Goal: Task Accomplishment & Management: Use online tool/utility

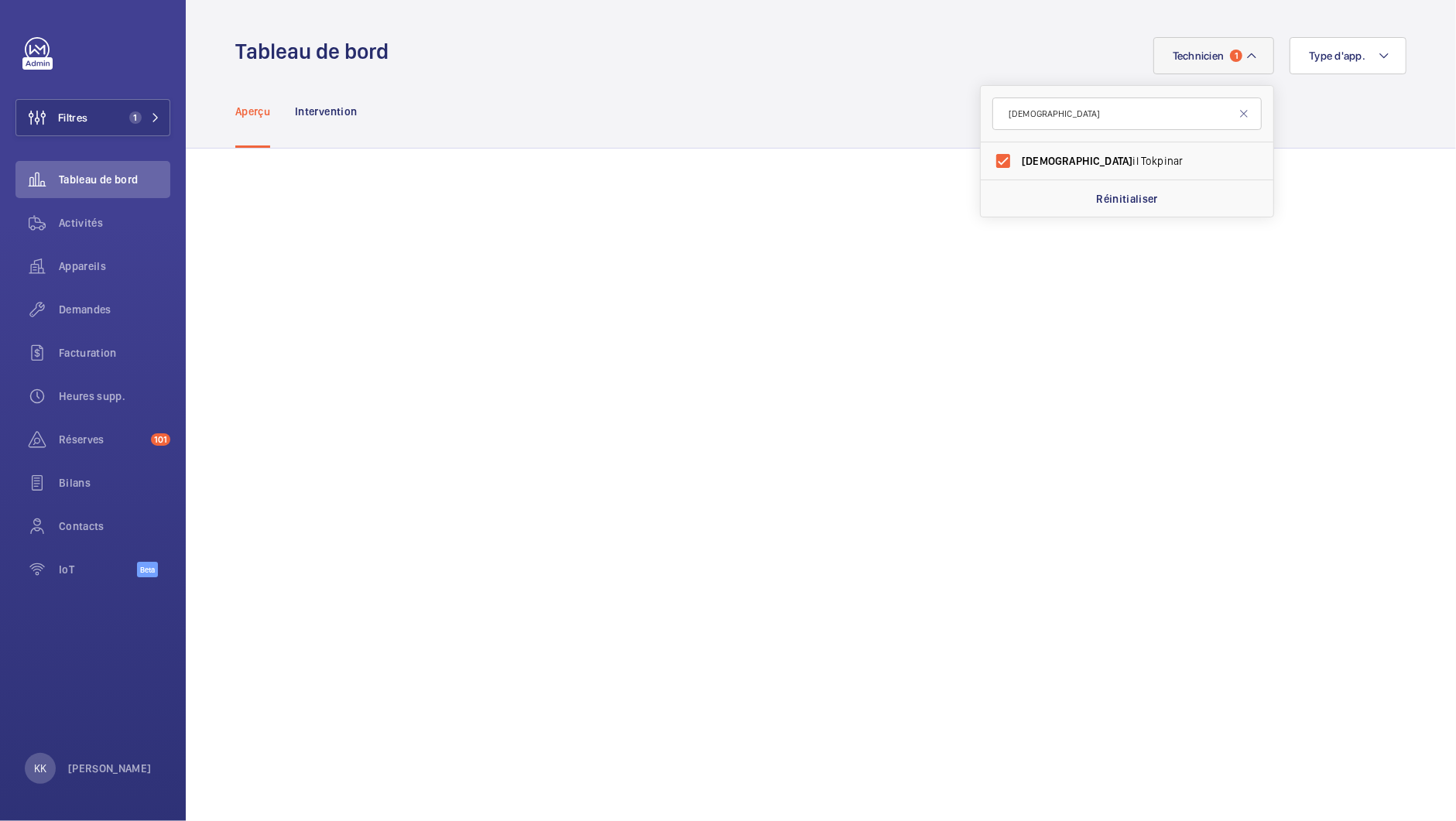
scroll to position [133, 0]
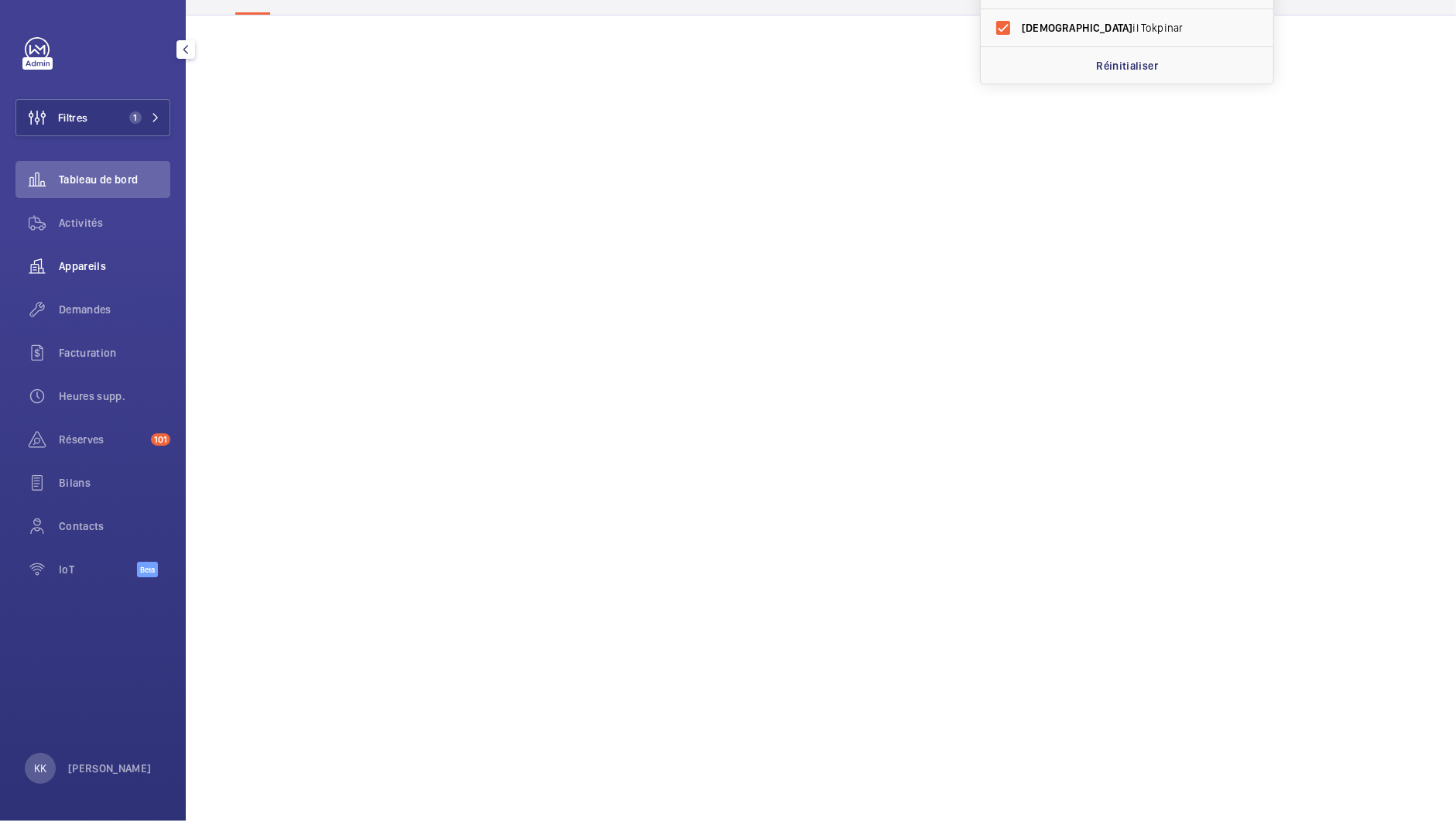
click at [75, 268] on span "Appareils" at bounding box center [114, 267] width 111 height 16
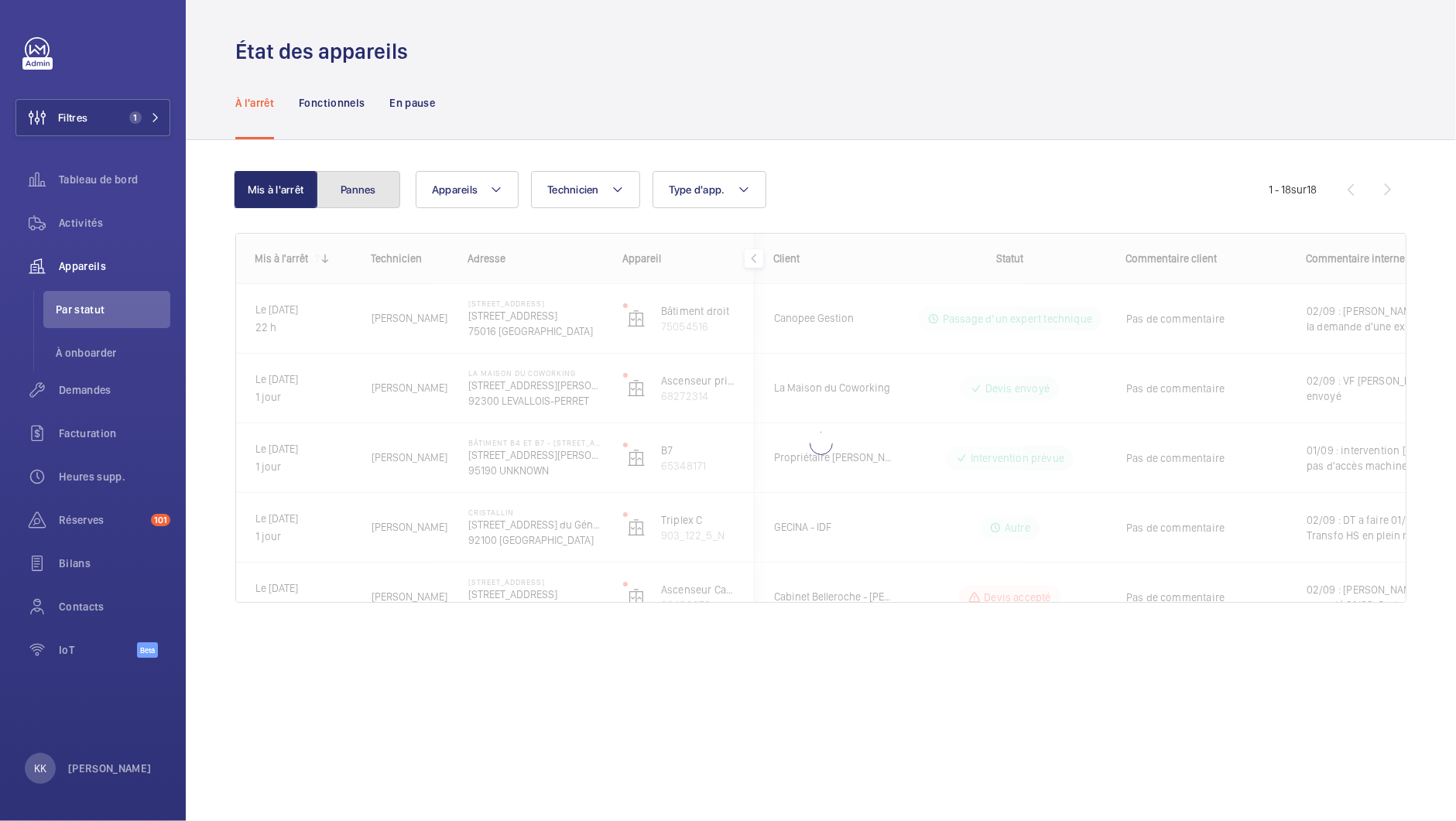
click at [344, 199] on button "Pannes" at bounding box center [358, 189] width 83 height 37
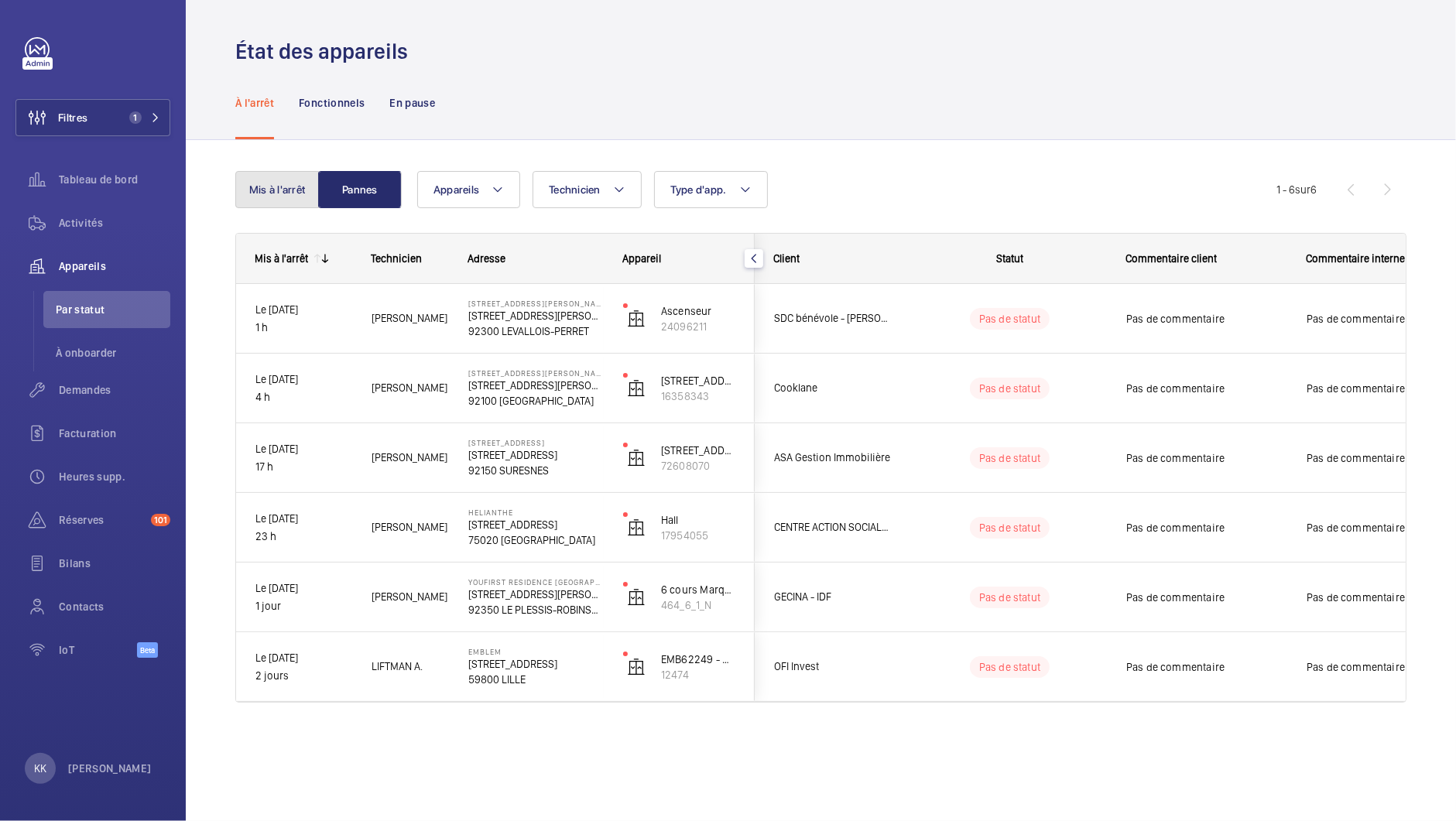
click at [257, 190] on button "Mis à l'arrêt" at bounding box center [276, 189] width 83 height 37
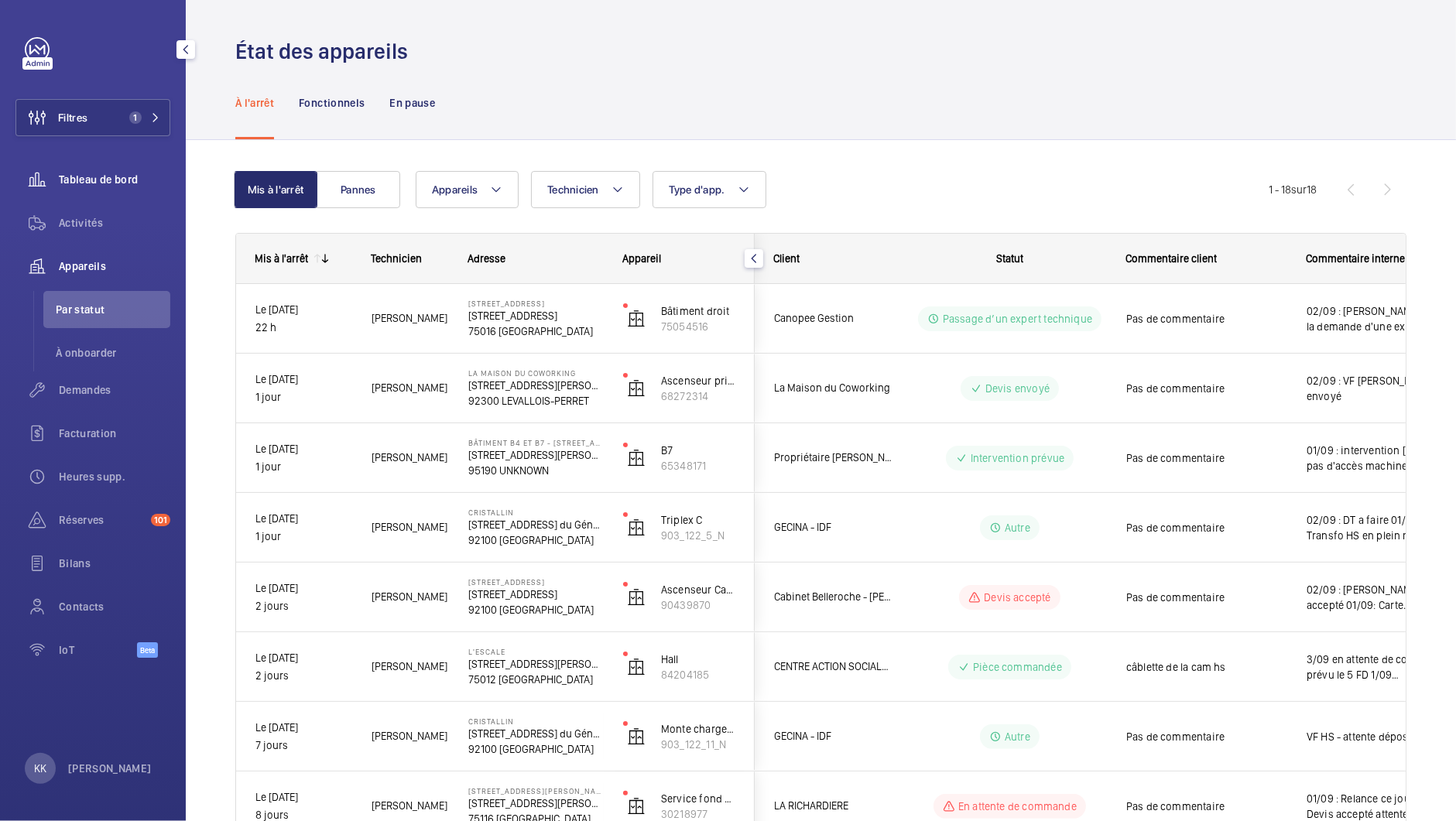
click at [71, 173] on span "Tableau de bord" at bounding box center [114, 180] width 111 height 16
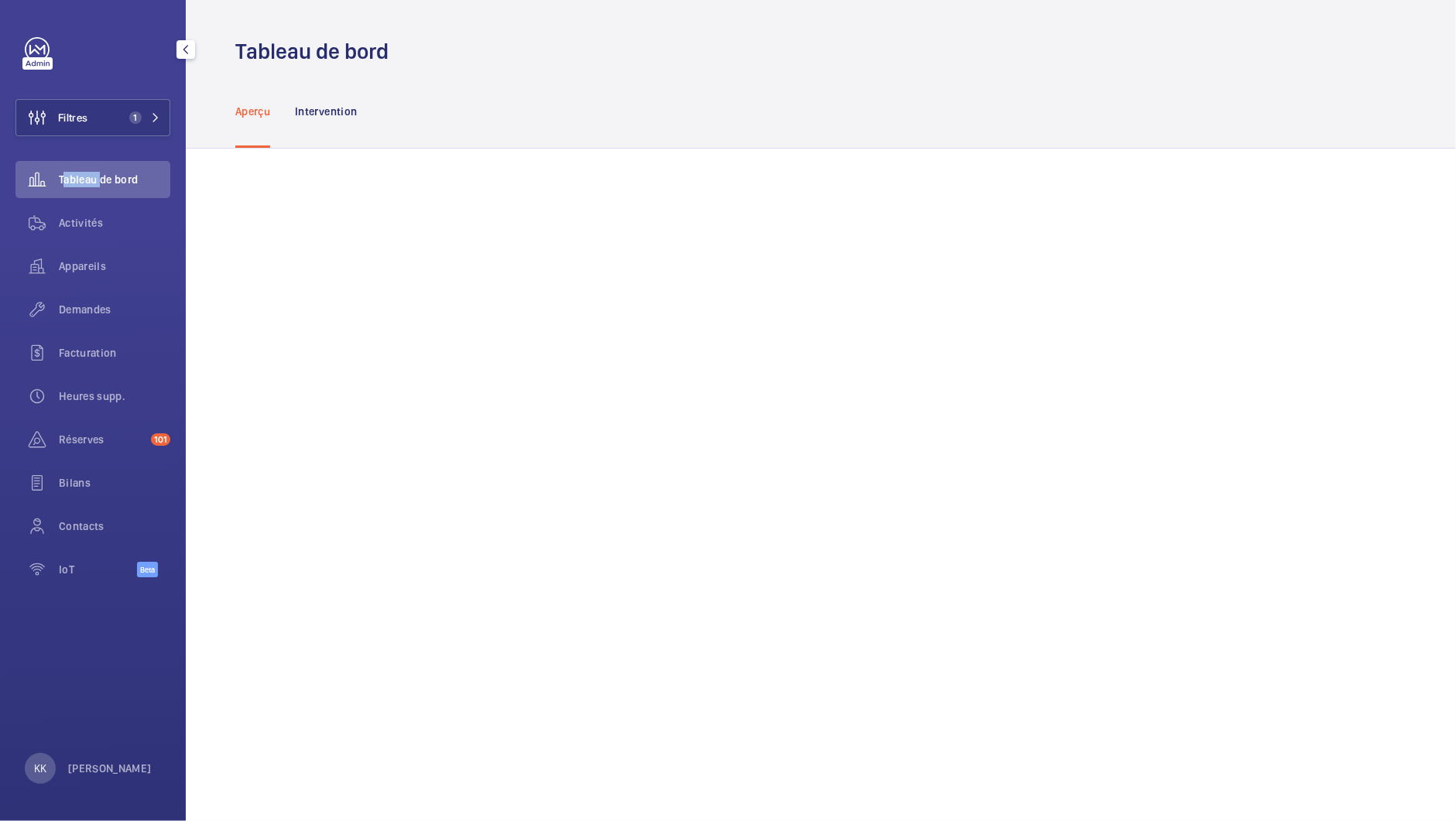
click at [71, 173] on span "Tableau de bord" at bounding box center [114, 180] width 111 height 16
click at [118, 146] on div "Filtres 1 Tableau de bord Activités Appareils Demandes Facturation Heures supp.…" at bounding box center [93, 315] width 154 height 557
click at [87, 263] on span "Appareils" at bounding box center [114, 267] width 111 height 16
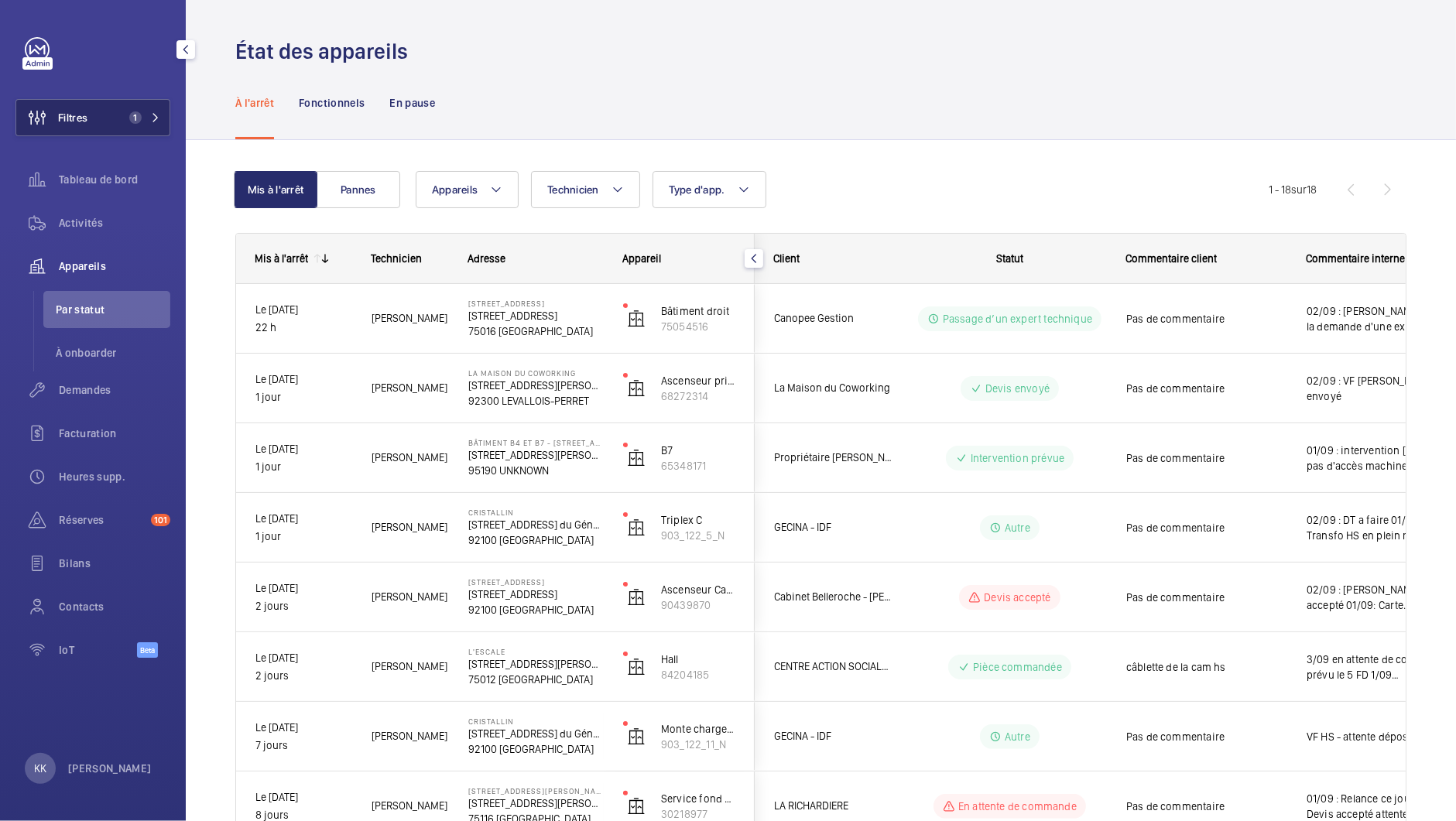
click at [82, 115] on span "Filtres" at bounding box center [73, 118] width 30 height 16
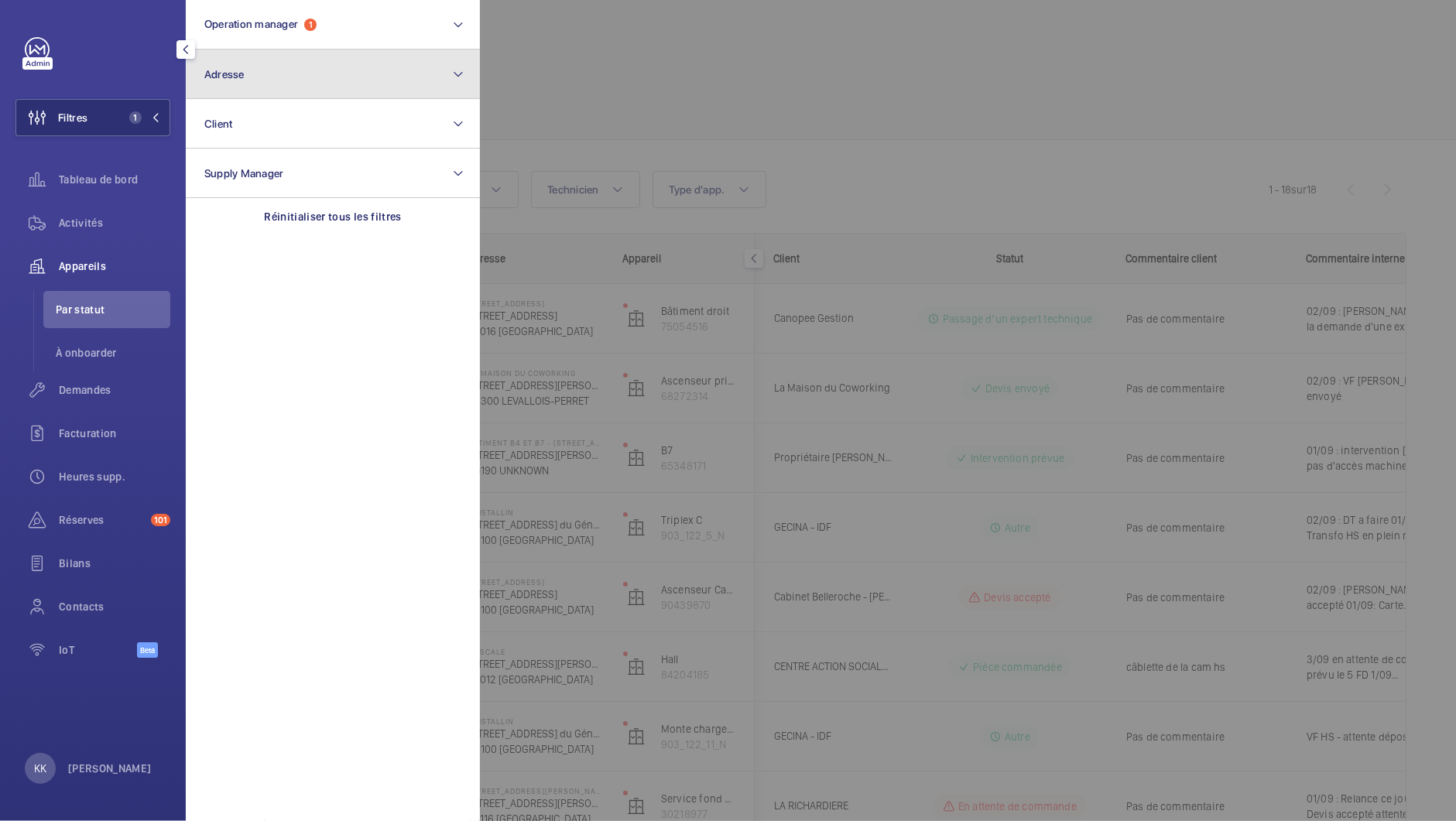
click at [278, 54] on button "Adresse" at bounding box center [333, 74] width 294 height 49
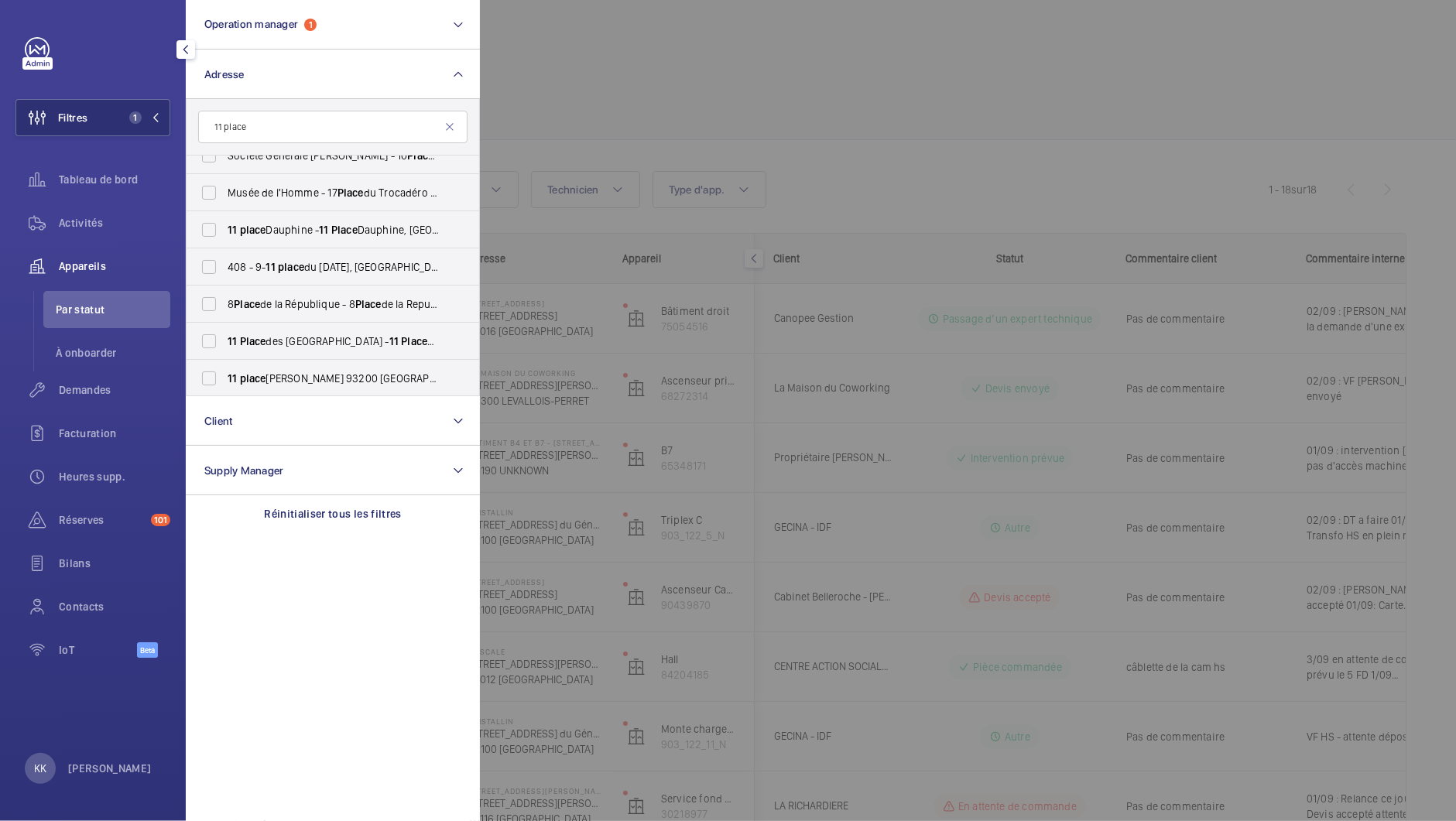
scroll to position [132, 0]
type input "11 place"
click at [257, 349] on label "[STREET_ADDRESS] - [STREET_ADDRESS]" at bounding box center [321, 339] width 269 height 37
click at [225, 349] on input "[STREET_ADDRESS] - [STREET_ADDRESS]" at bounding box center [208, 339] width 31 height 31
checkbox input "true"
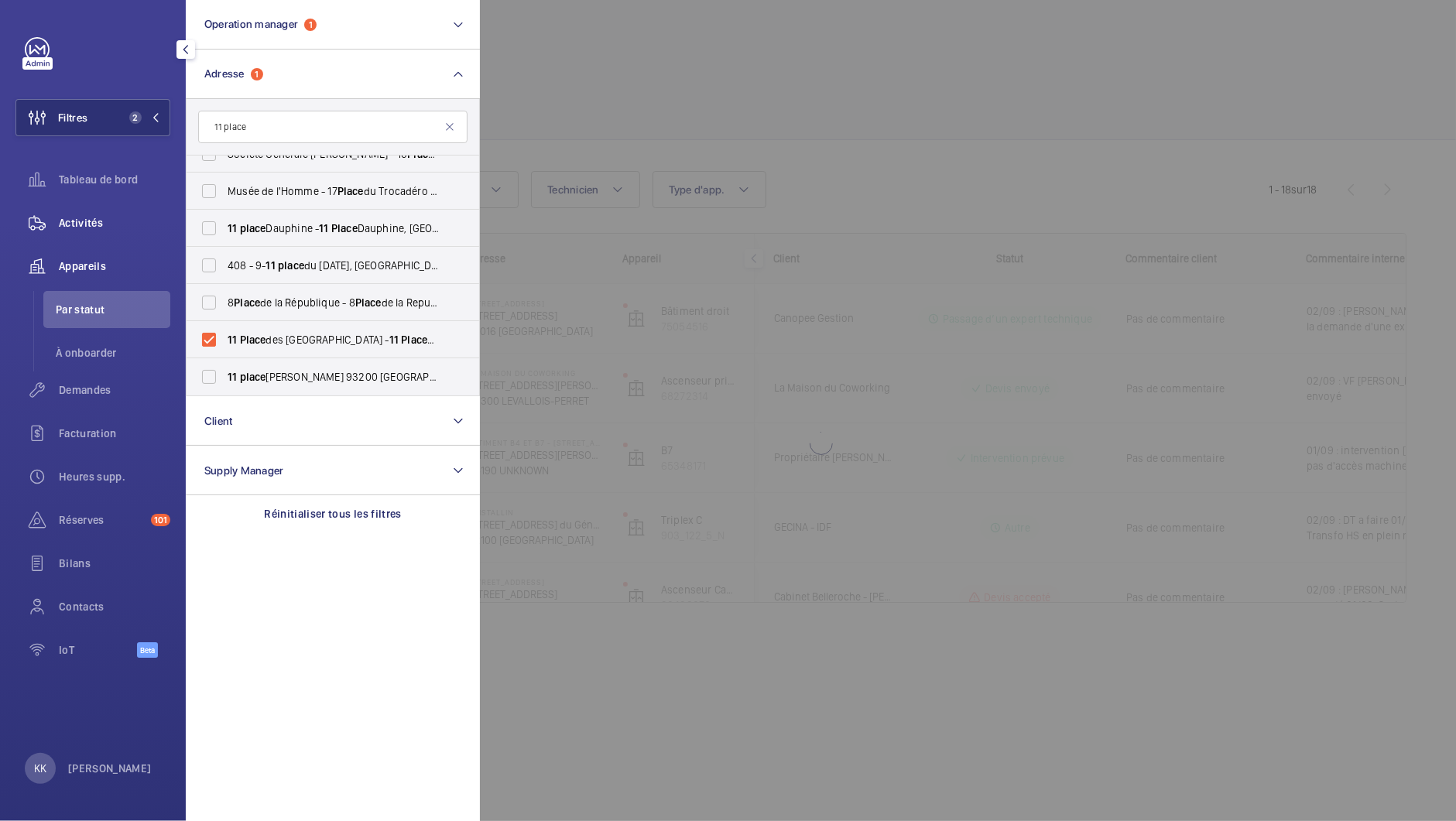
click at [86, 234] on div "Activités" at bounding box center [93, 223] width 154 height 37
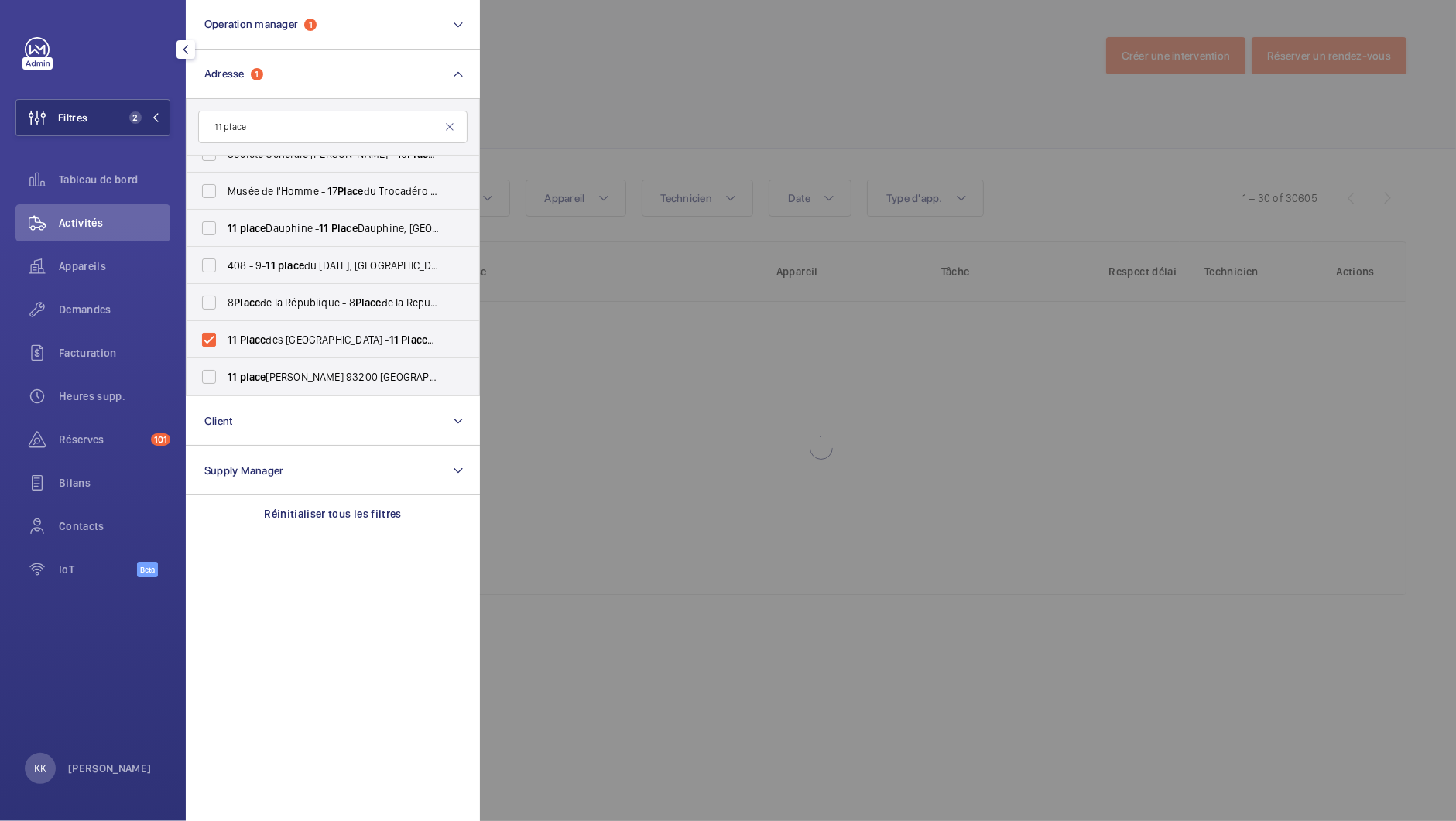
click at [579, 130] on div at bounding box center [1208, 410] width 1456 height 821
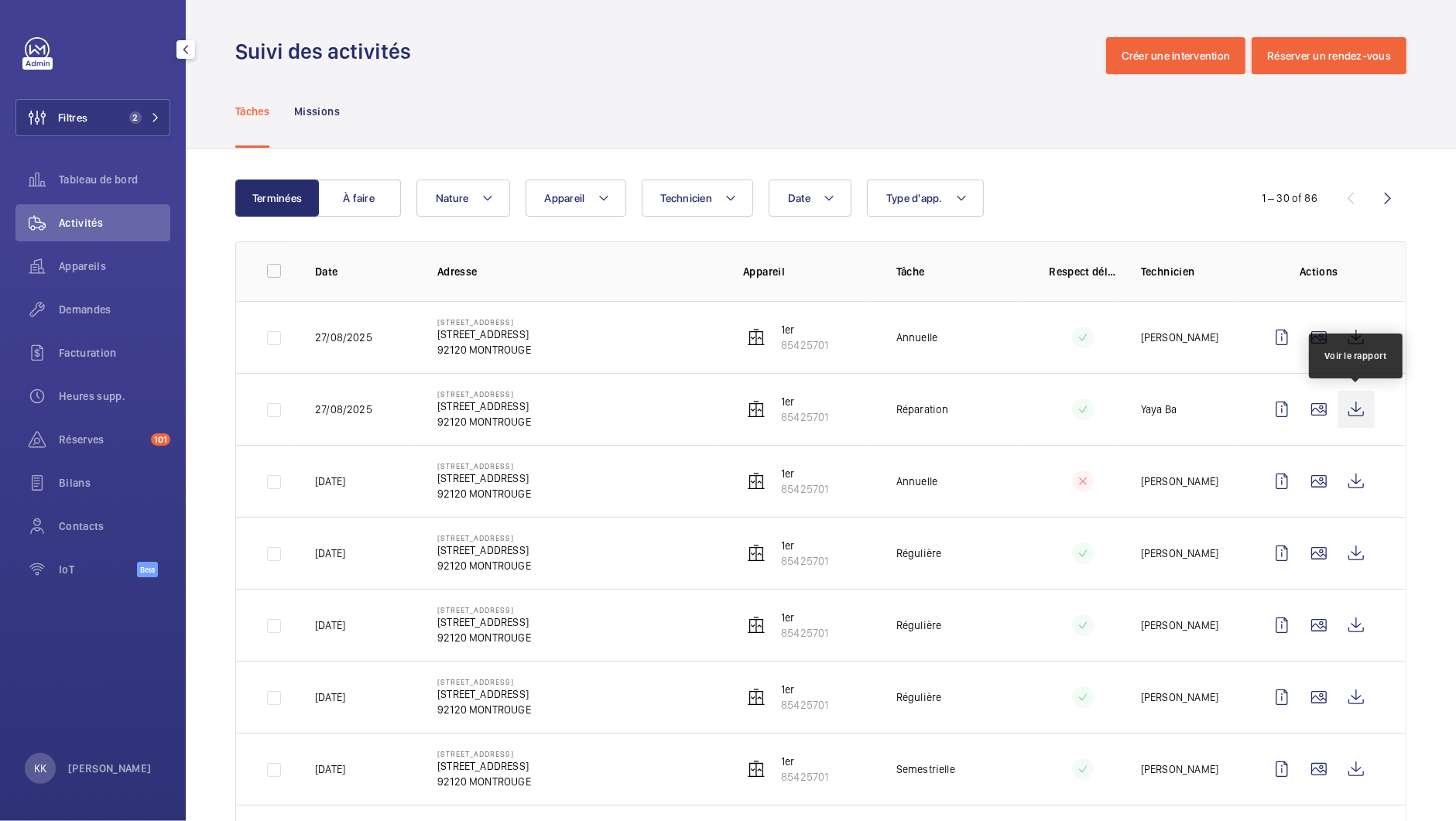
click at [1356, 405] on wm-front-icon-button at bounding box center [1356, 409] width 37 height 37
click at [79, 316] on span "Demandes" at bounding box center [114, 310] width 111 height 16
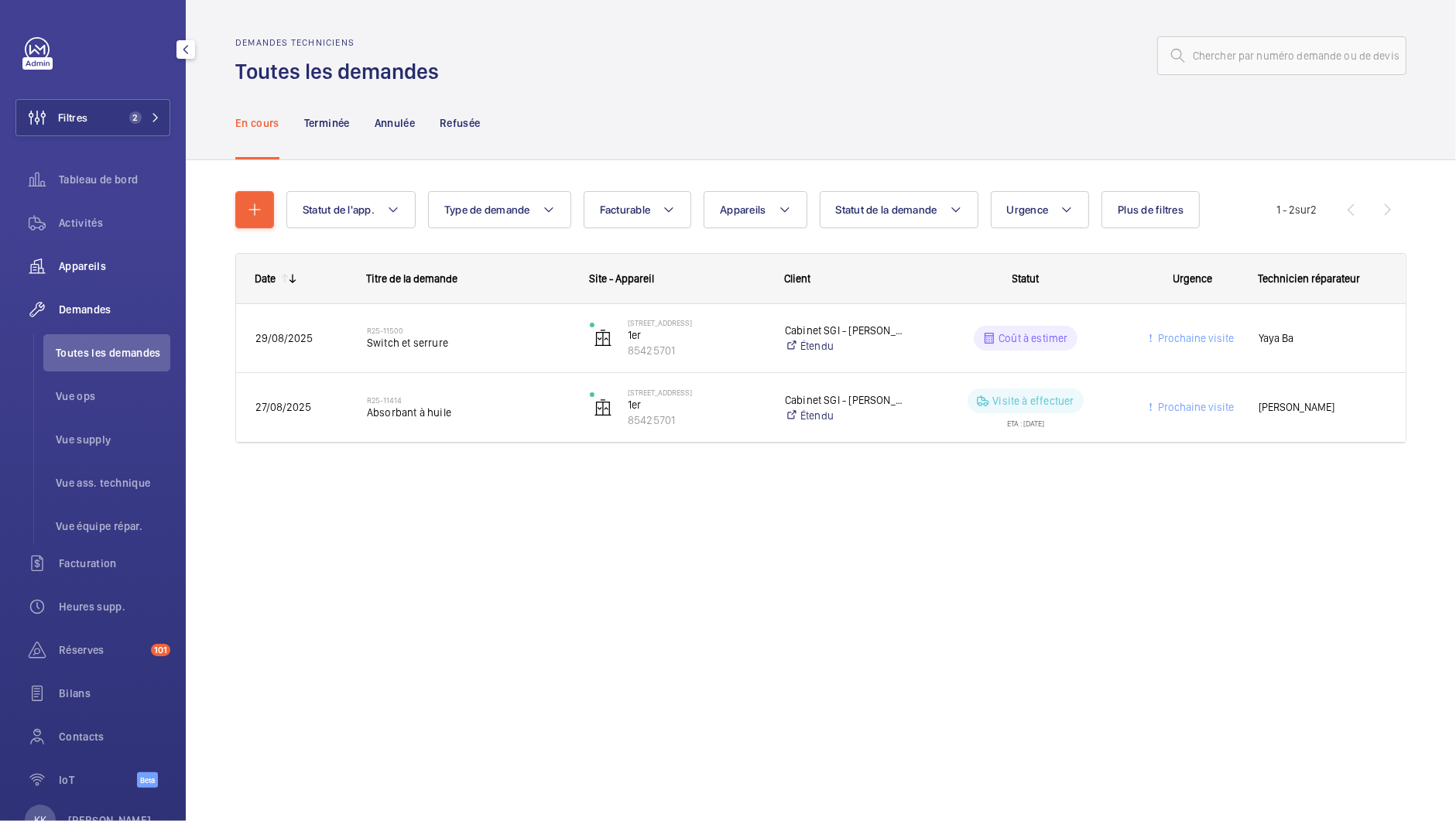
click at [96, 278] on div "Appareils" at bounding box center [93, 266] width 154 height 37
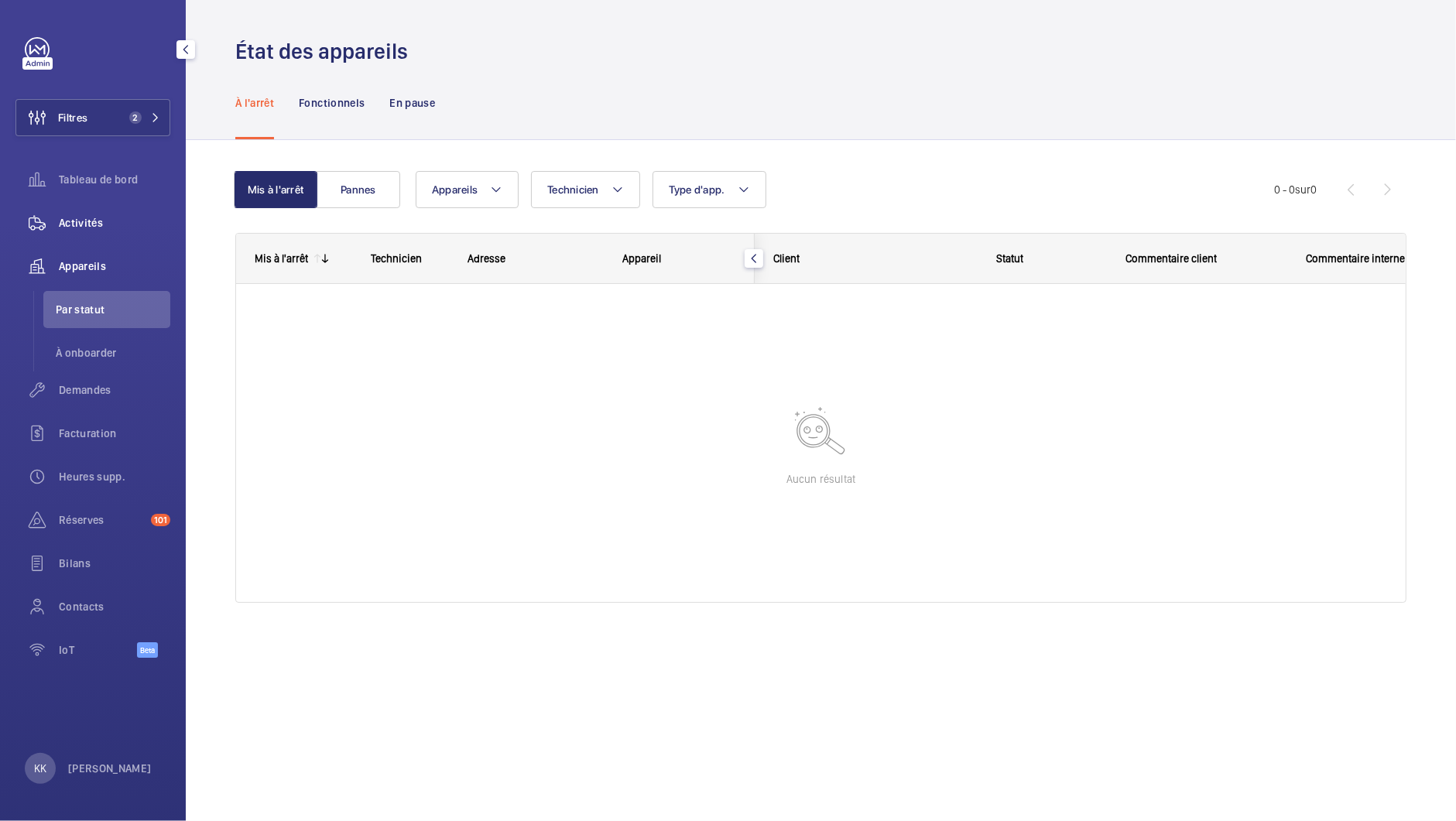
click at [53, 225] on wm-front-icon-button at bounding box center [37, 223] width 43 height 37
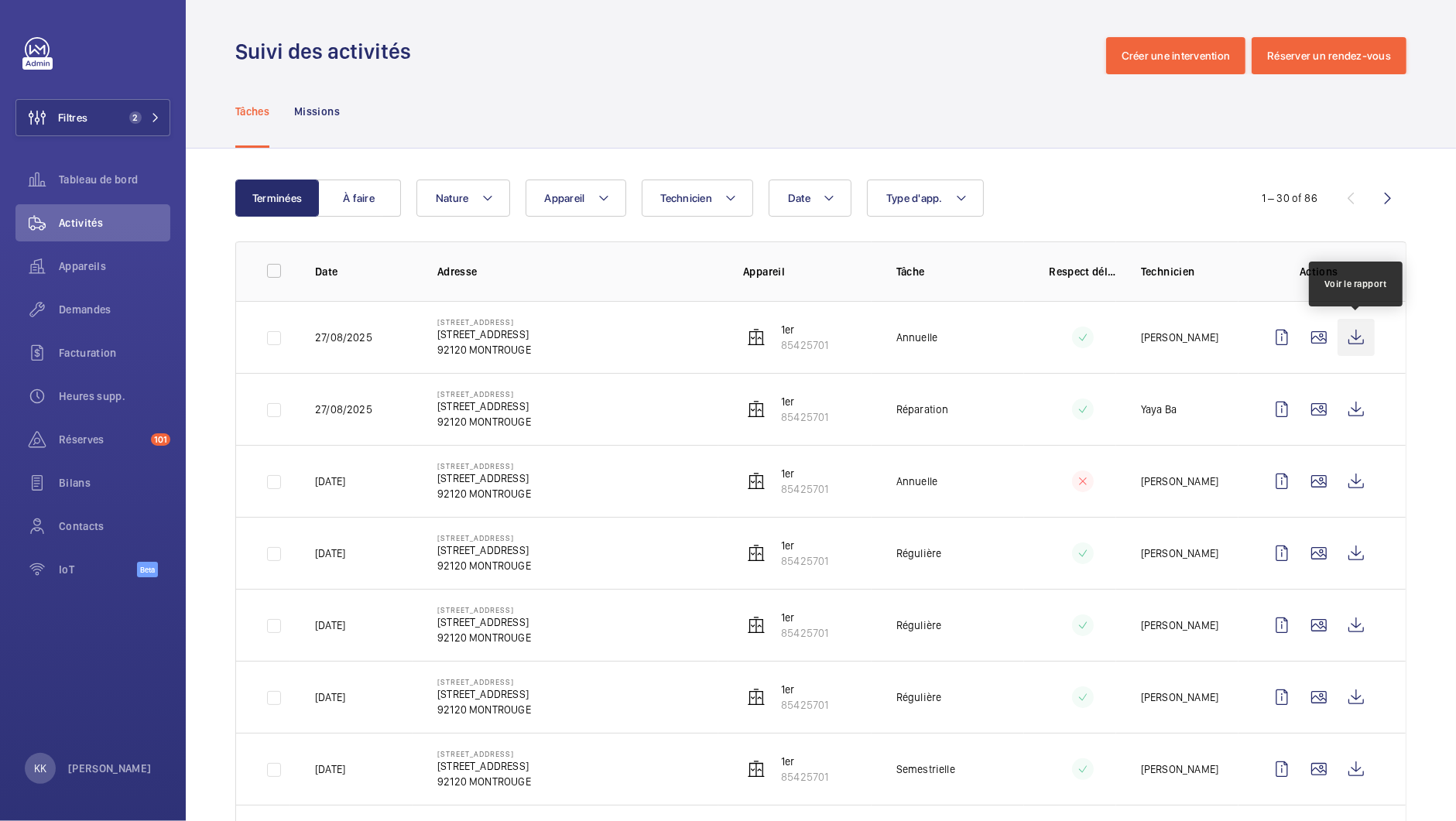
click at [1353, 346] on wm-front-icon-button at bounding box center [1356, 337] width 37 height 37
click at [76, 298] on div "Demandes" at bounding box center [93, 310] width 154 height 37
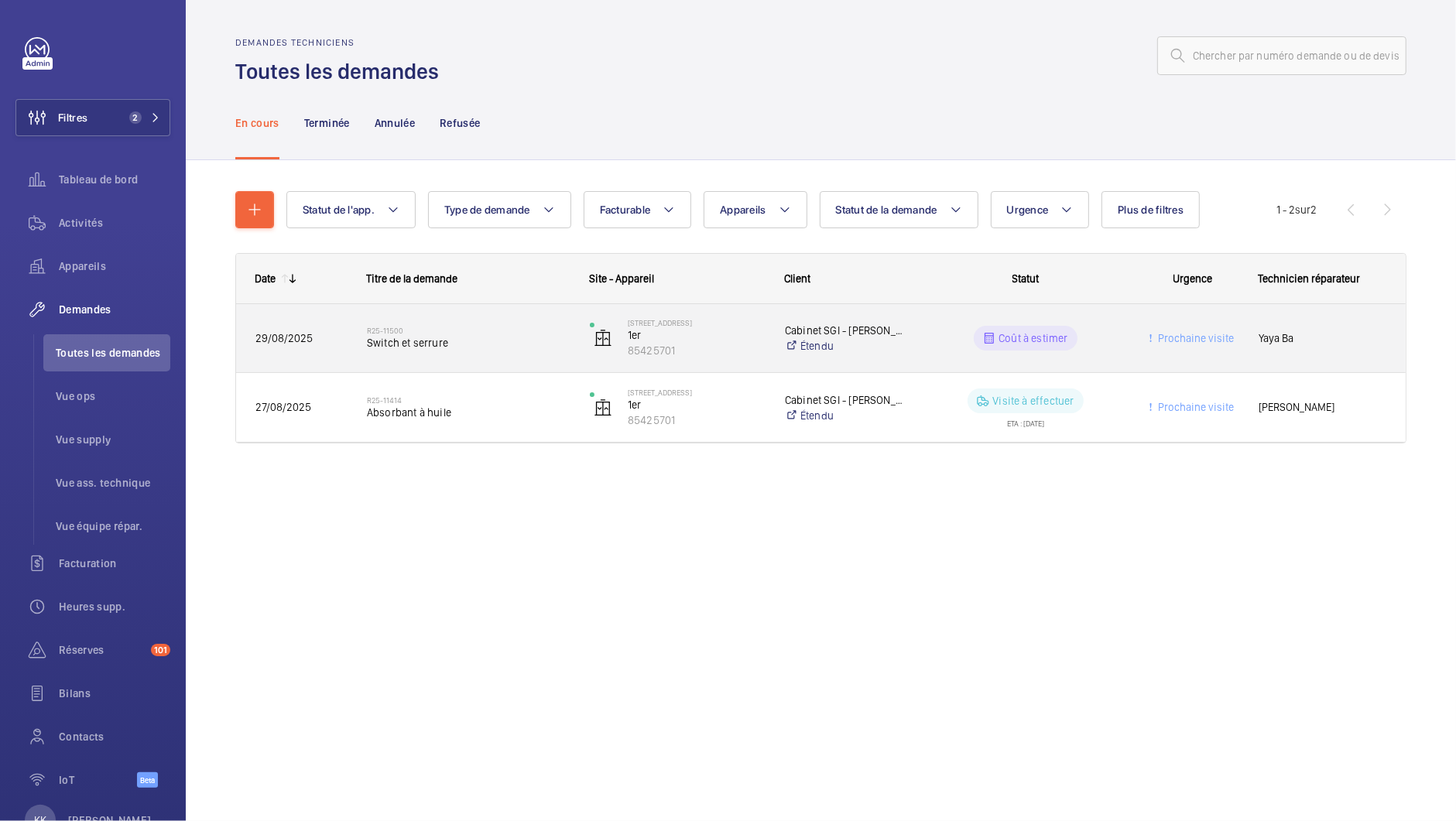
click at [451, 353] on div "R25-11500 Switch et serrure" at bounding box center [468, 338] width 203 height 45
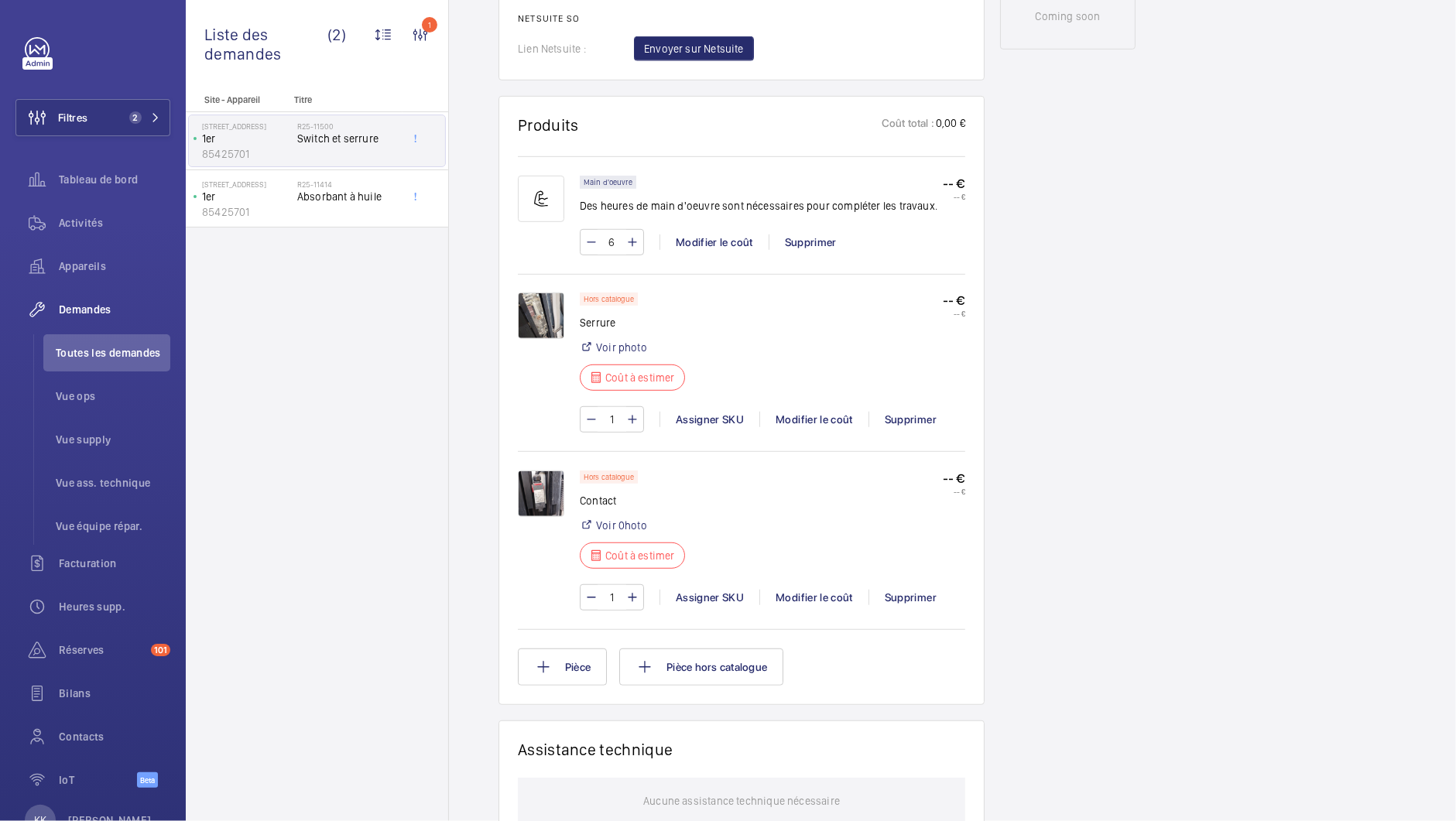
scroll to position [845, 0]
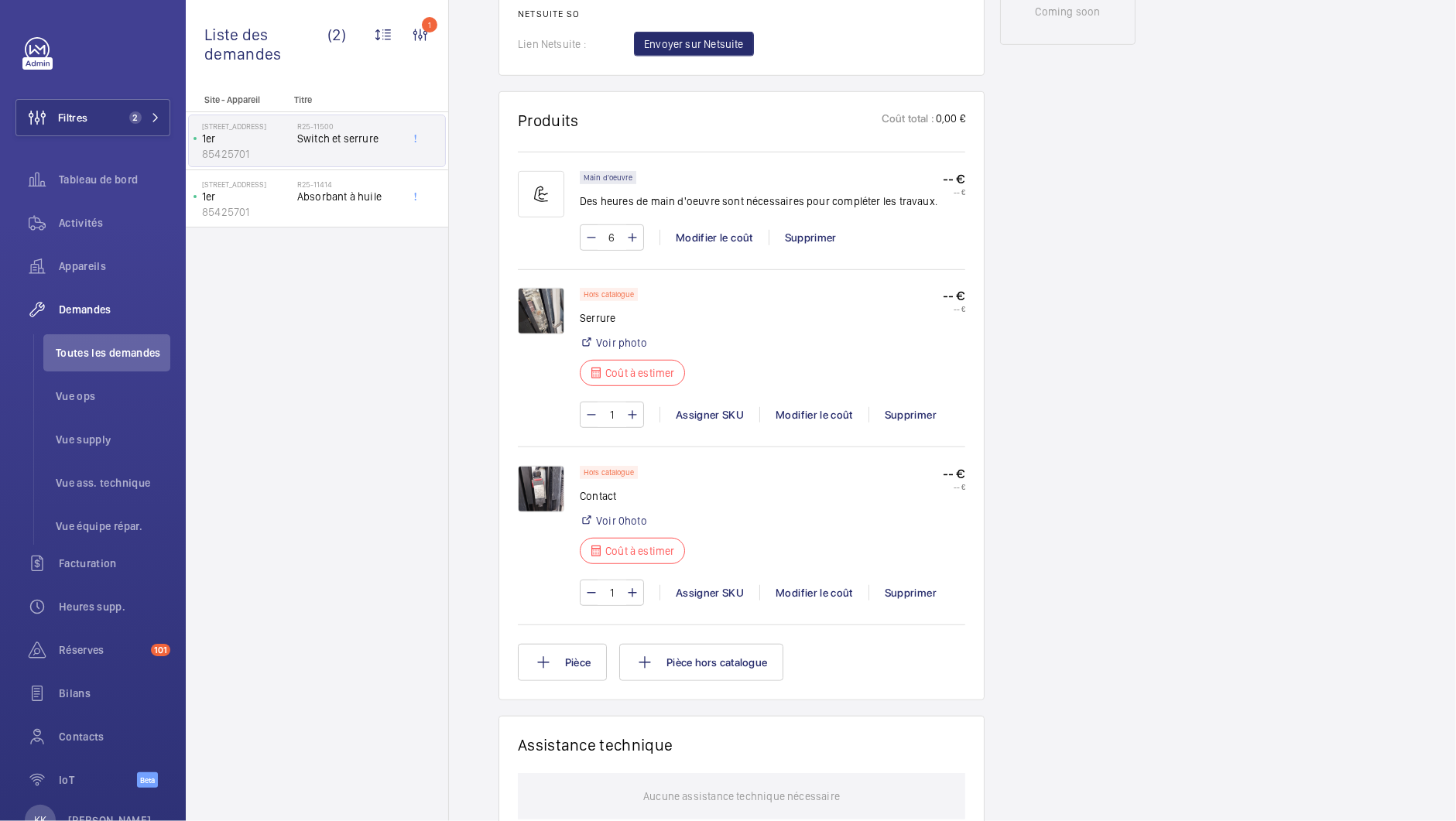
click at [526, 313] on img at bounding box center [541, 311] width 47 height 46
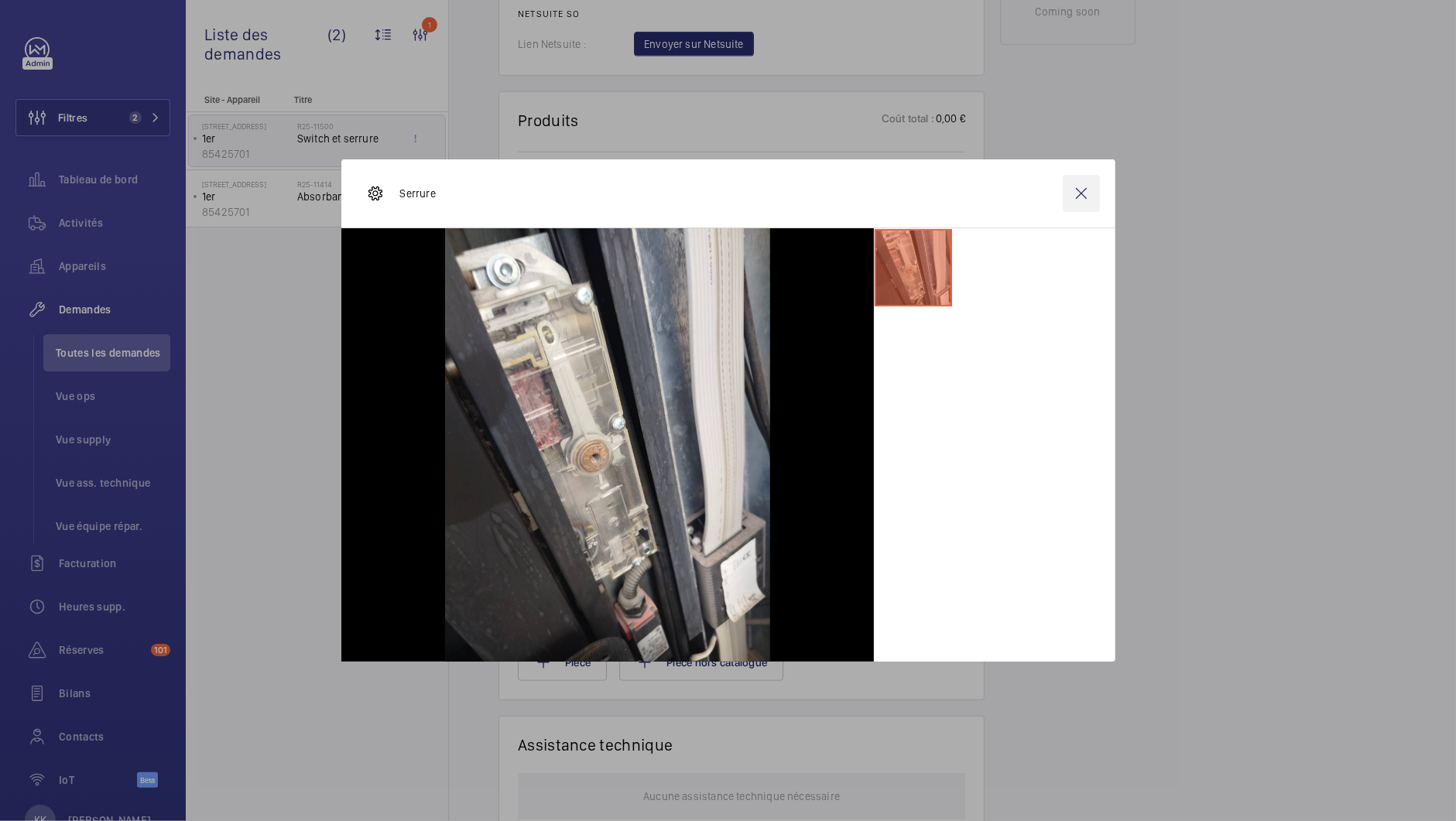
click at [1079, 196] on wm-front-icon-button at bounding box center [1081, 193] width 37 height 37
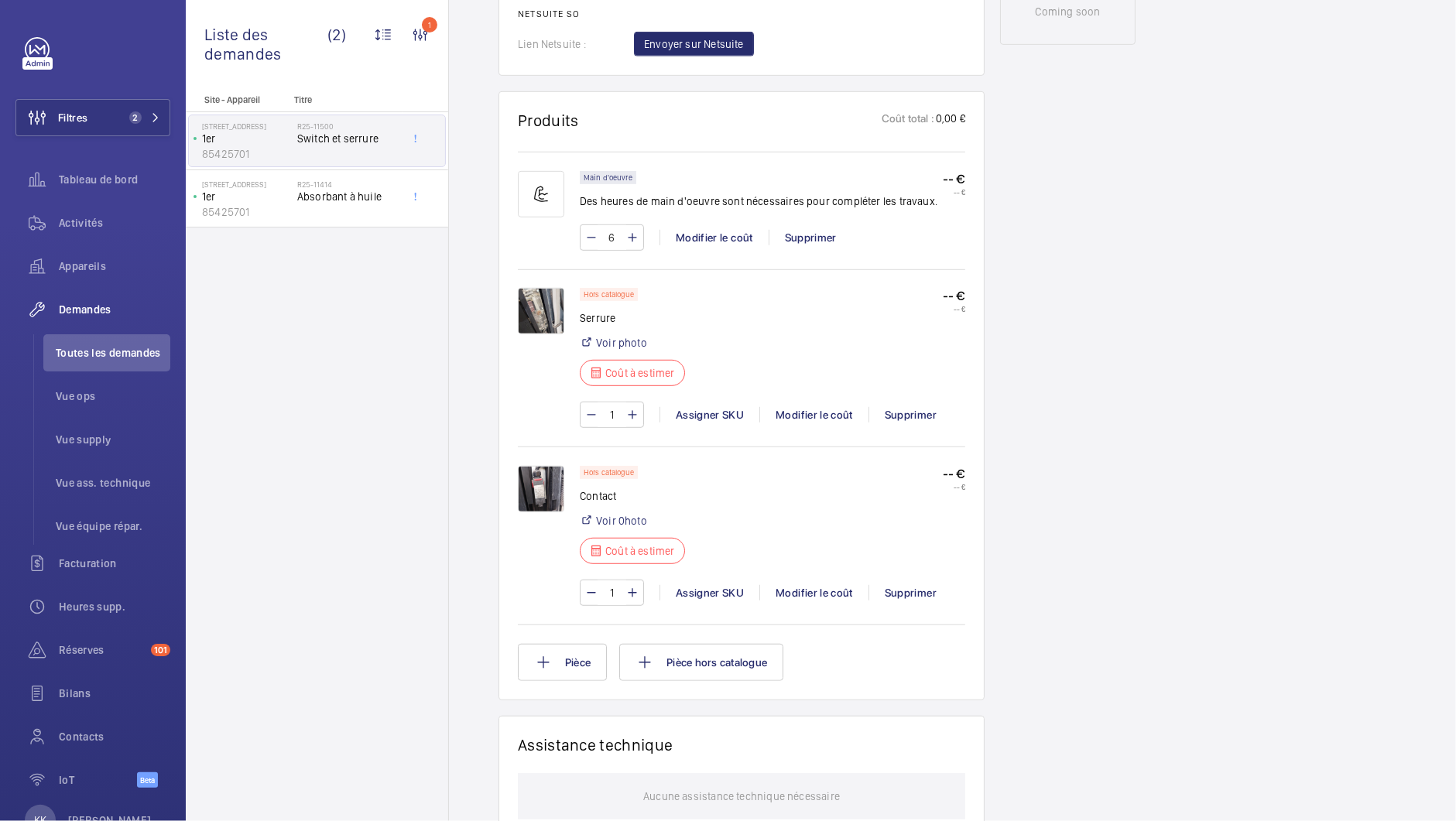
click at [1075, 215] on div "Working 1er 85425701 Voir les dernières visites [STREET_ADDRESS][GEOGRAPHIC_DAT…" at bounding box center [1067, 289] width 135 height 1967
click at [773, 178] on div "Main d'oeuvre Des heures de main d'oeuvre sont nécessaires pour compléter les t…" at bounding box center [757, 195] width 357 height 47
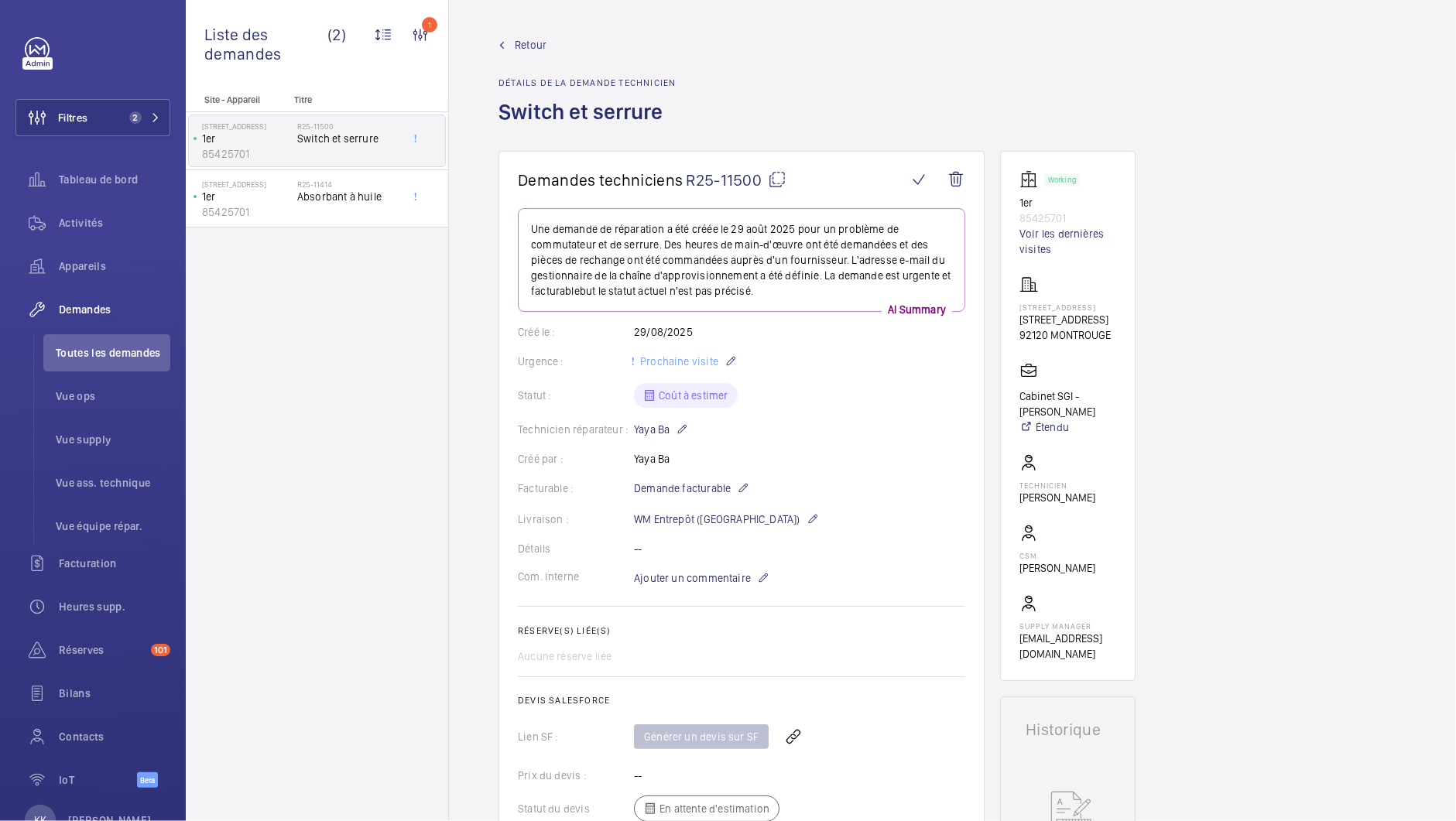
click at [778, 179] on mat-icon at bounding box center [777, 179] width 18 height 18
click at [535, 44] on span "Retour" at bounding box center [530, 45] width 32 height 16
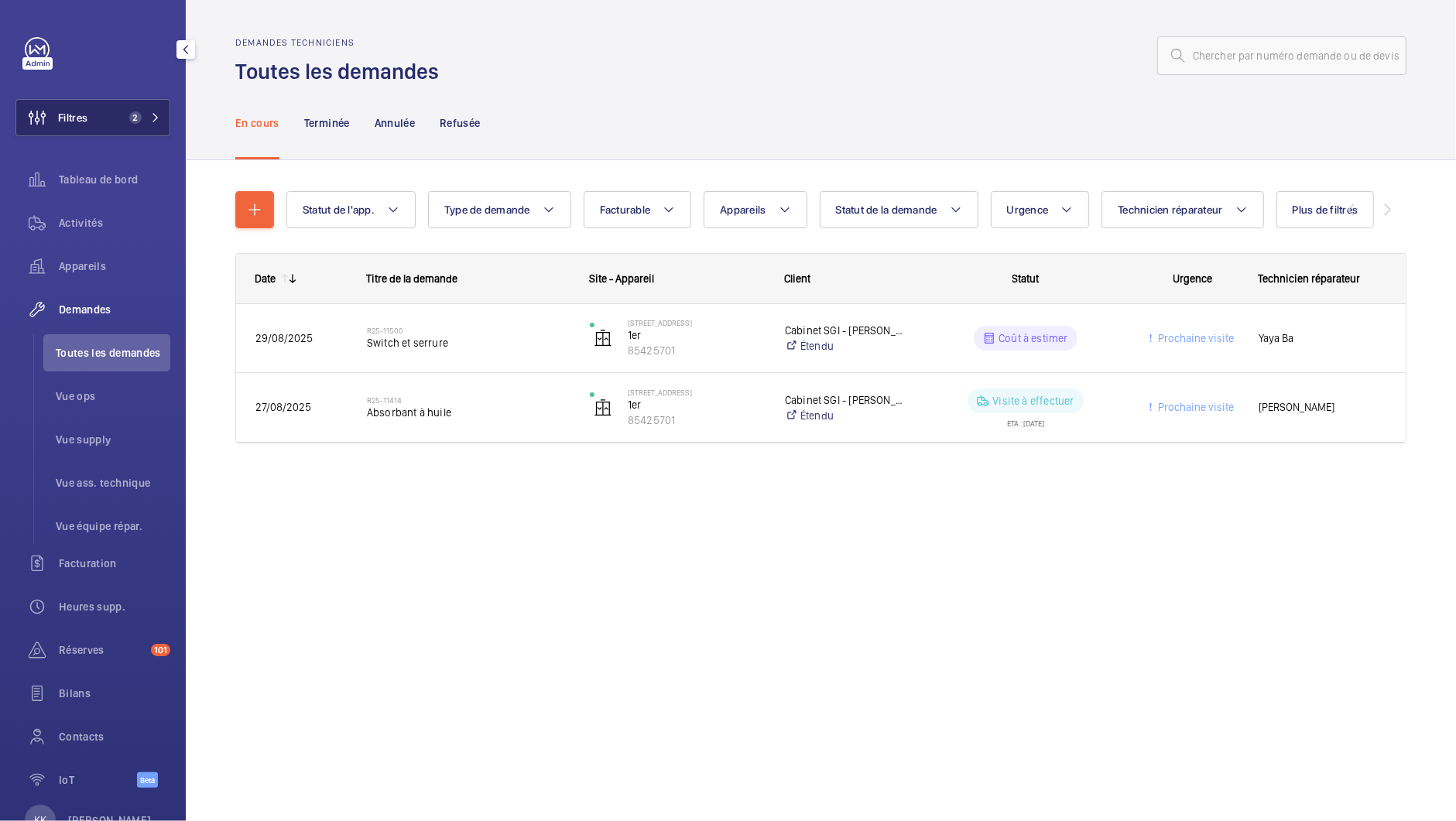
click at [94, 114] on button "Filtres 2" at bounding box center [93, 118] width 154 height 37
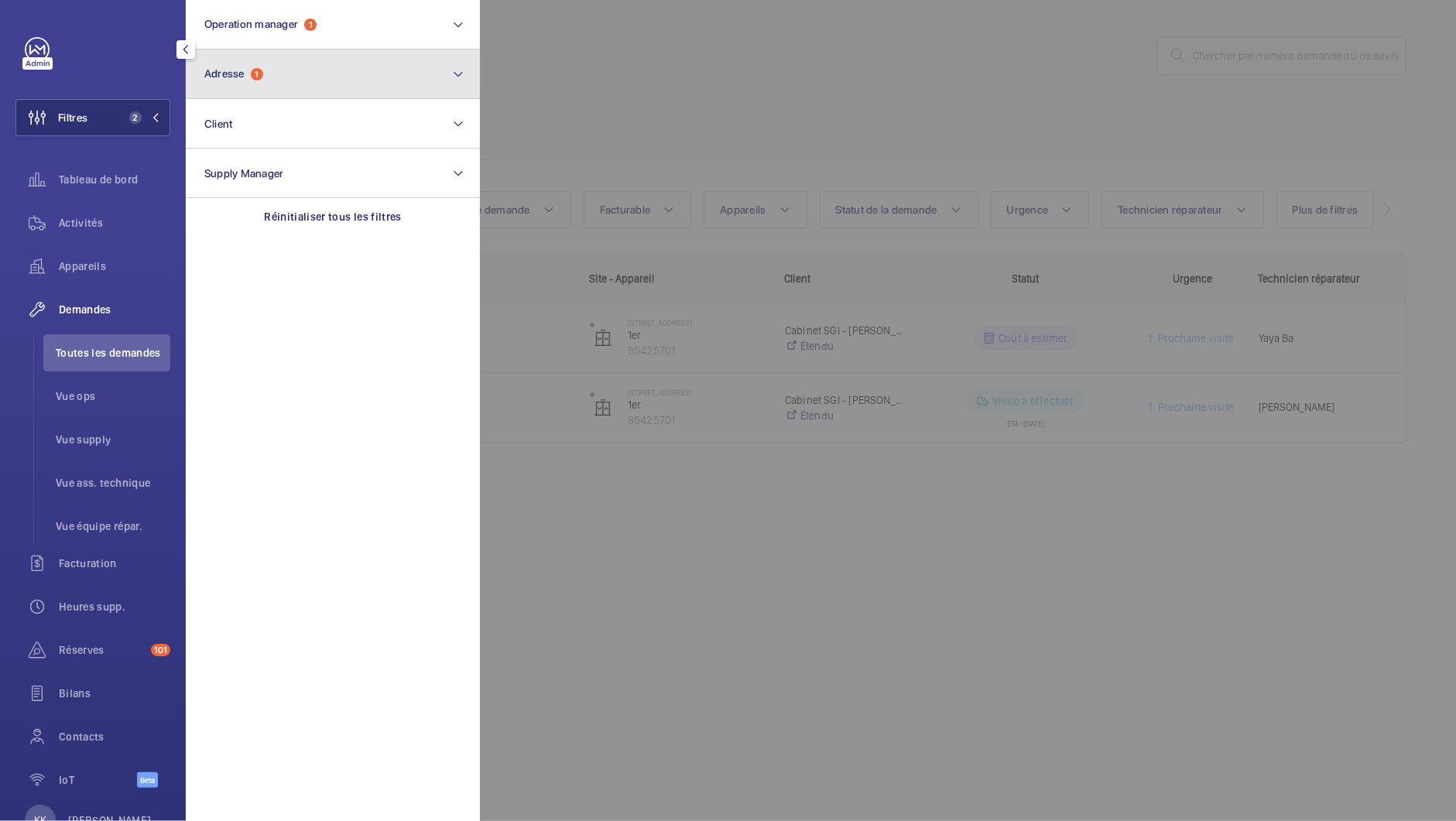
click at [231, 83] on button "Adresse 1" at bounding box center [333, 74] width 294 height 49
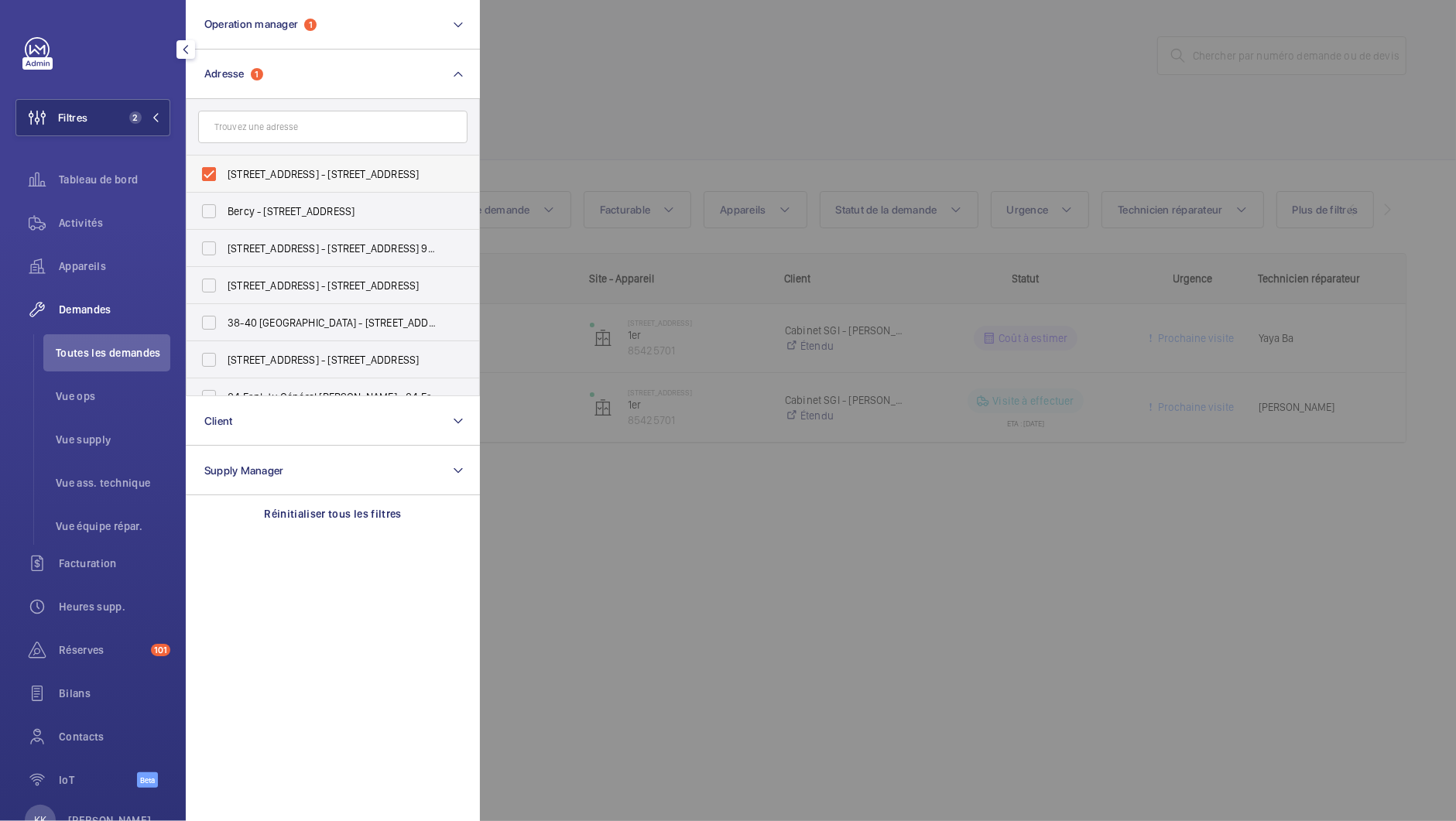
click at [227, 169] on span "[STREET_ADDRESS] - [STREET_ADDRESS]" at bounding box center [334, 175] width 212 height 16
click at [225, 169] on input "[STREET_ADDRESS] - [STREET_ADDRESS]" at bounding box center [208, 174] width 31 height 31
checkbox input "false"
click at [230, 136] on input "text" at bounding box center [333, 126] width 269 height 32
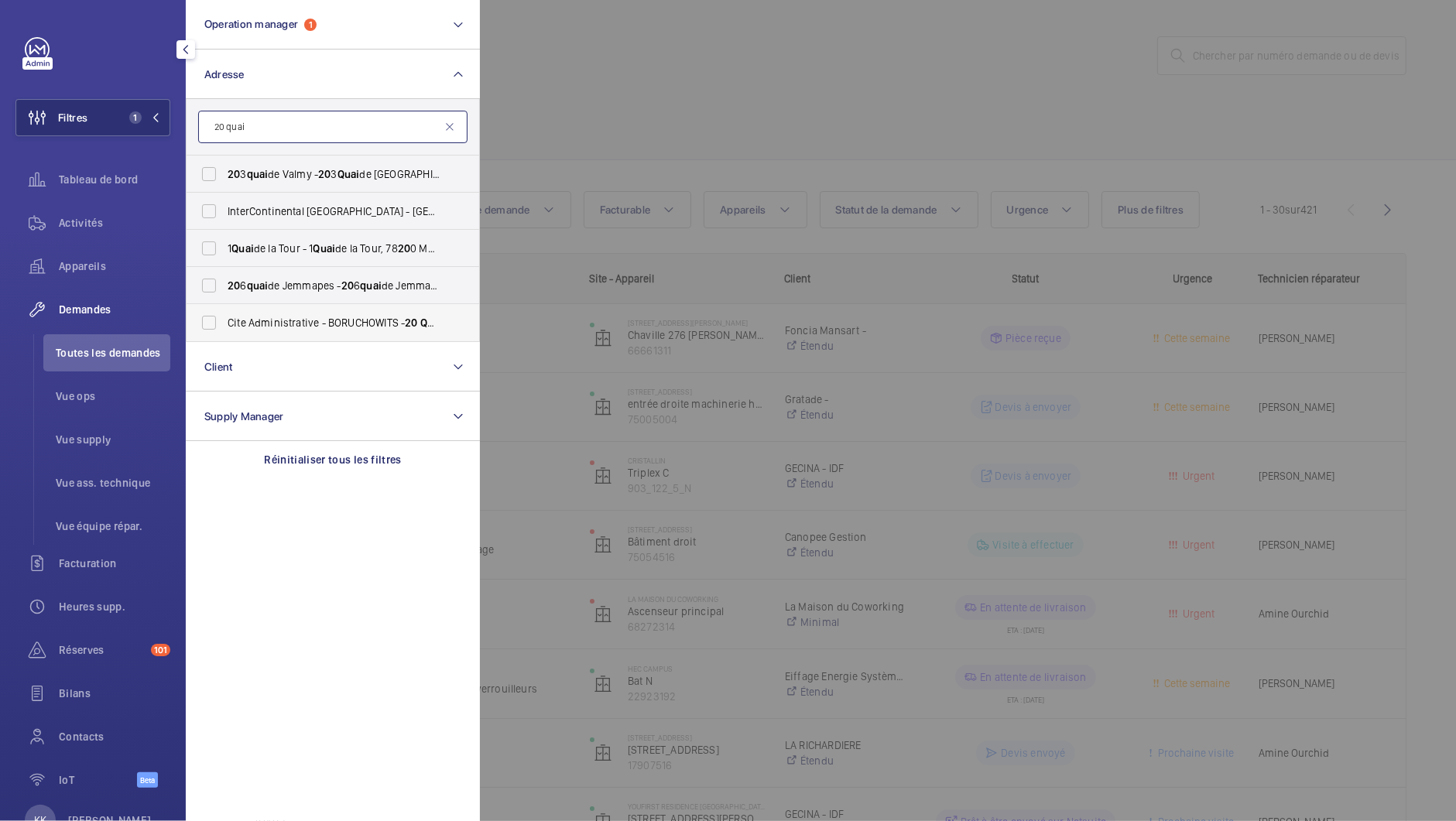
type input "20 quai"
click at [291, 320] on span "Cite Administrative - BORUCHOWITS - [STREET_ADDRESS][PERSON_NAME]" at bounding box center [334, 323] width 212 height 16
click at [225, 320] on input "Cite Administrative - BORUCHOWITS - [STREET_ADDRESS][PERSON_NAME]" at bounding box center [208, 322] width 31 height 31
checkbox input "true"
click at [60, 212] on div "Activités" at bounding box center [93, 223] width 154 height 37
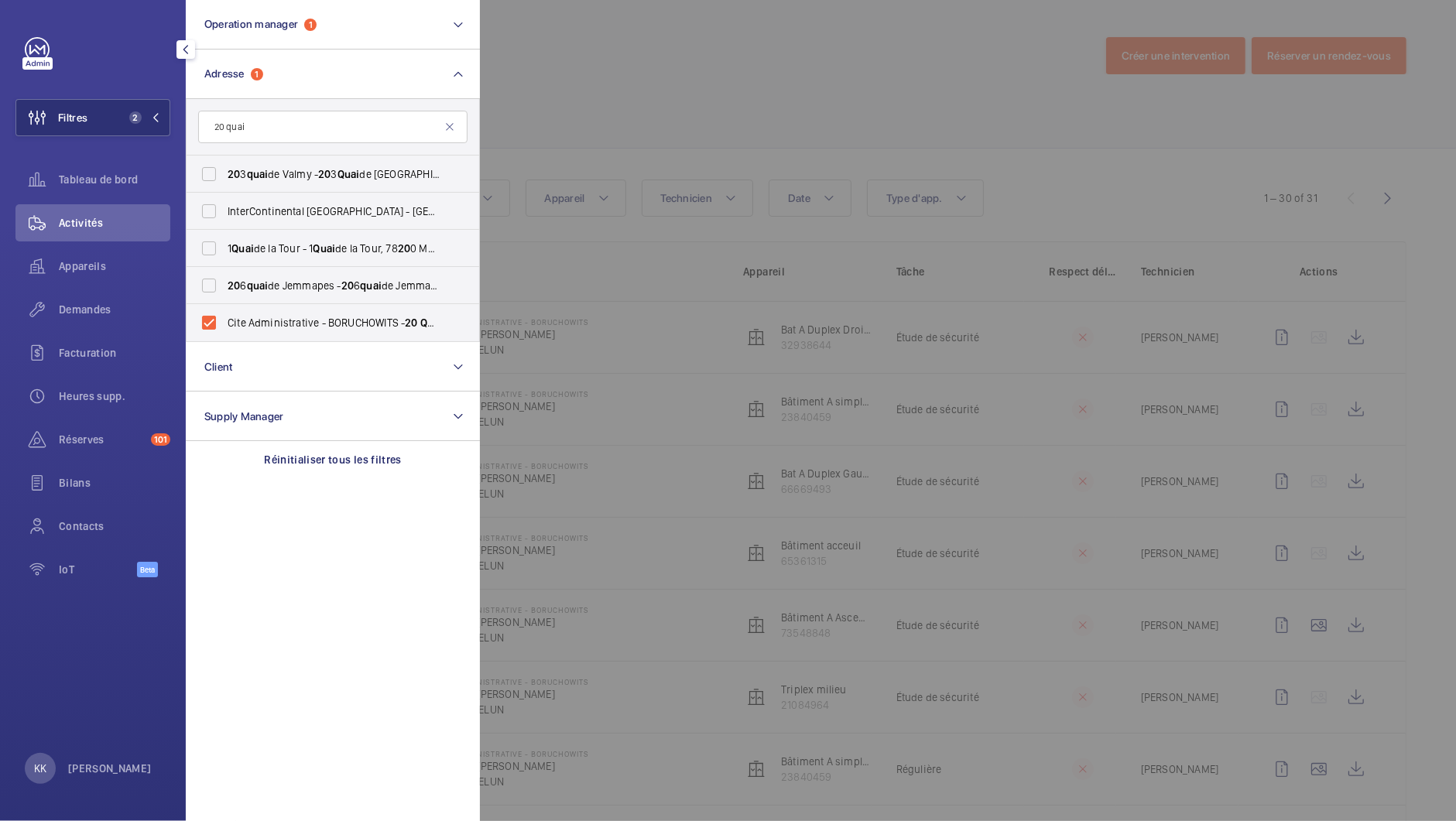
click at [612, 104] on div at bounding box center [1208, 410] width 1456 height 821
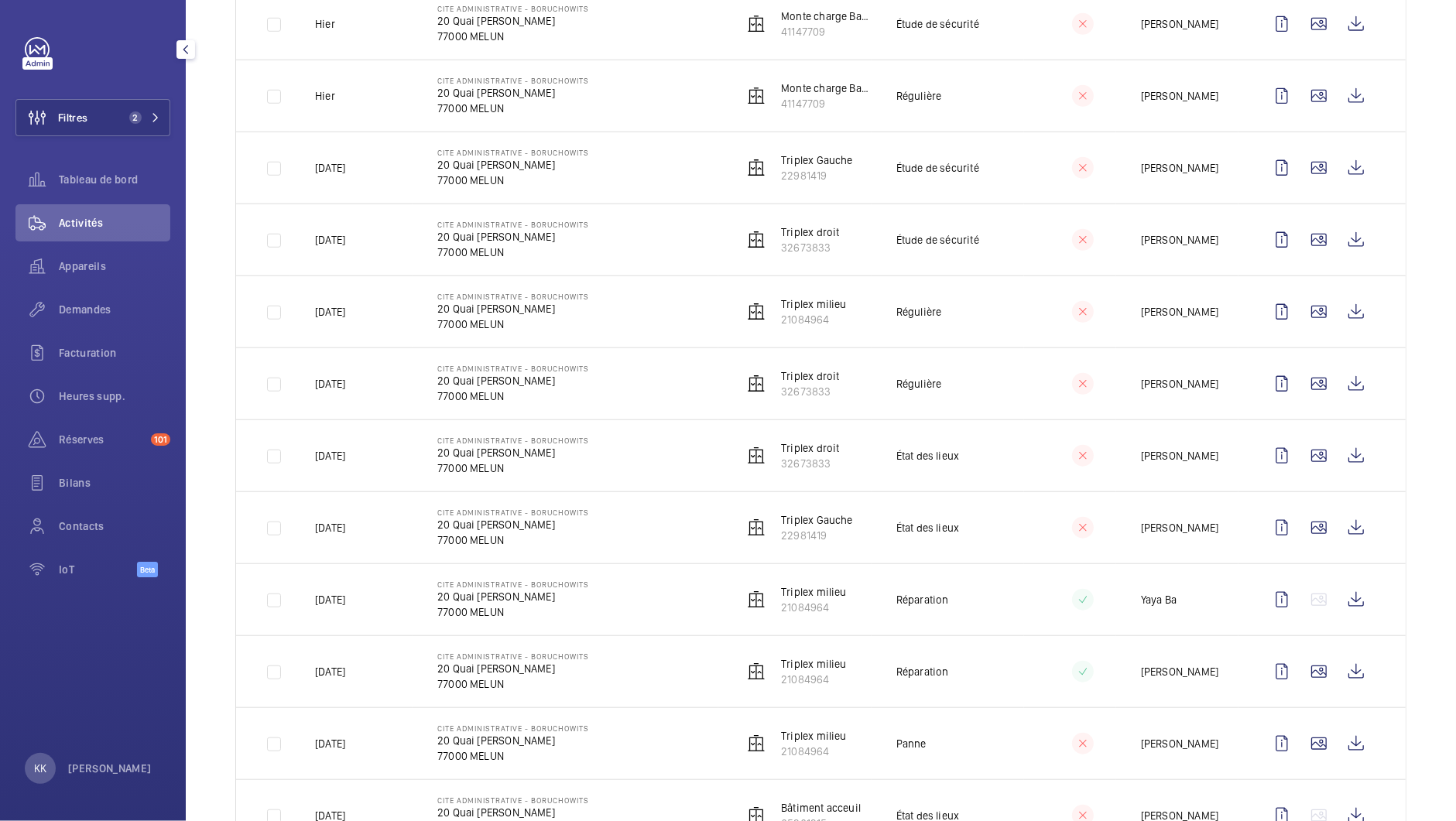
scroll to position [1664, 0]
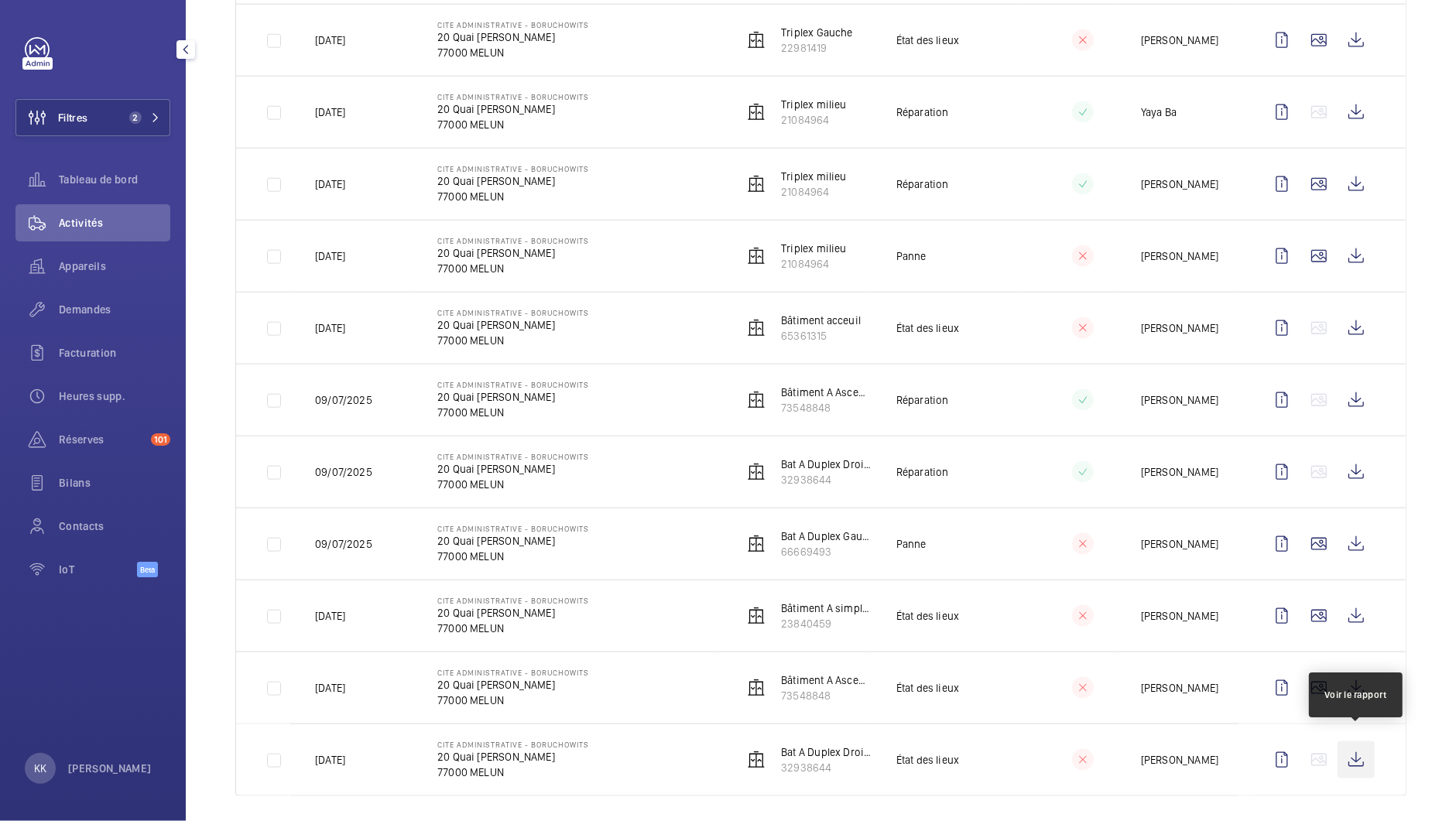
click at [1369, 754] on wm-front-icon-button at bounding box center [1356, 760] width 37 height 37
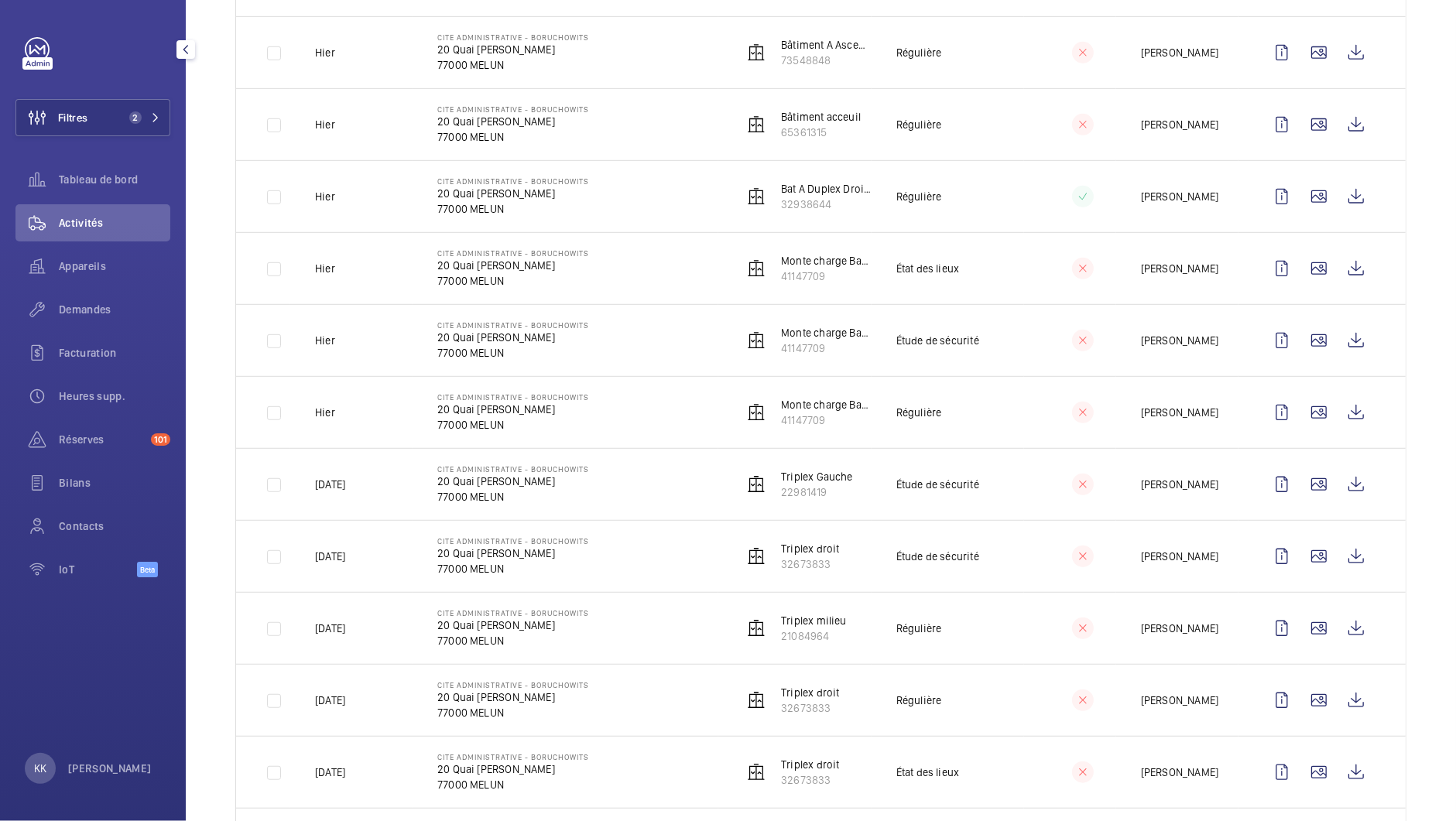
scroll to position [856, 0]
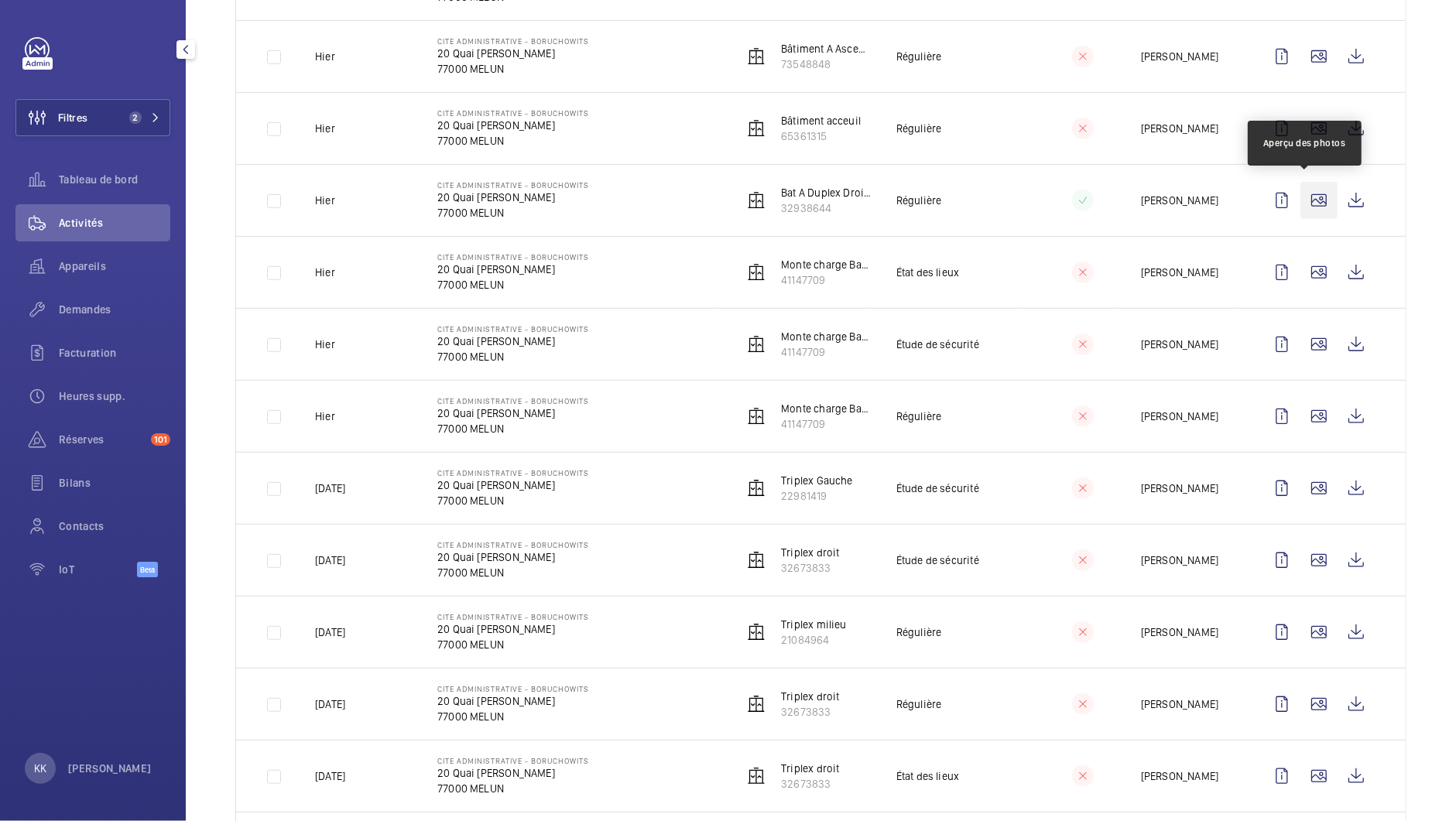
click at [1308, 207] on wm-front-icon-button at bounding box center [1318, 200] width 37 height 37
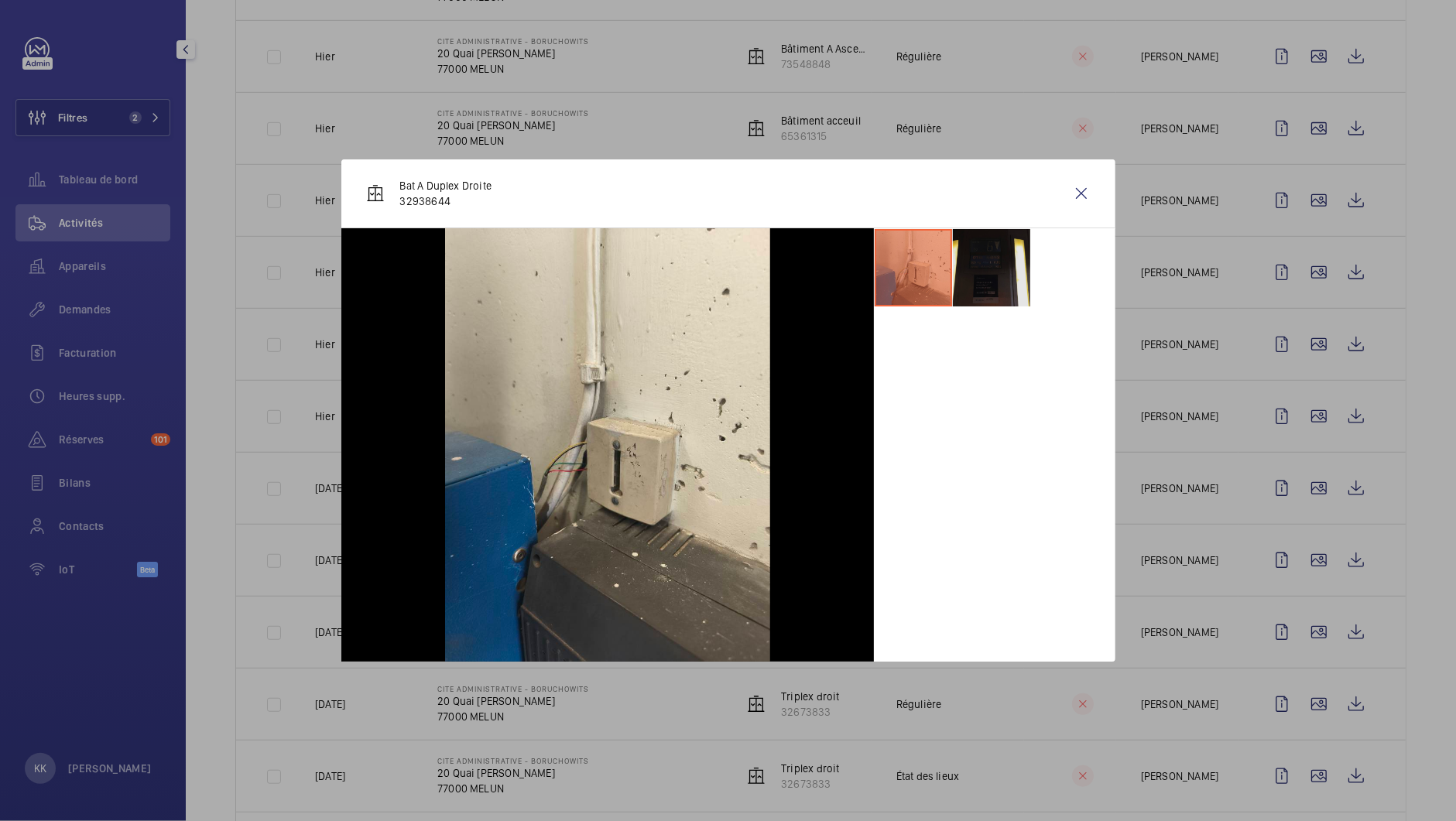
click at [999, 261] on li at bounding box center [991, 268] width 77 height 77
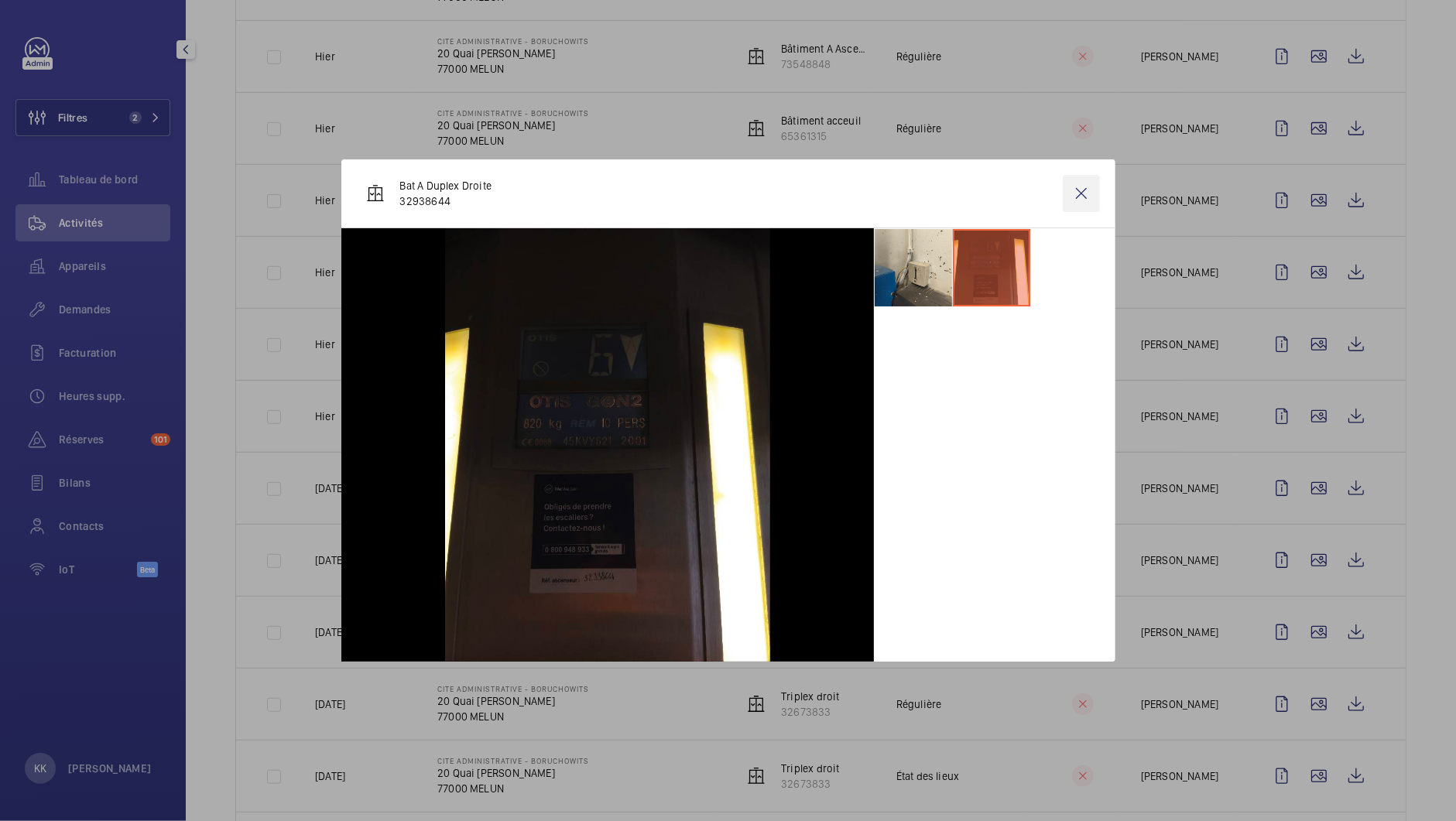
click at [1079, 193] on wm-front-icon-button at bounding box center [1081, 193] width 37 height 37
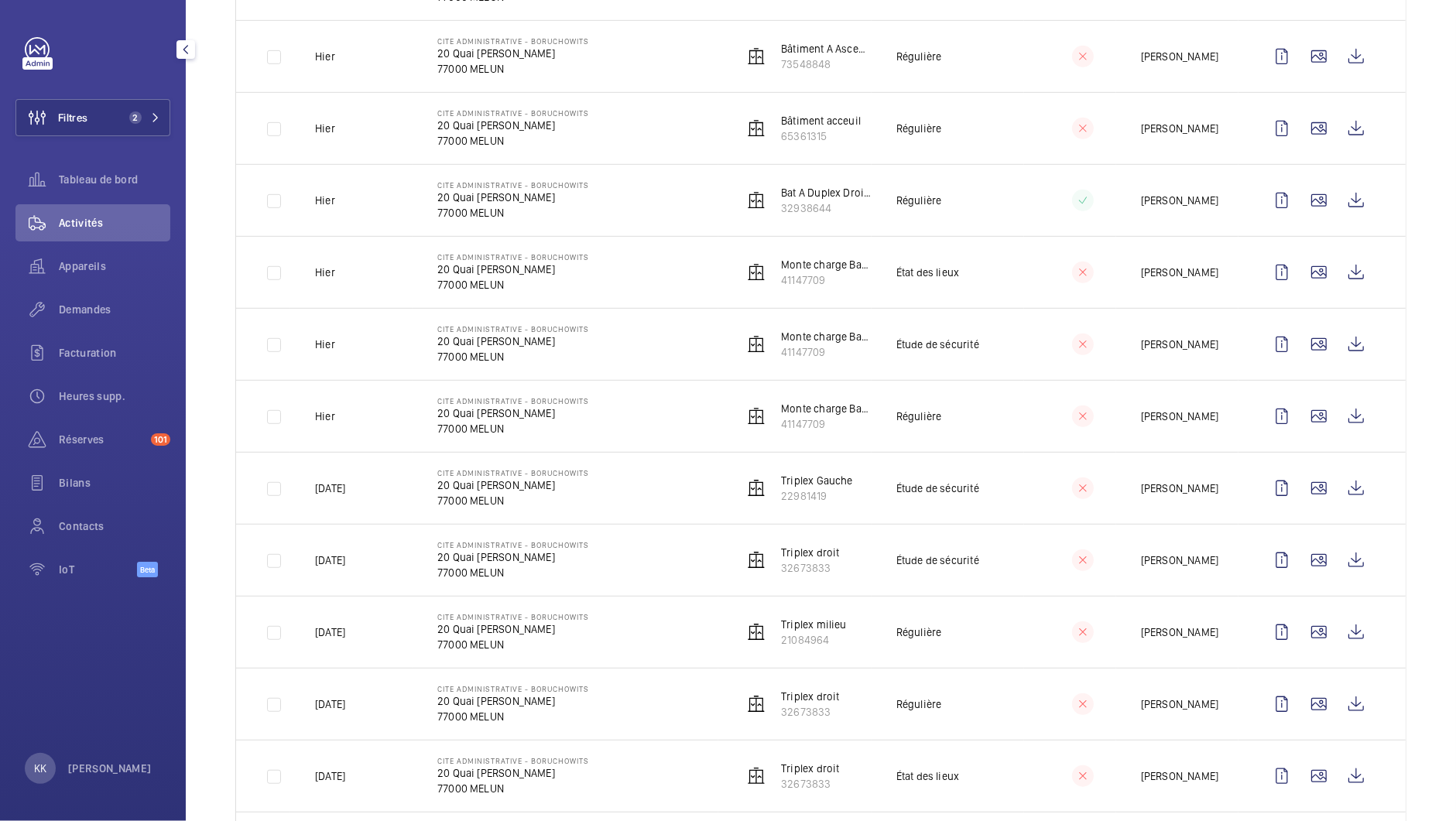
click at [506, 212] on p "77000 MELUN" at bounding box center [513, 213] width 152 height 16
click at [492, 205] on p "77000 MELUN" at bounding box center [513, 213] width 152 height 16
click at [493, 198] on p "20 Quai [PERSON_NAME]" at bounding box center [513, 197] width 152 height 16
click at [477, 193] on p "20 Quai [PERSON_NAME]" at bounding box center [513, 197] width 152 height 16
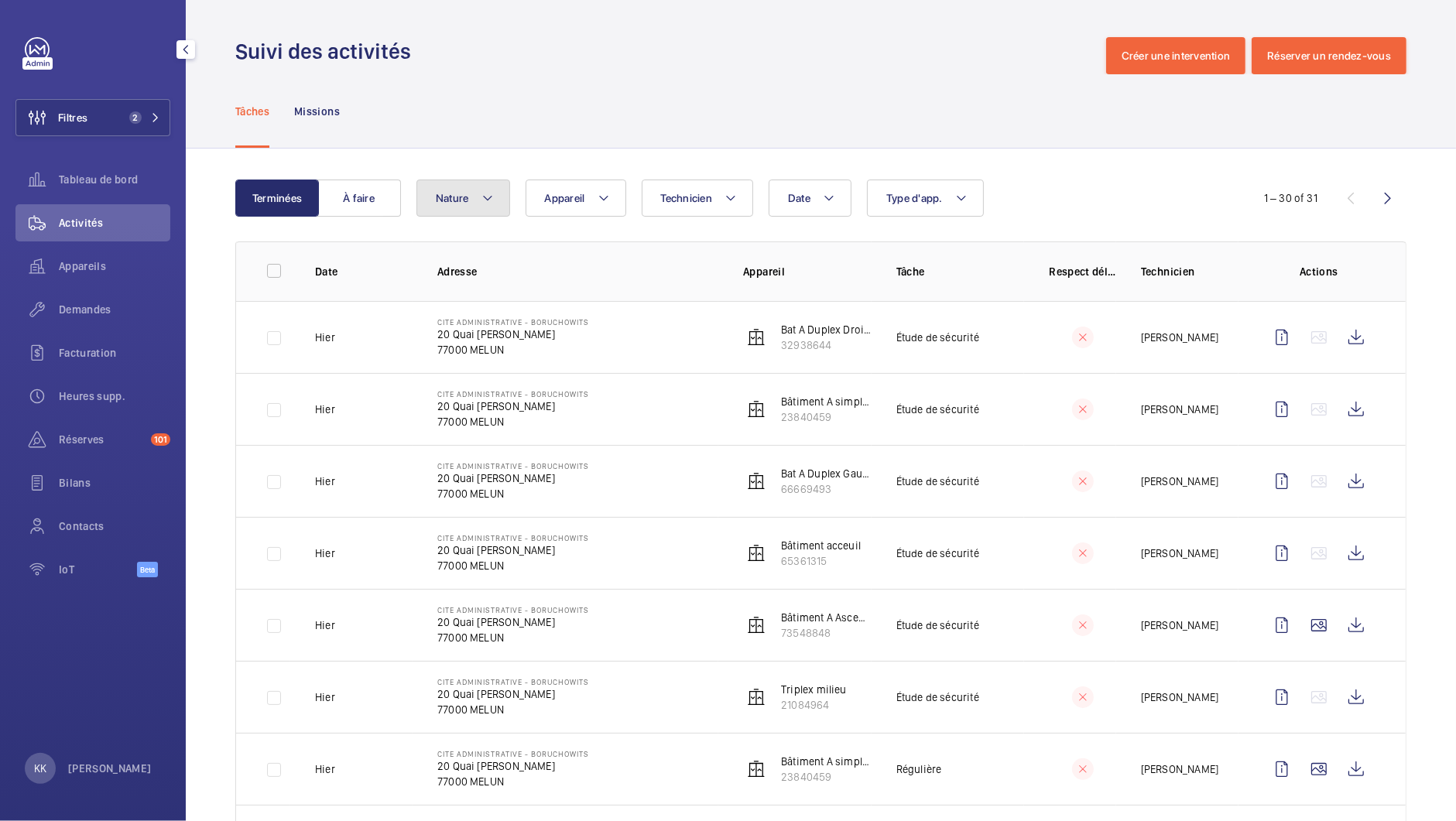
click at [453, 195] on span "Nature" at bounding box center [452, 198] width 33 height 12
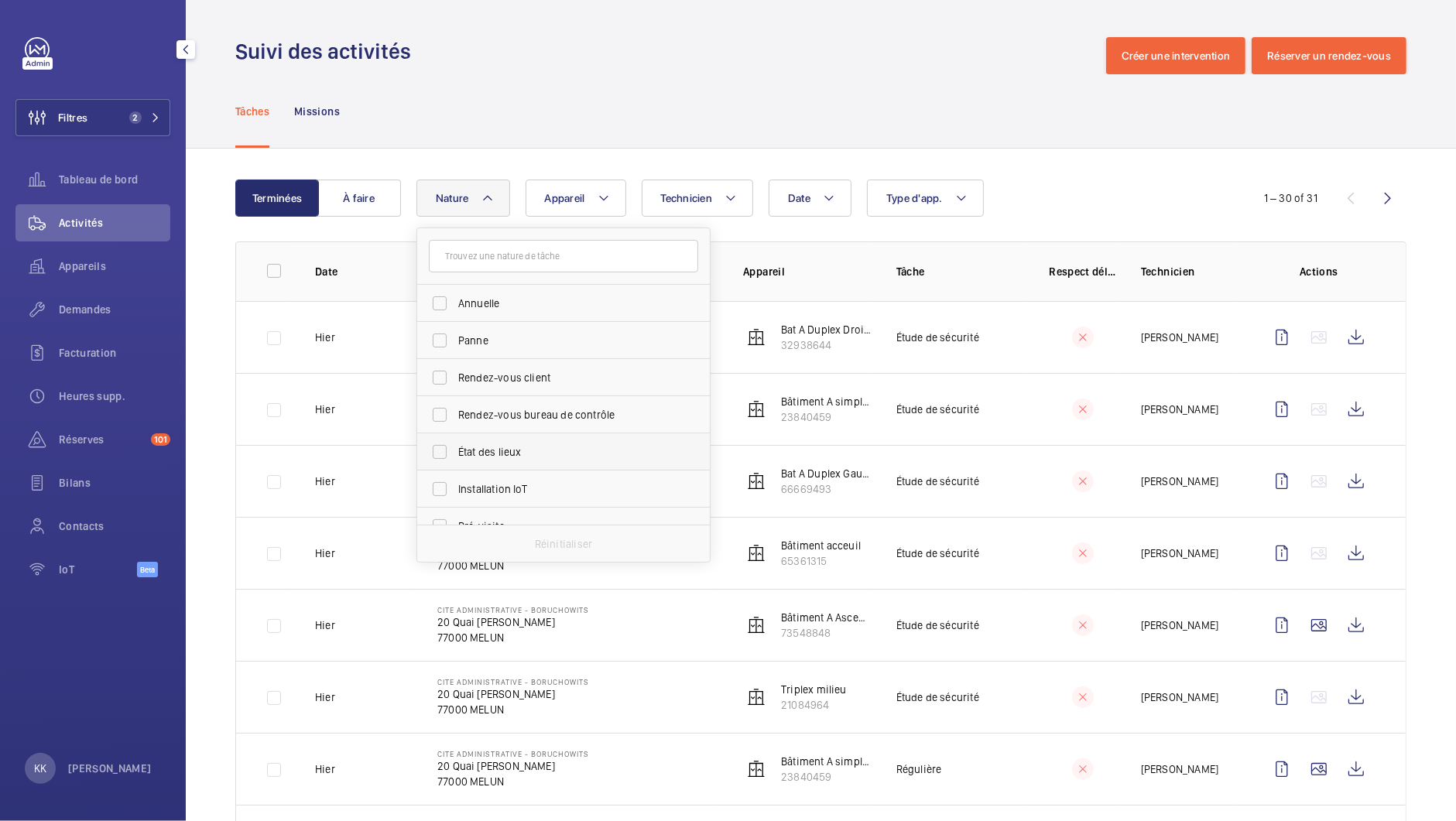
click at [507, 460] on label "État des lieux" at bounding box center [551, 452] width 269 height 37
click at [455, 460] on input "État des lieux" at bounding box center [439, 451] width 31 height 31
checkbox input "true"
click at [710, 161] on div "Terminées À faire Date Technicien Appareil Type d'app. Nature 1 [PERSON_NAME] R…" at bounding box center [821, 531] width 1270 height 766
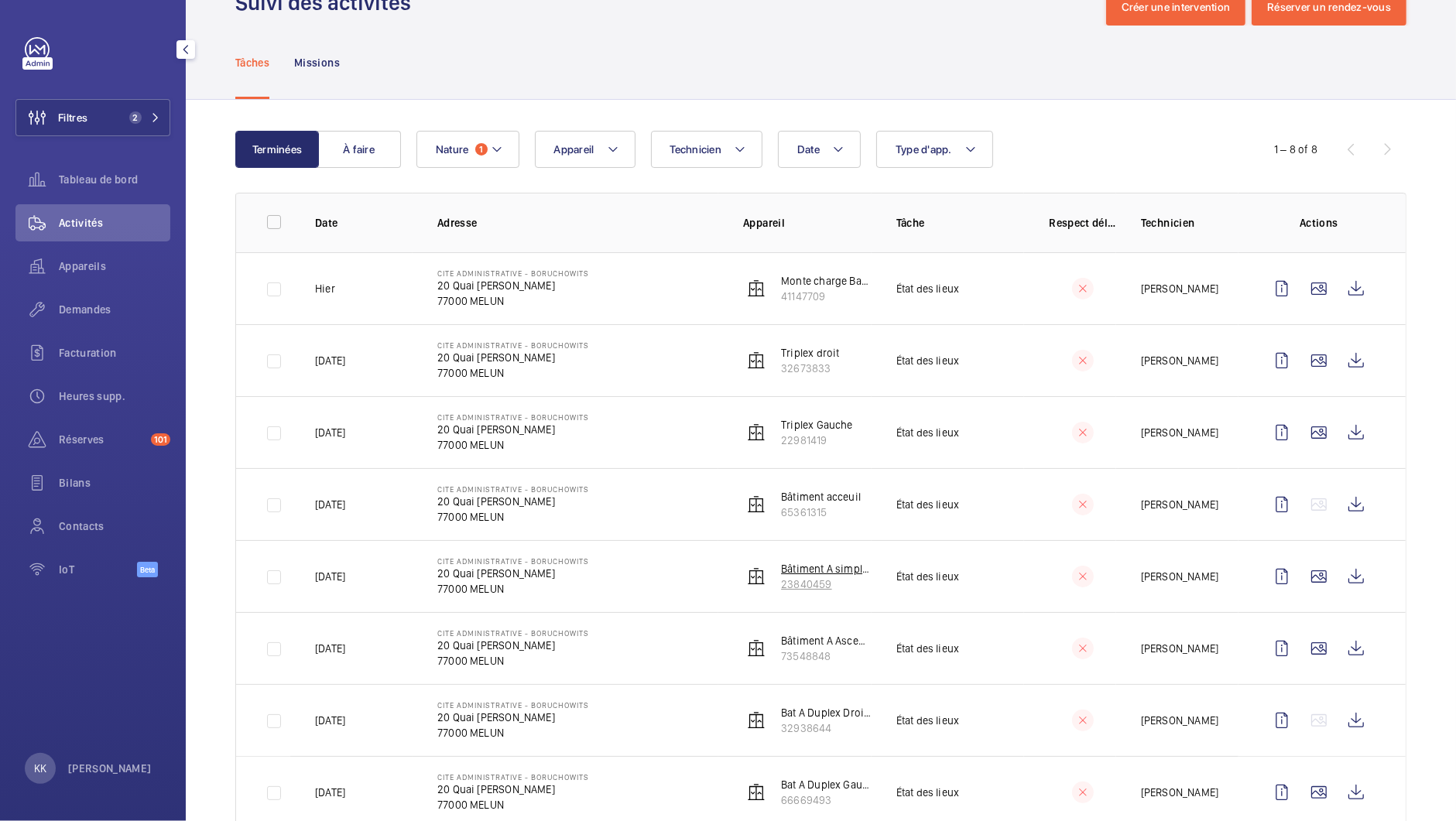
scroll to position [89, 0]
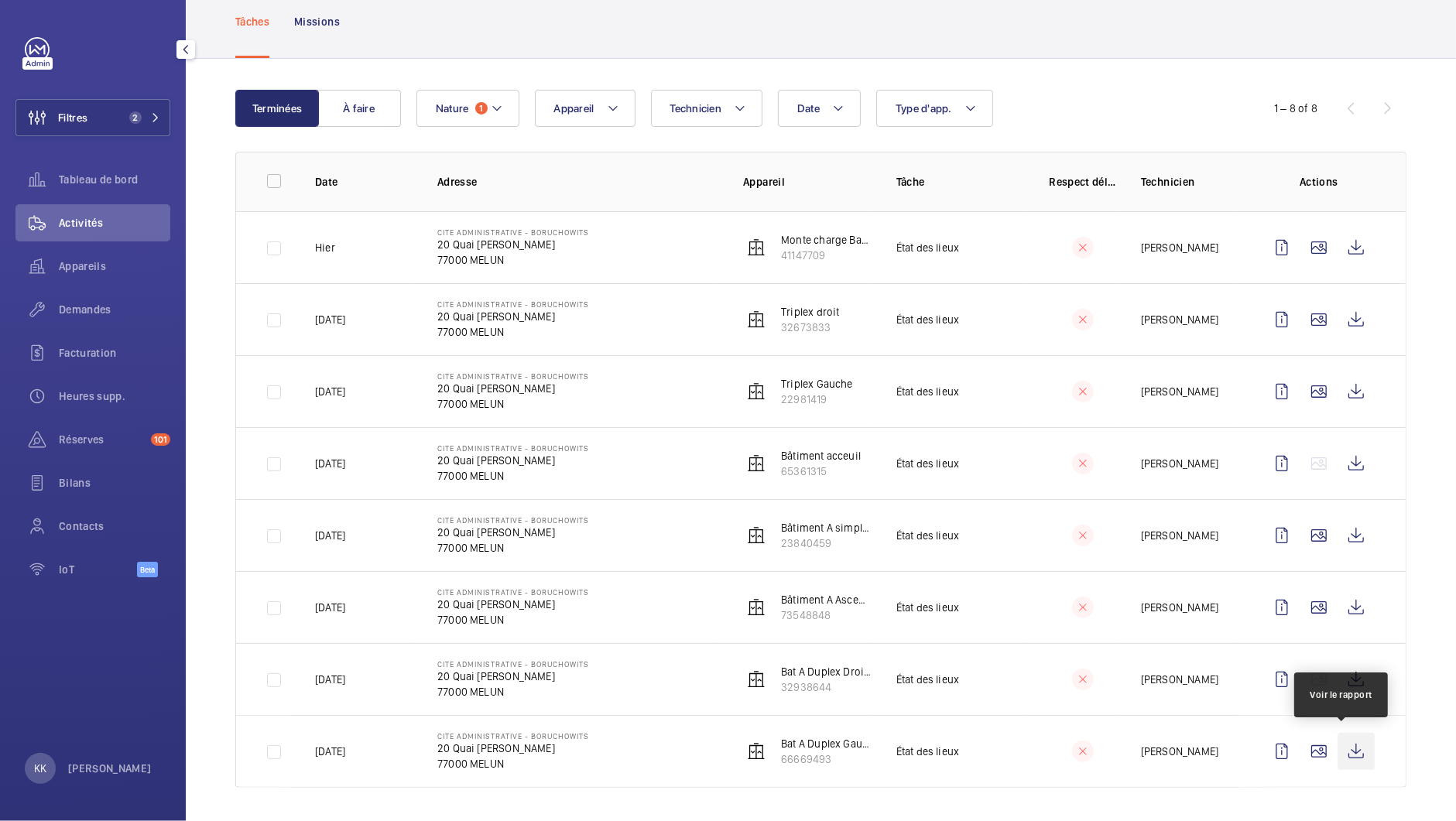
click at [1342, 747] on wm-front-icon-button at bounding box center [1356, 751] width 37 height 37
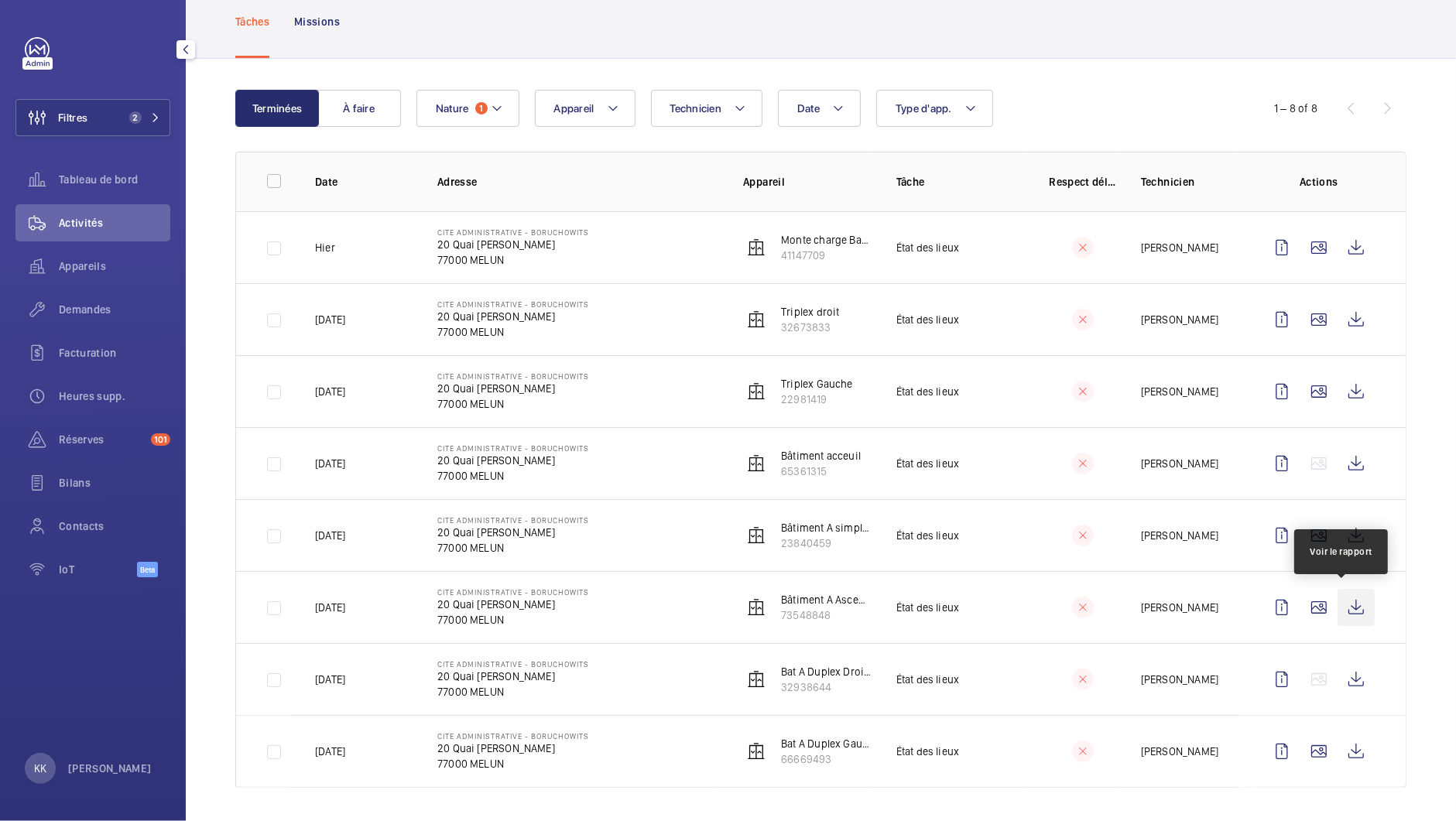
click at [1345, 598] on wm-front-icon-button at bounding box center [1356, 607] width 37 height 37
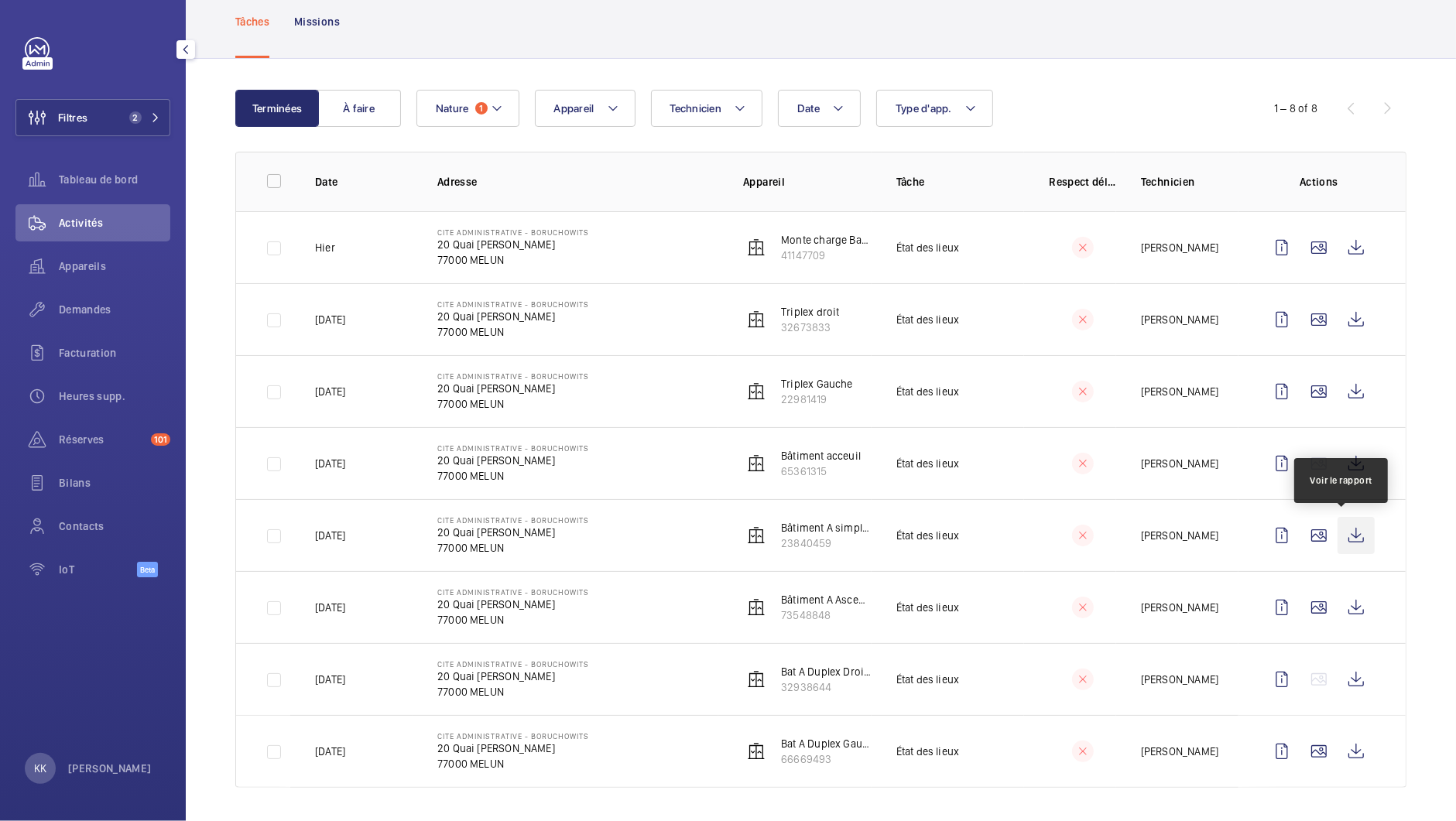
click at [1348, 541] on wm-front-icon-button at bounding box center [1356, 535] width 37 height 37
click at [1338, 468] on wm-front-icon-button at bounding box center [1356, 463] width 37 height 37
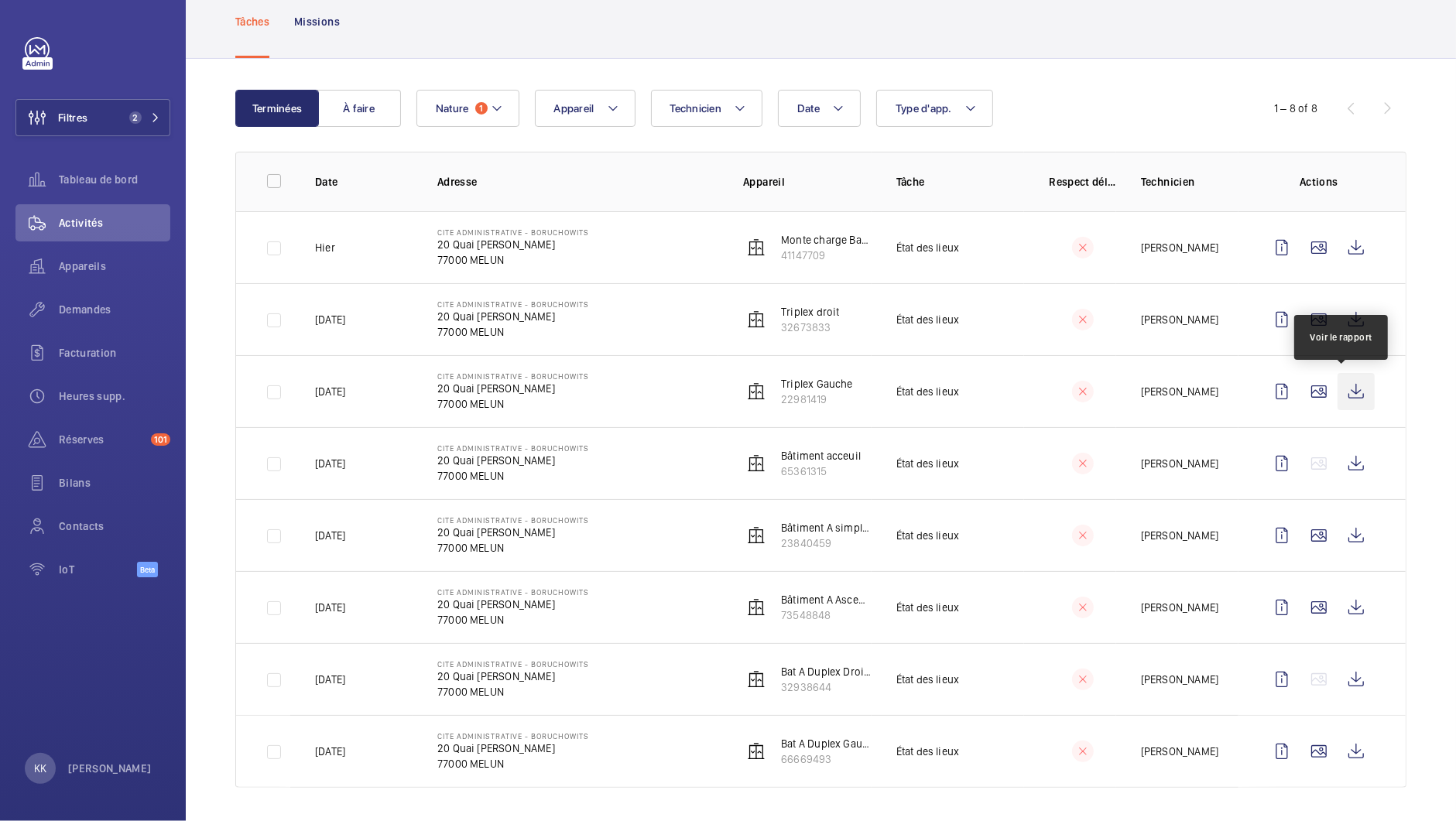
click at [1347, 388] on wm-front-icon-button at bounding box center [1356, 391] width 37 height 37
click at [1344, 316] on wm-front-icon-button at bounding box center [1356, 319] width 37 height 37
click at [1343, 250] on wm-front-icon-button at bounding box center [1356, 247] width 37 height 37
click at [440, 110] on span "Nature" at bounding box center [452, 108] width 33 height 12
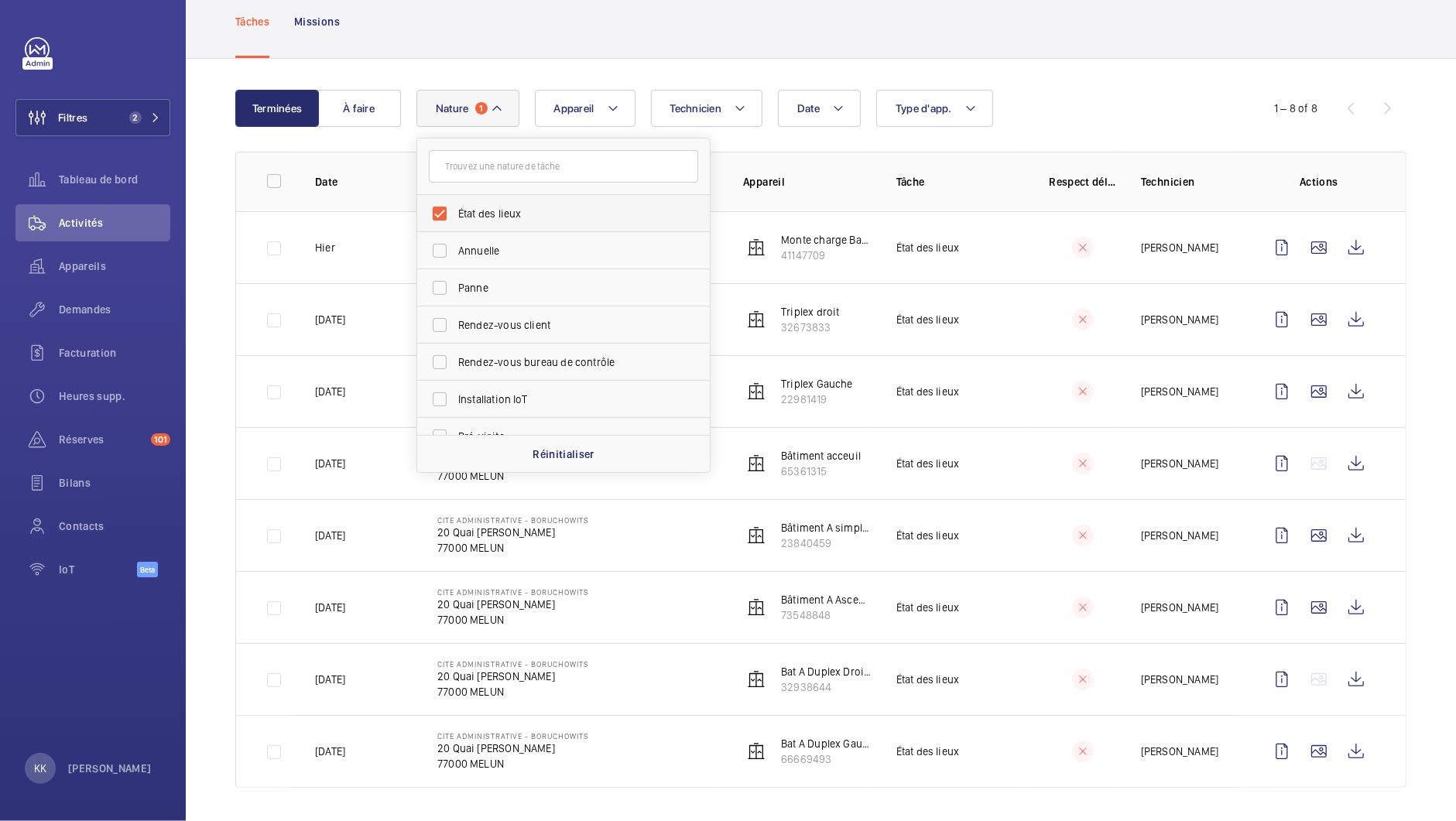
click at [469, 209] on span "État des lieux" at bounding box center [564, 214] width 212 height 16
click at [455, 209] on input "État des lieux" at bounding box center [439, 213] width 31 height 31
checkbox input "false"
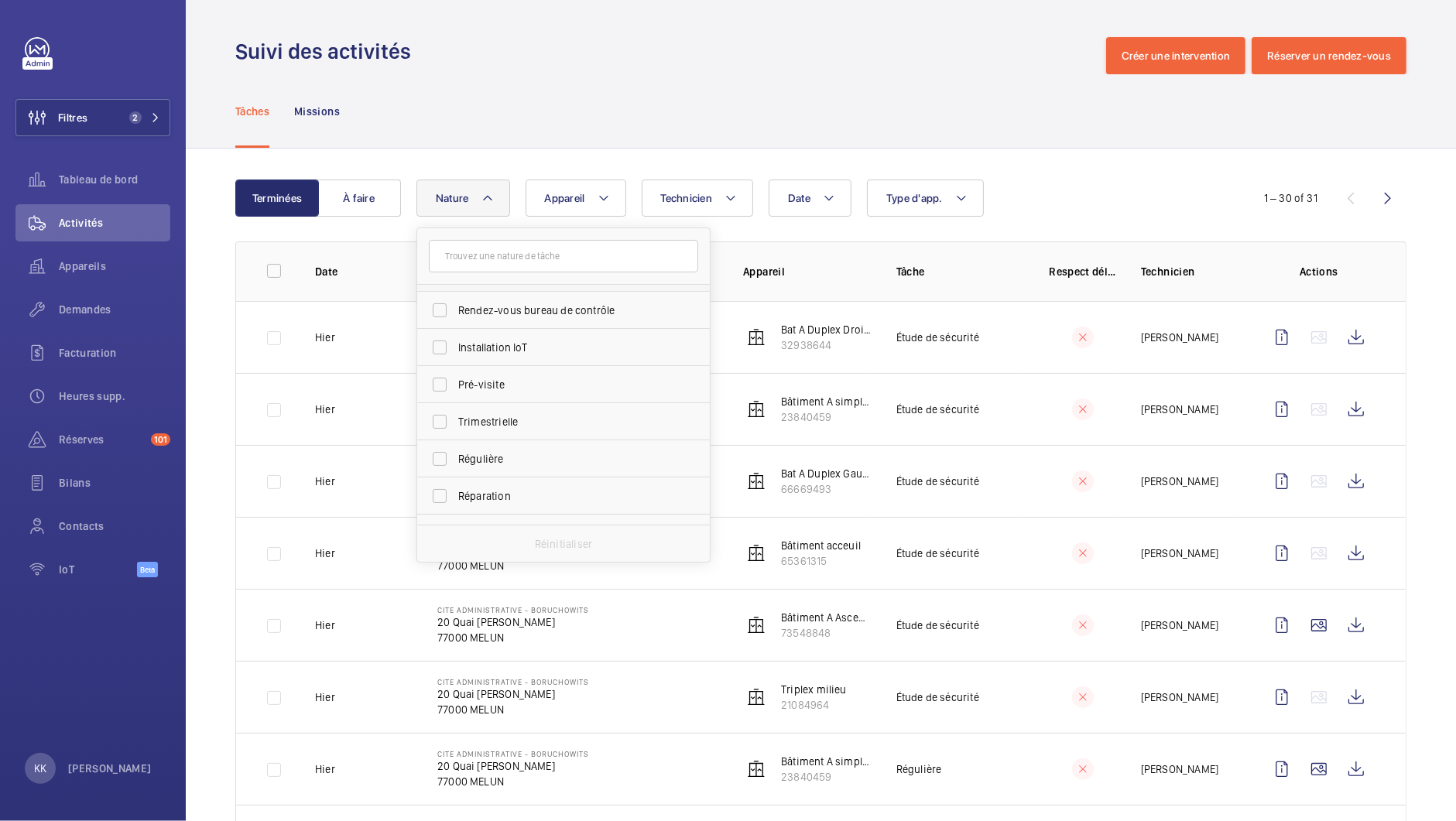
scroll to position [242, 0]
click at [515, 427] on span "Étude de sécurité" at bounding box center [564, 432] width 212 height 16
click at [455, 427] on input "Étude de sécurité" at bounding box center [439, 432] width 31 height 31
checkbox input "true"
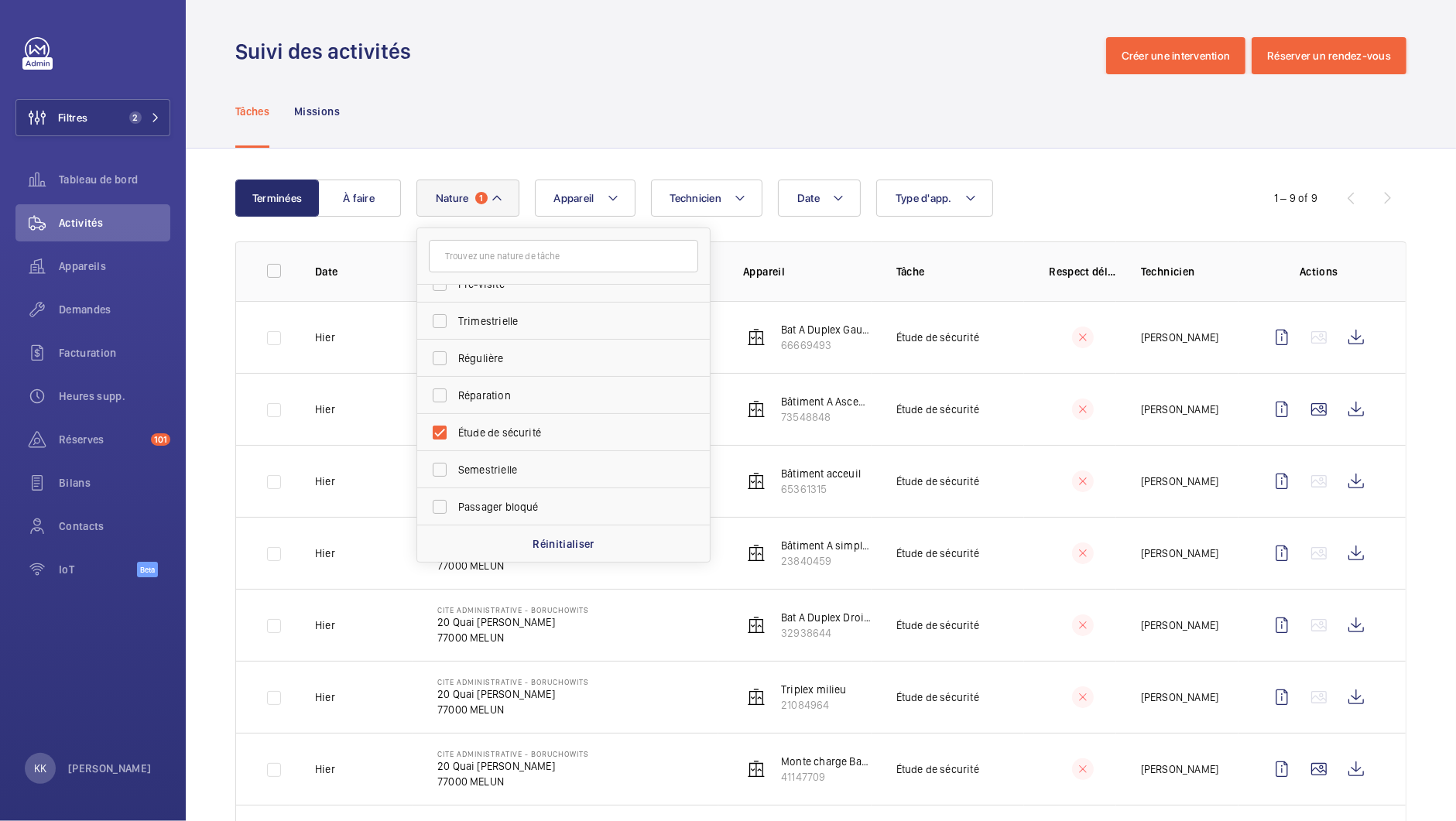
click at [796, 114] on div "Tâches Missions" at bounding box center [821, 111] width 1171 height 74
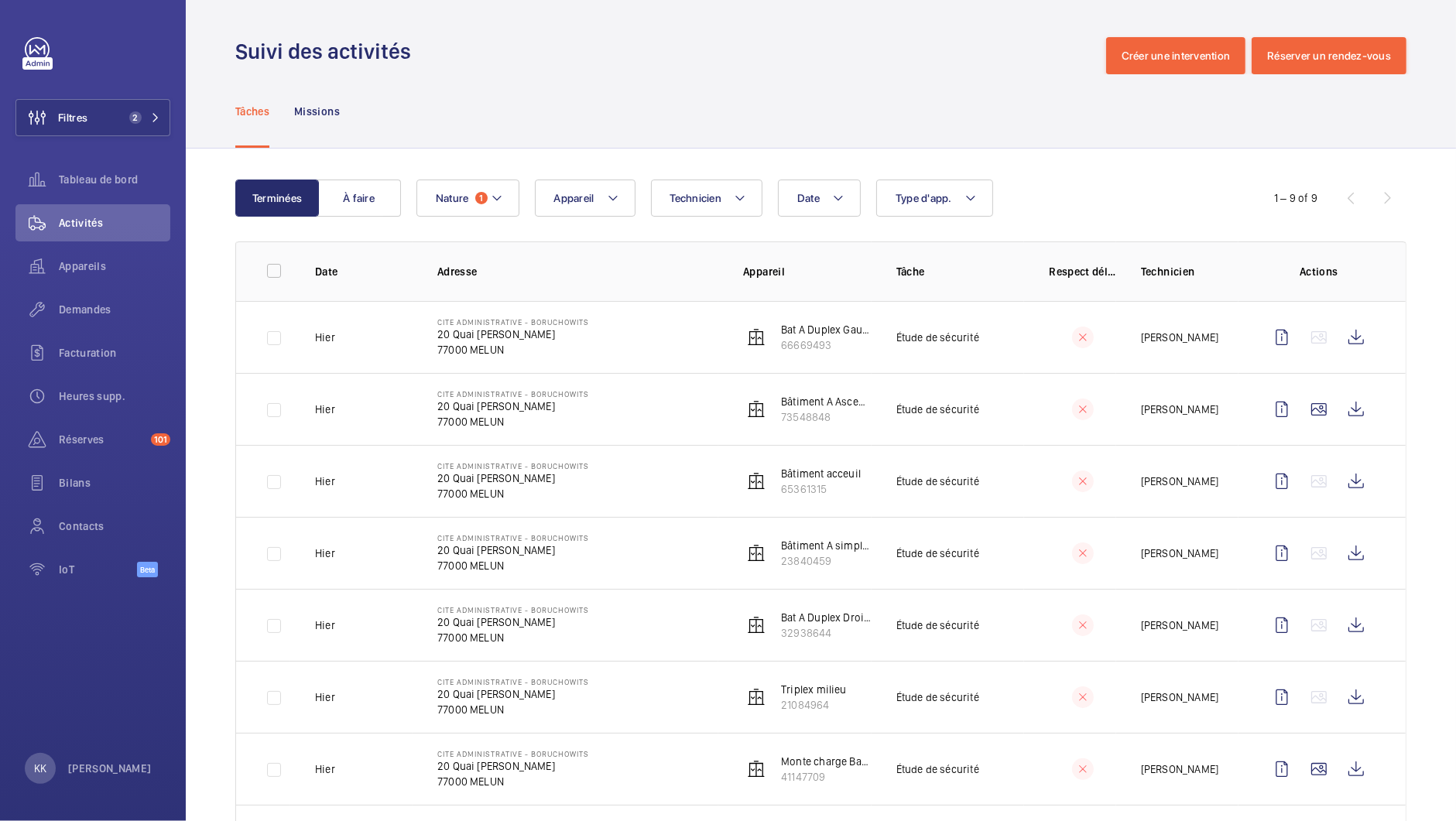
scroll to position [161, 0]
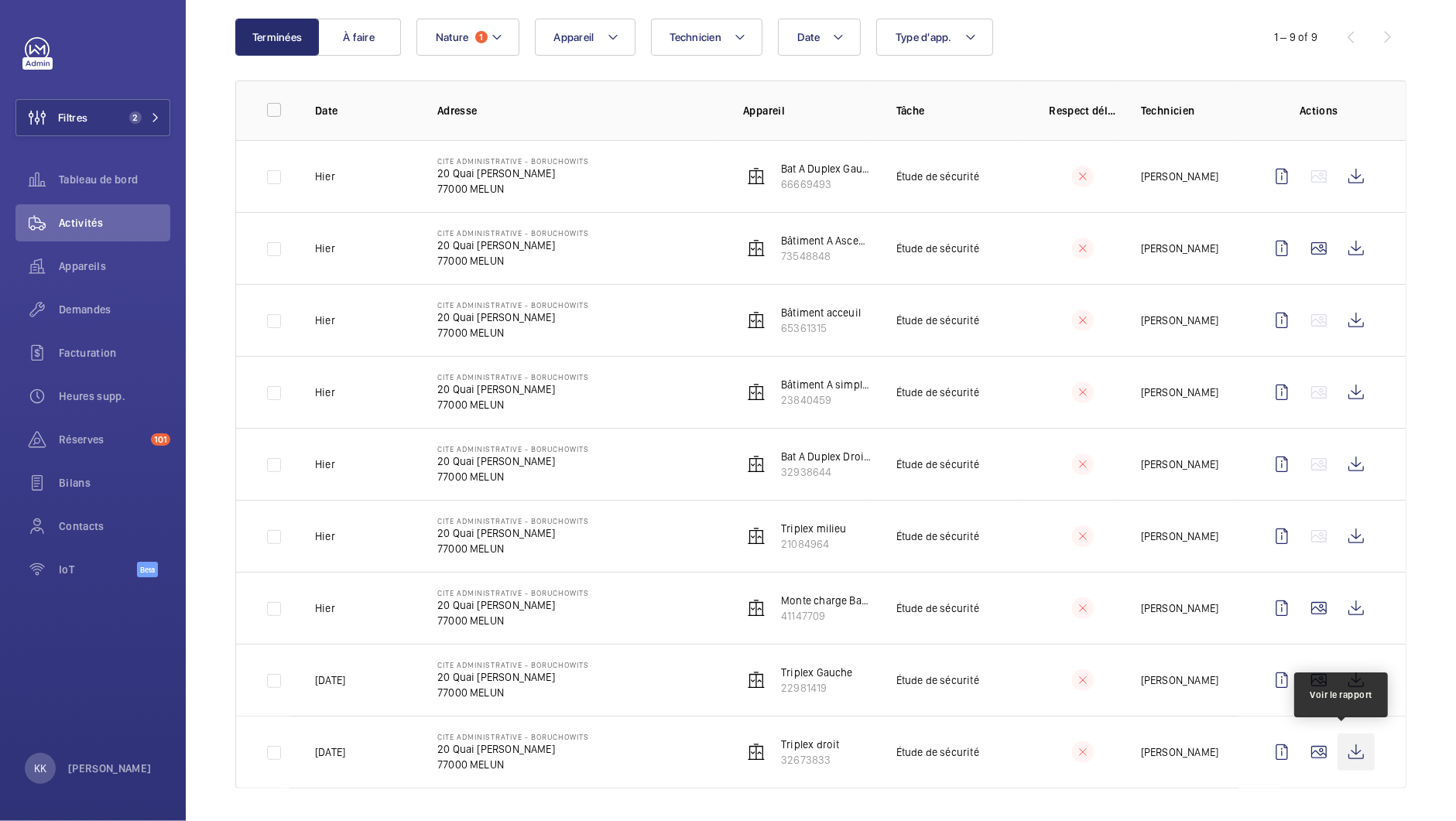
click at [1348, 749] on wm-front-icon-button at bounding box center [1356, 752] width 37 height 37
click at [1338, 680] on wm-front-icon-button at bounding box center [1356, 680] width 37 height 37
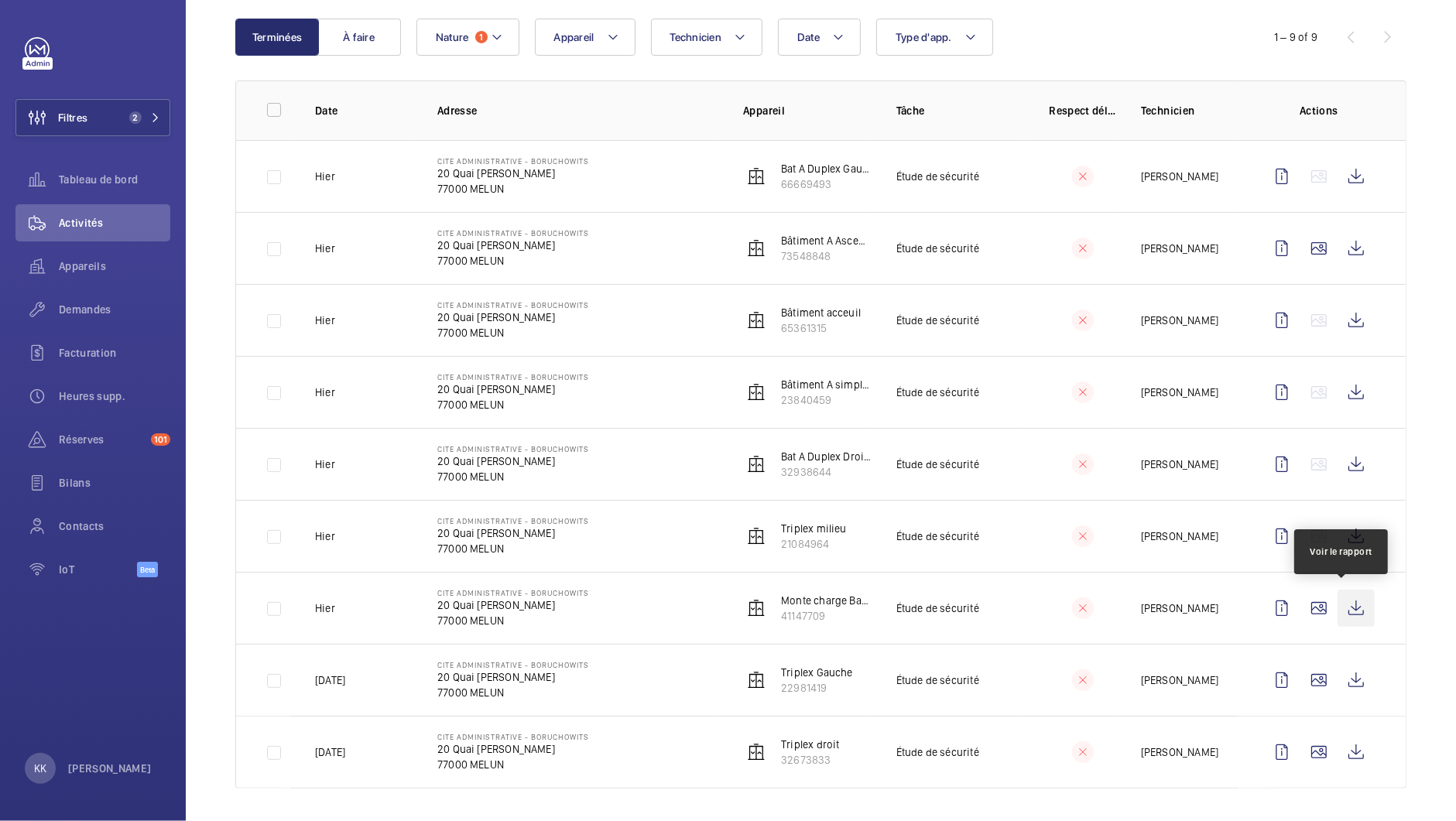
click at [1342, 589] on wm-front-icon-button at bounding box center [1356, 608] width 37 height 37
click at [1338, 477] on wm-front-icon-button at bounding box center [1356, 464] width 37 height 37
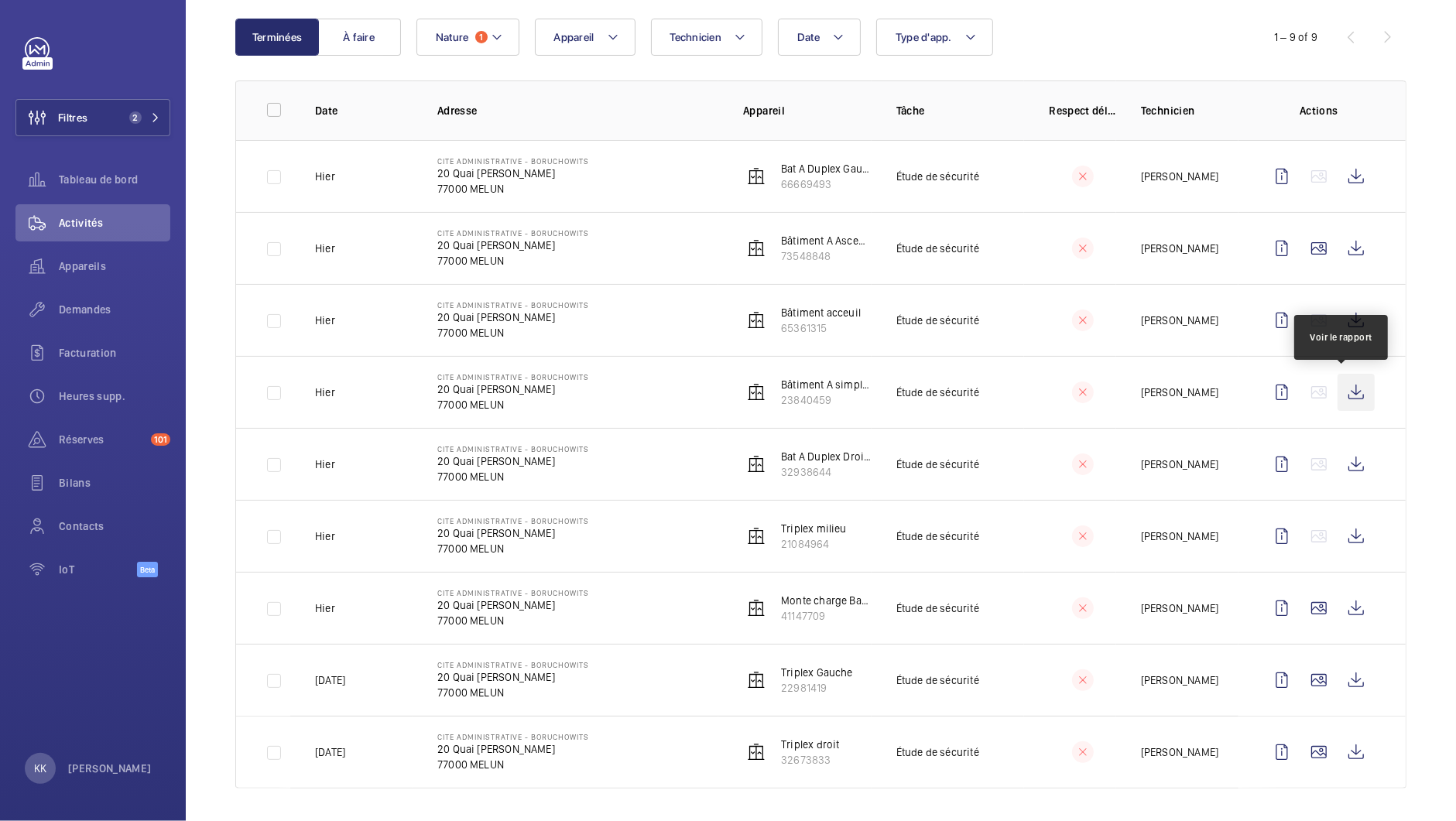
click at [1352, 406] on wm-front-icon-button at bounding box center [1356, 392] width 37 height 37
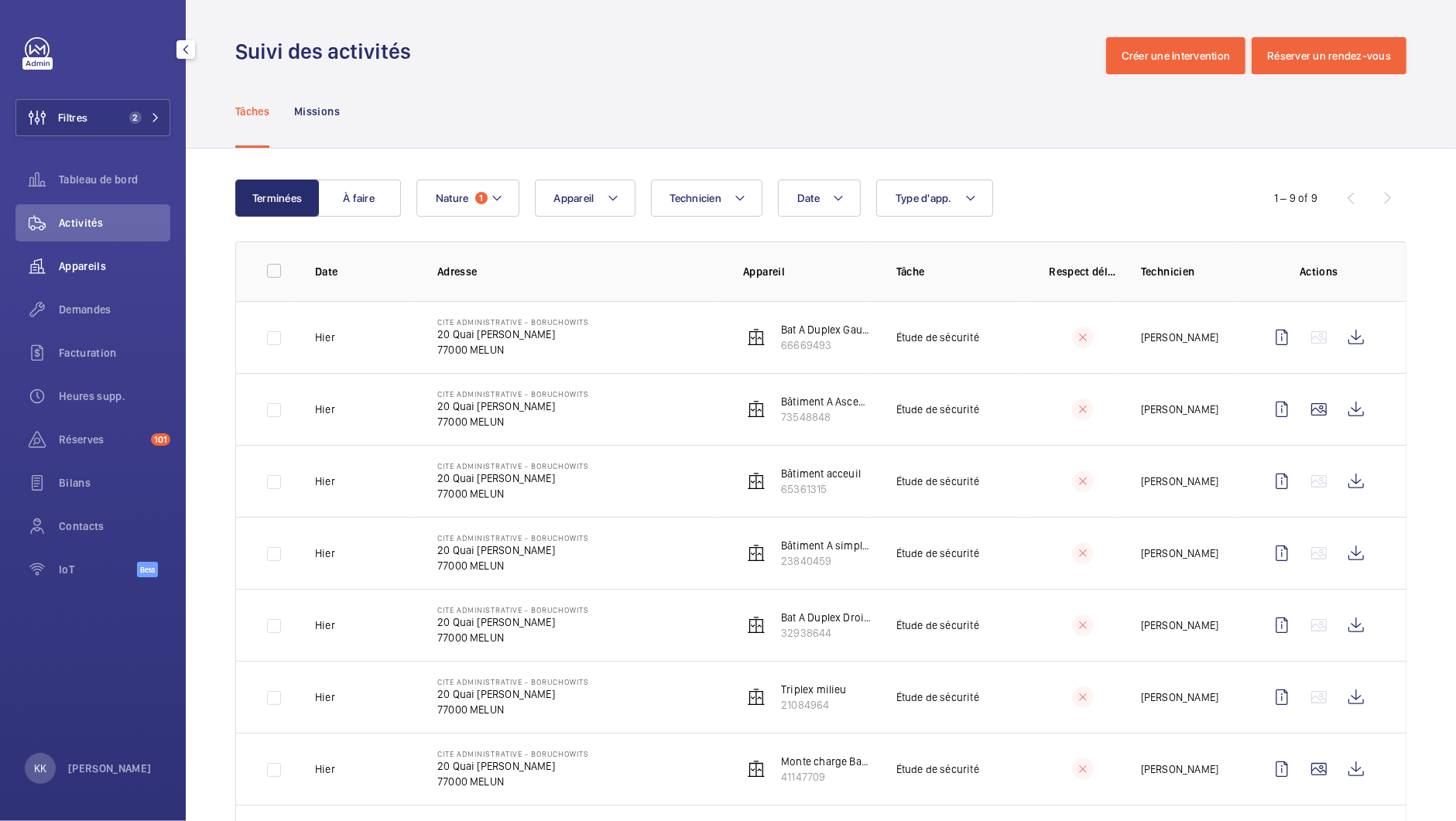
click at [88, 282] on div "Appareils" at bounding box center [93, 266] width 154 height 37
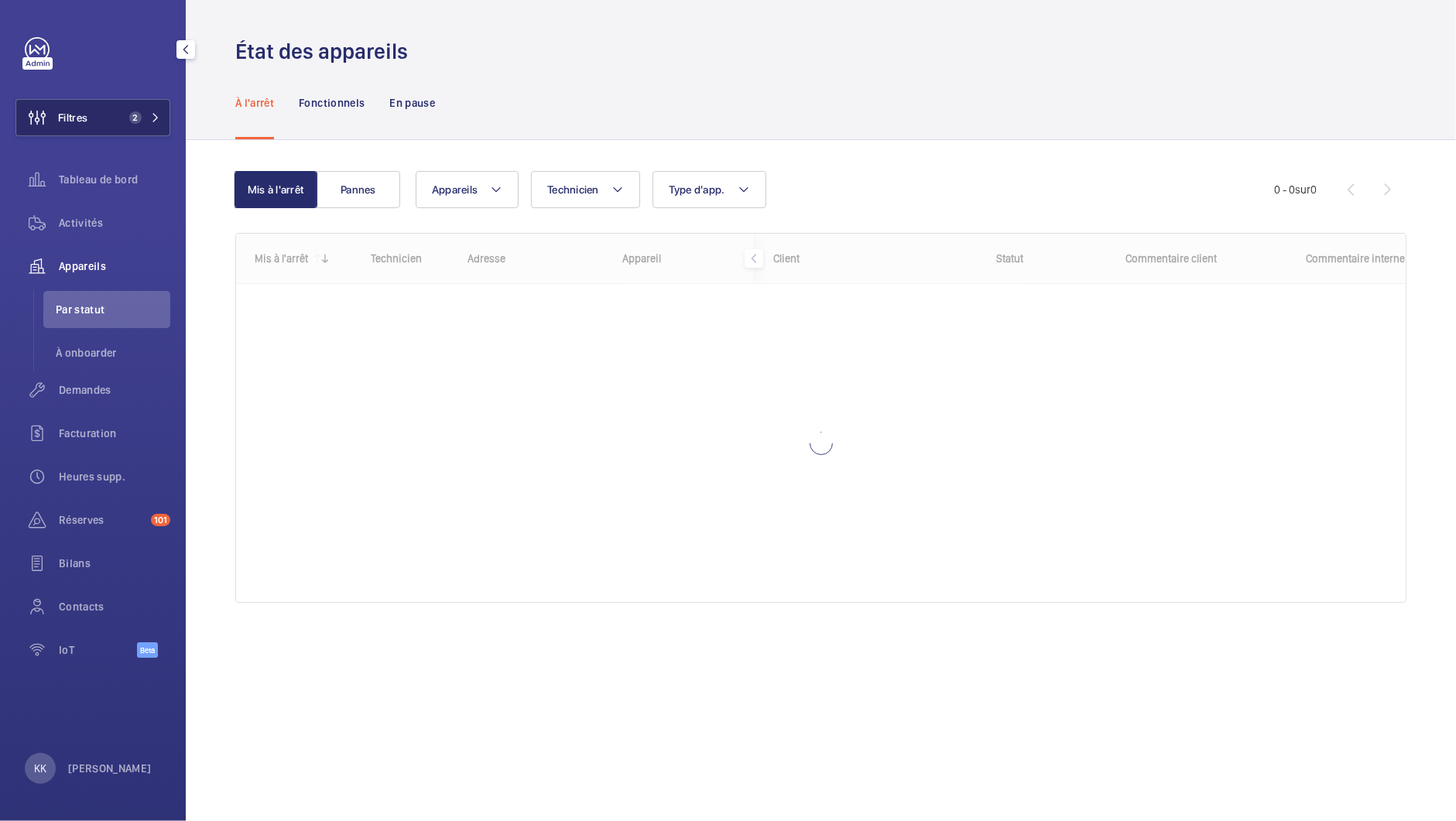
click at [107, 115] on button "Filtres 2" at bounding box center [93, 118] width 154 height 37
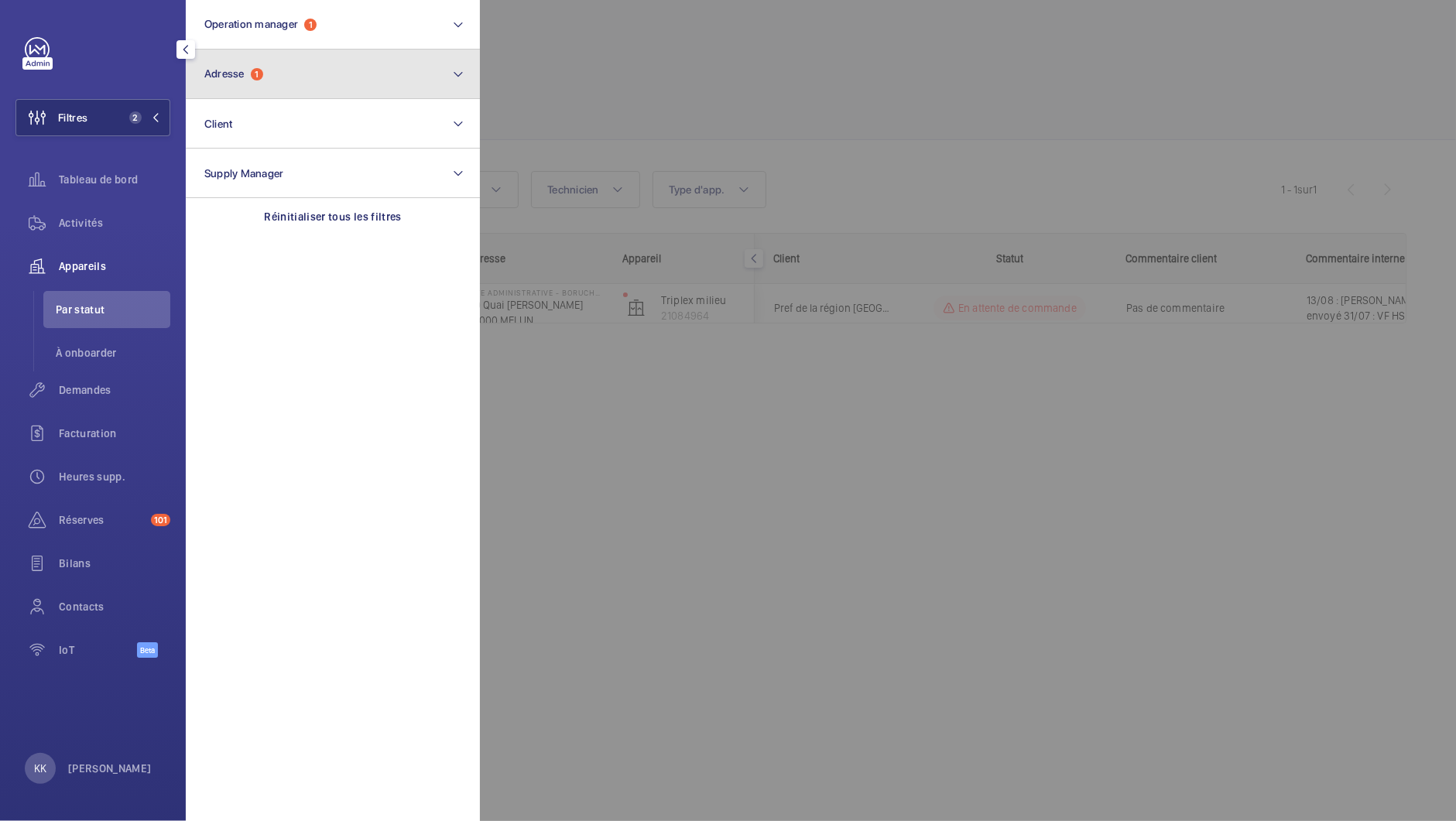
click at [219, 82] on button "Adresse 1" at bounding box center [333, 74] width 294 height 49
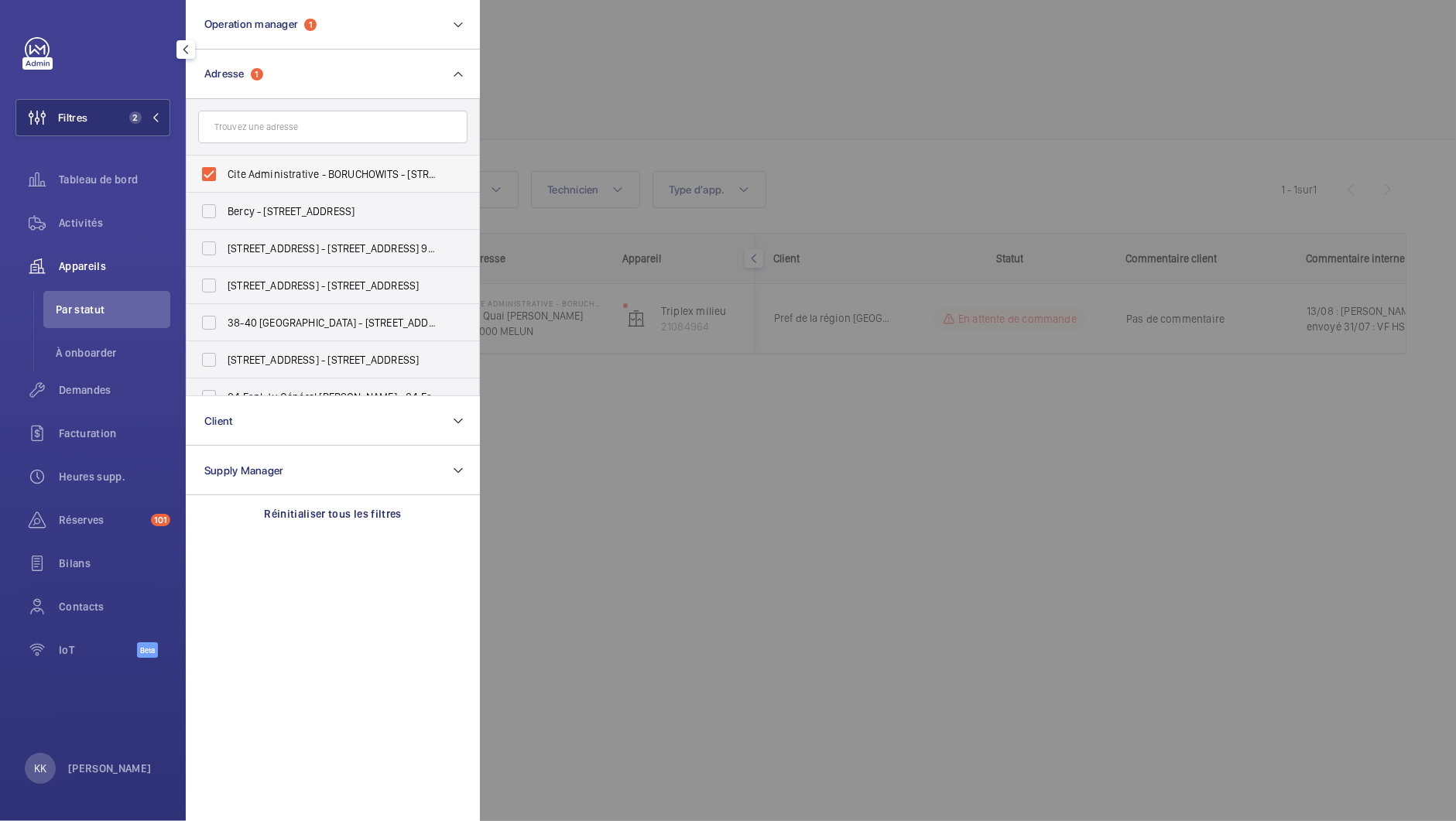
click at [216, 167] on label "Cite Administrative - BORUCHOWITS - [STREET_ADDRESS][PERSON_NAME]" at bounding box center [321, 174] width 269 height 37
click at [216, 167] on input "Cite Administrative - BORUCHOWITS - [STREET_ADDRESS][PERSON_NAME]" at bounding box center [208, 174] width 31 height 31
checkbox input "false"
click at [553, 69] on div at bounding box center [1208, 410] width 1456 height 821
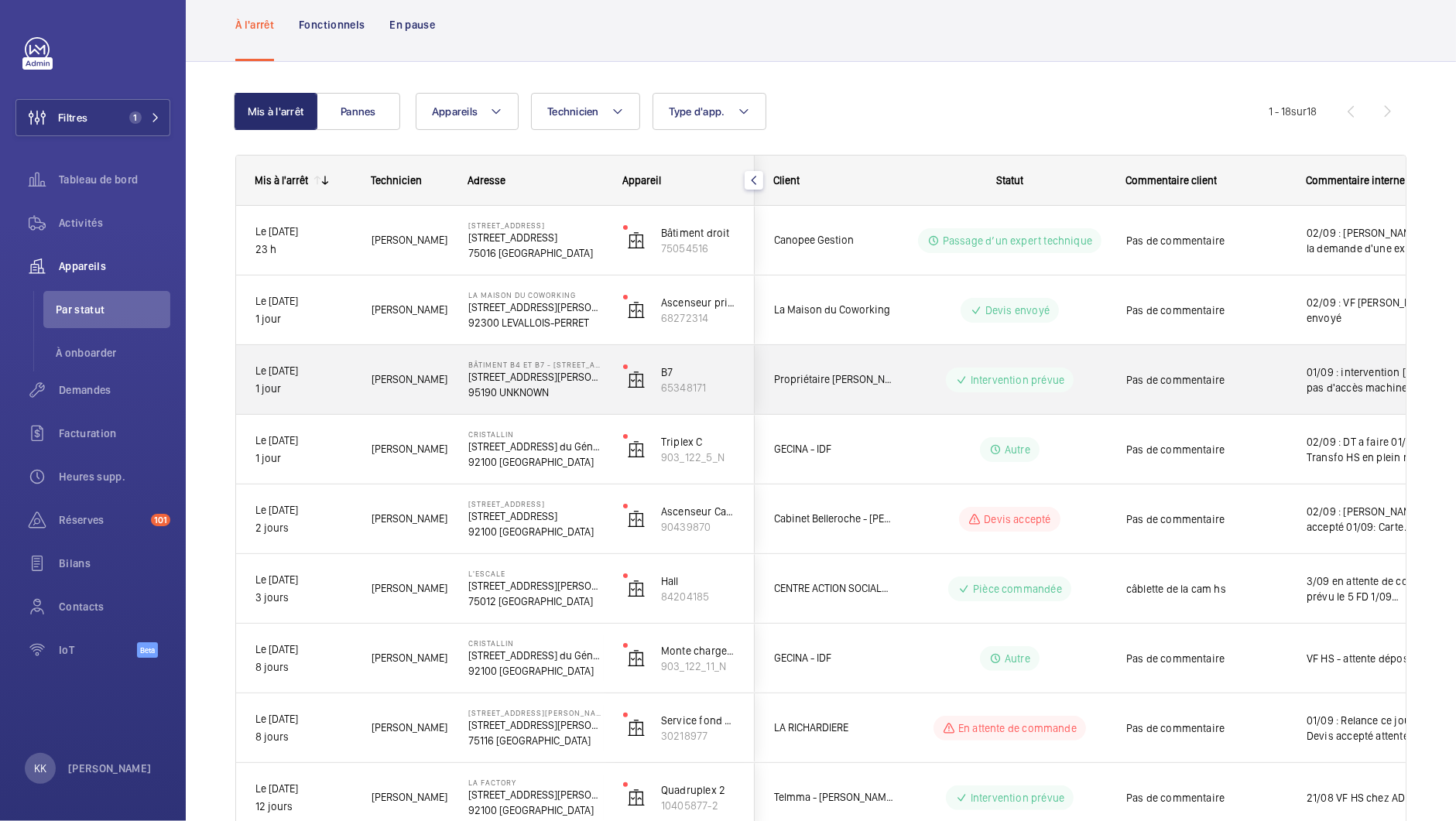
scroll to position [75, 0]
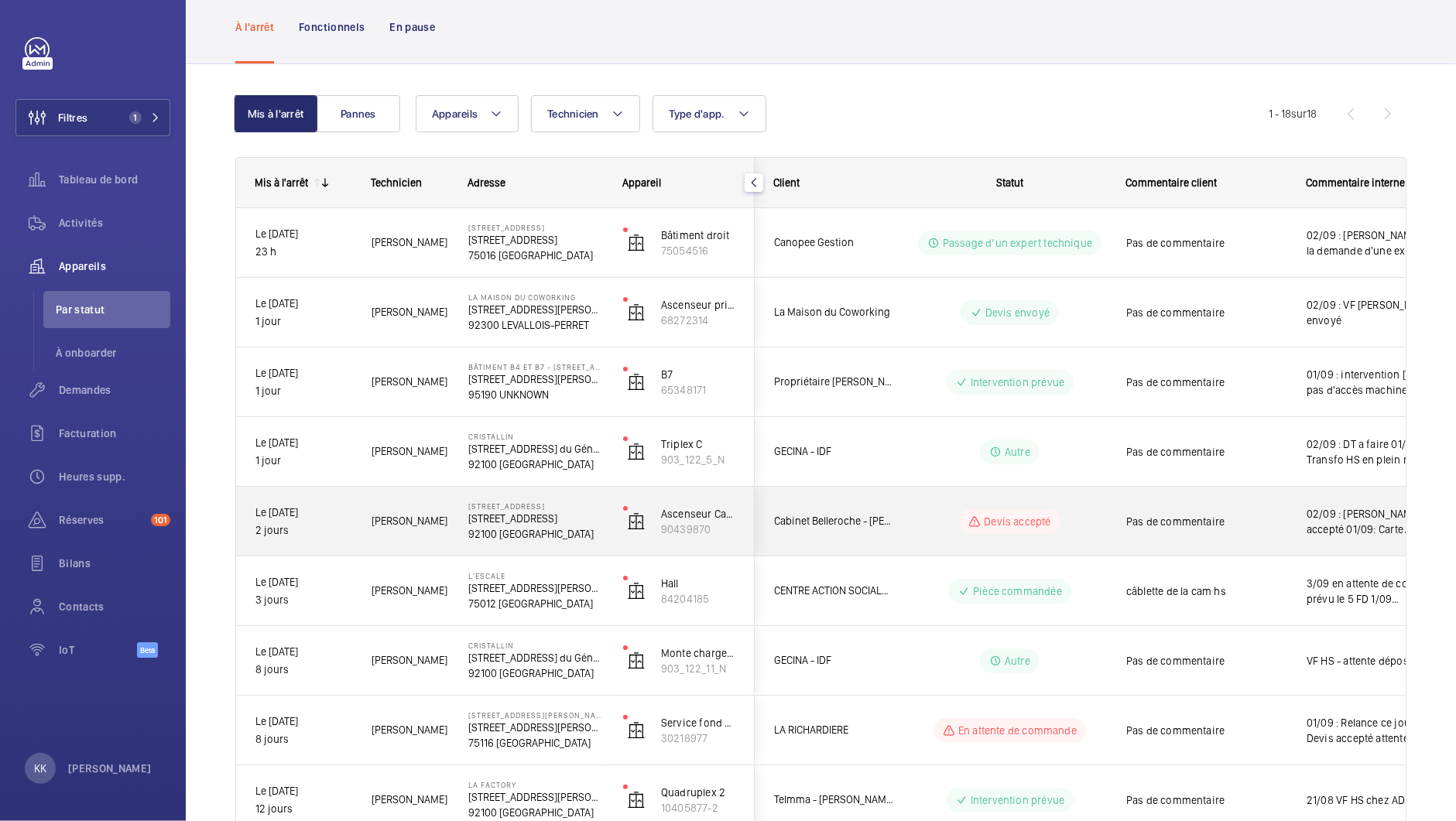
click at [1295, 540] on div "02/09 : [PERSON_NAME] accepté 01/09: Carte [PERSON_NAME] envoyé" at bounding box center [1377, 521] width 179 height 67
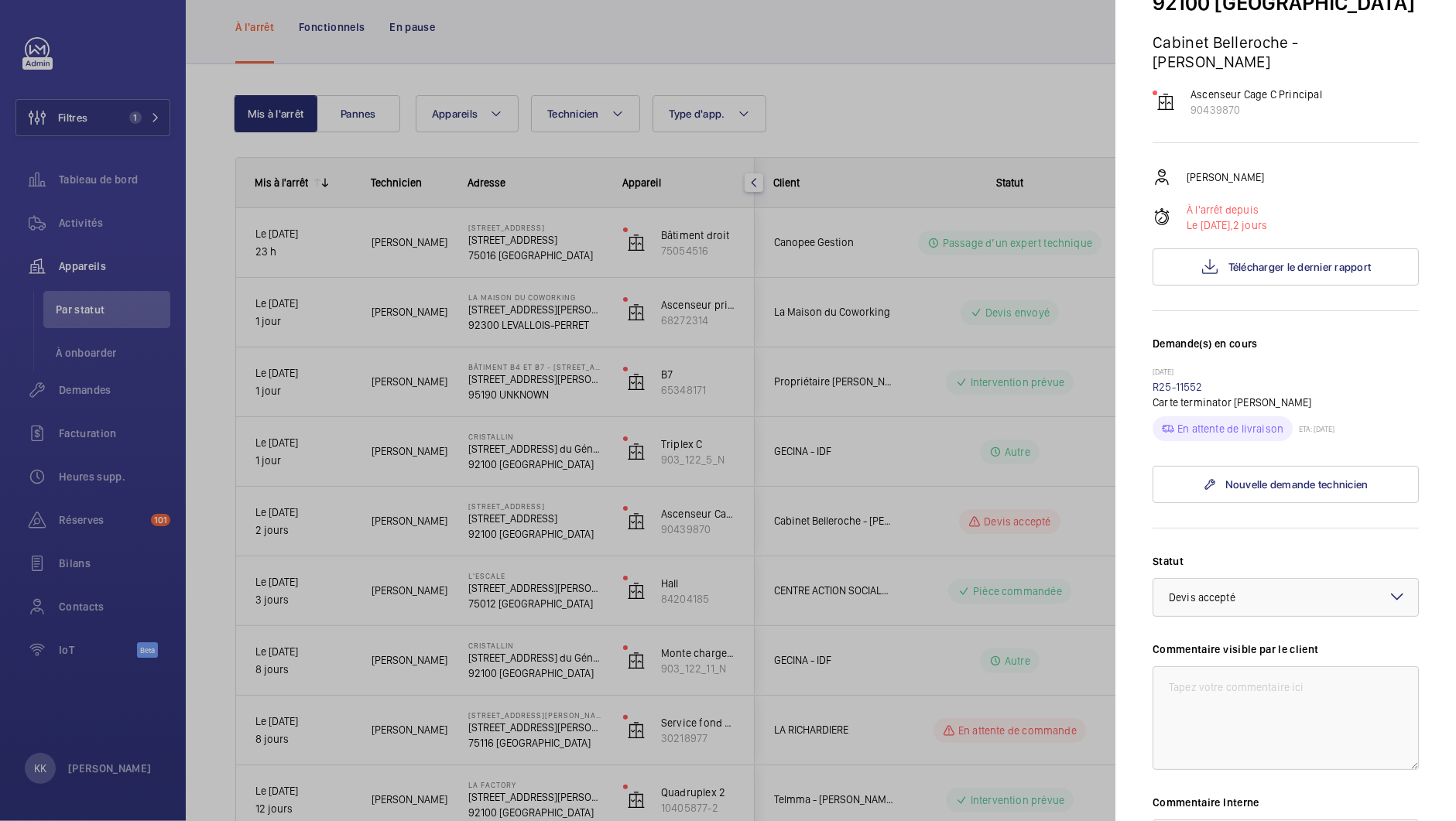
scroll to position [0, 0]
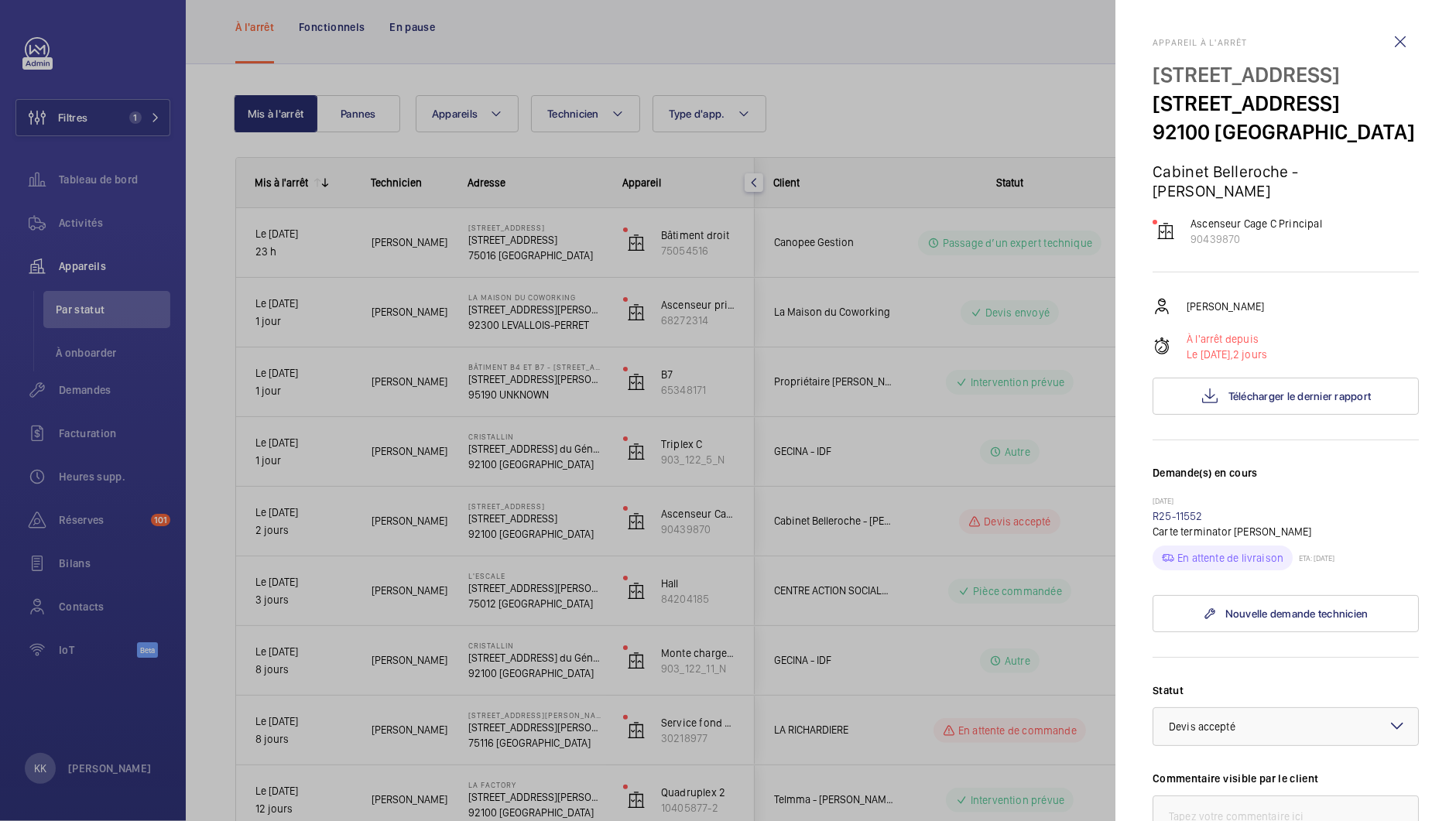
click at [704, 441] on div at bounding box center [728, 410] width 1456 height 821
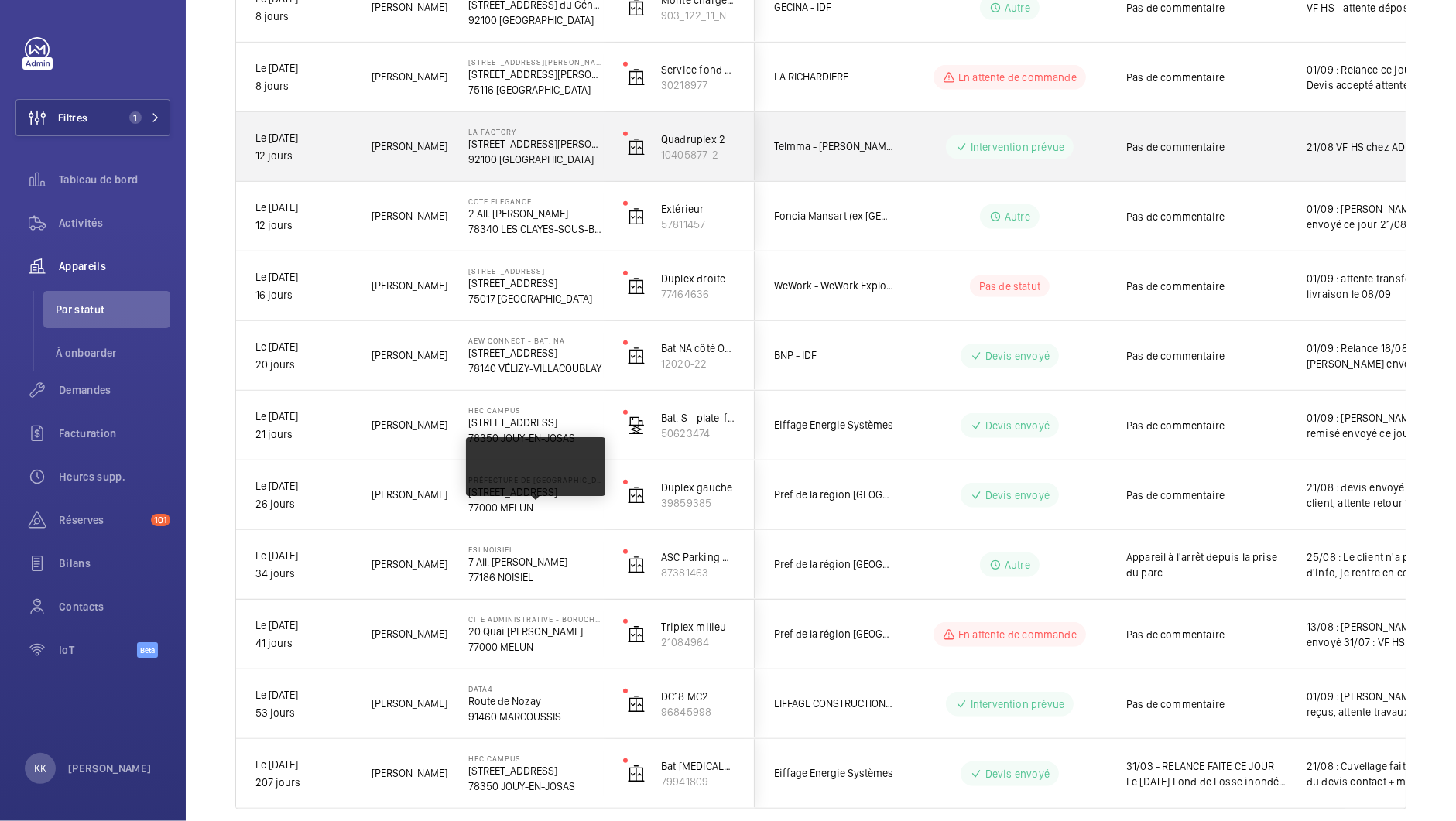
scroll to position [789, 0]
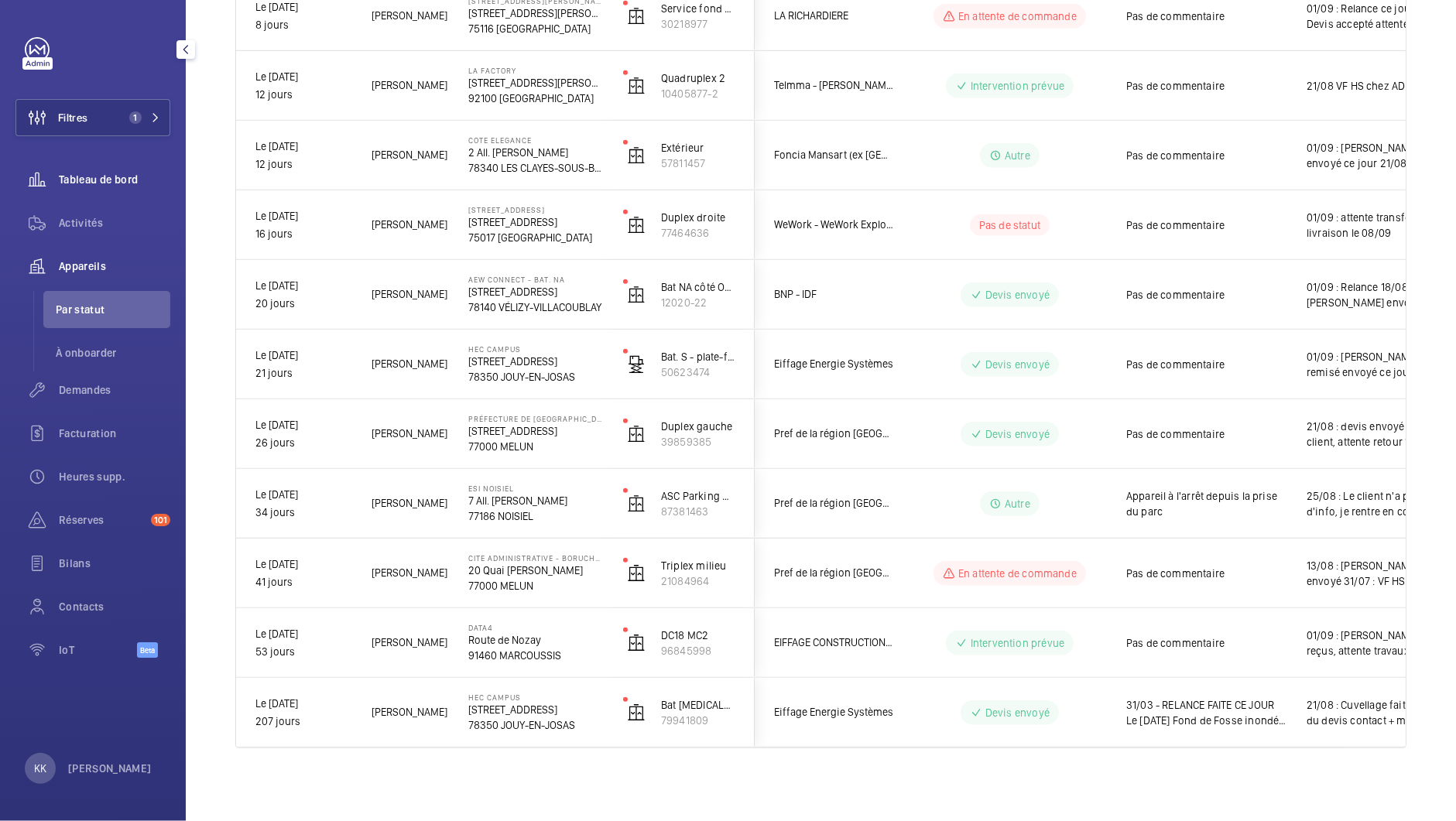
click at [67, 188] on div "Tableau de bord" at bounding box center [93, 179] width 154 height 37
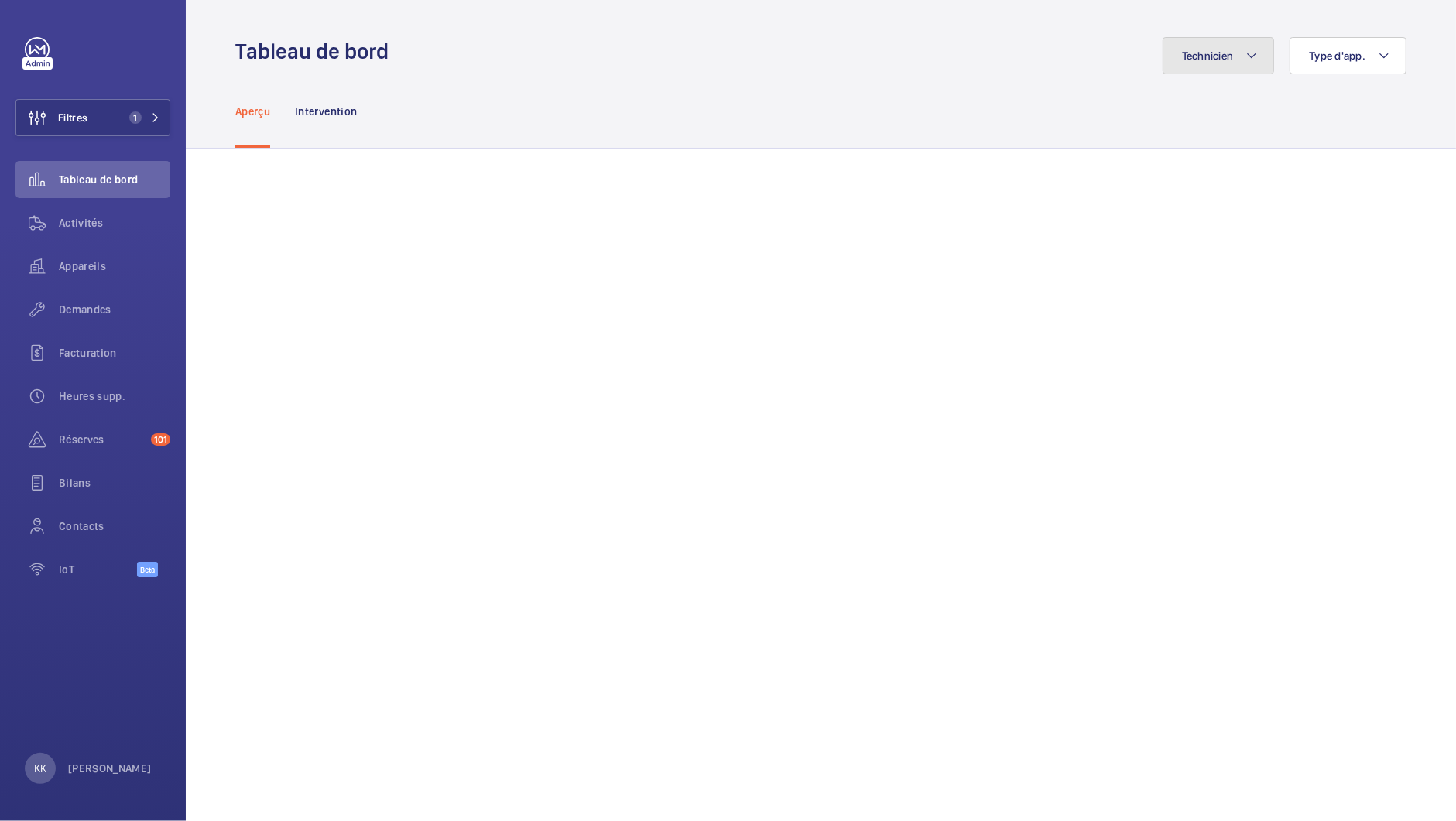
click at [1204, 56] on span "Technicien" at bounding box center [1207, 55] width 52 height 12
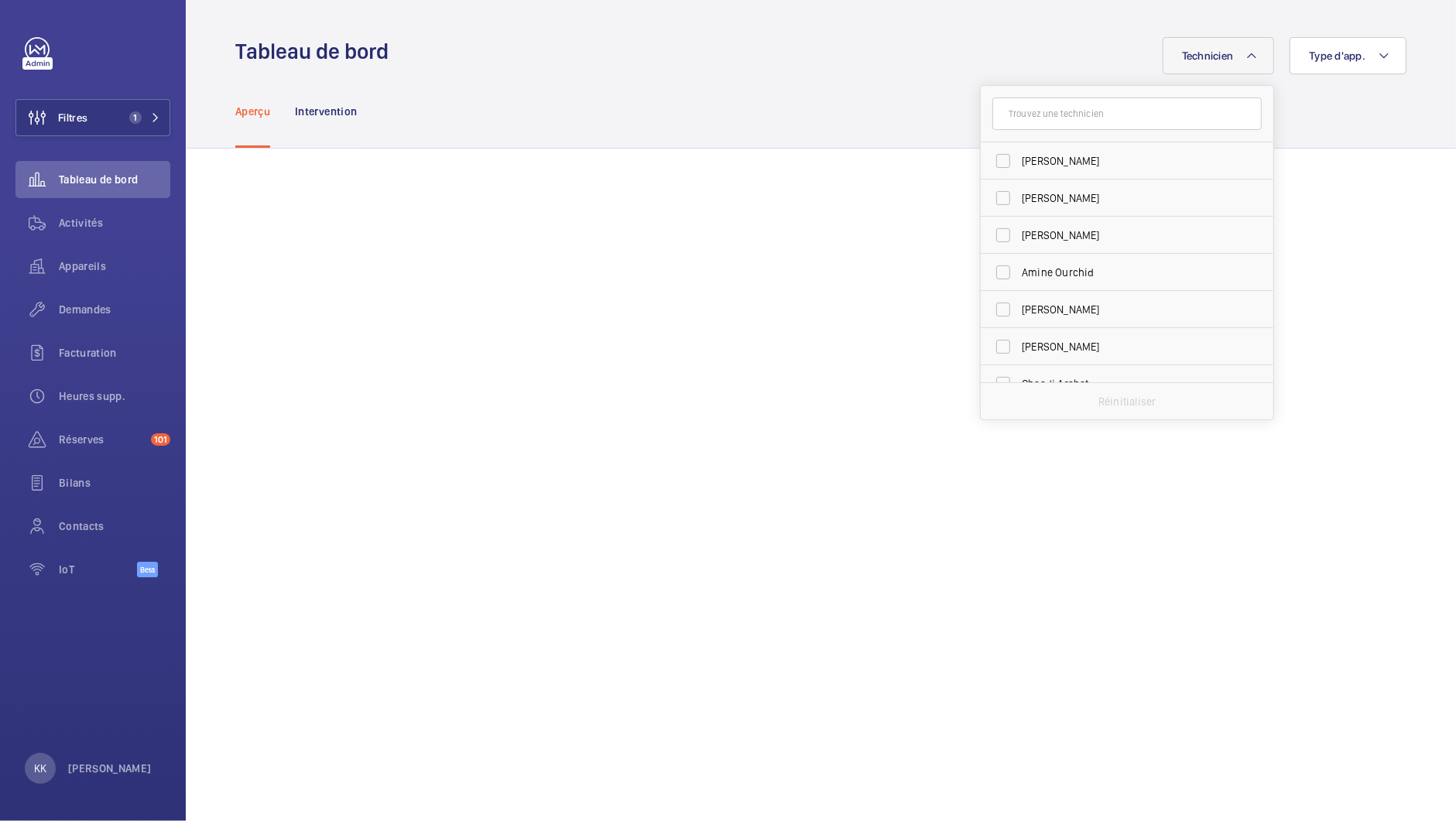
click at [1175, 113] on input "text" at bounding box center [1126, 113] width 269 height 32
type input "seb"
click at [1111, 197] on span "[PERSON_NAME]" at bounding box center [1128, 198] width 212 height 16
click at [1018, 197] on input "[PERSON_NAME]" at bounding box center [1002, 197] width 31 height 31
checkbox input "true"
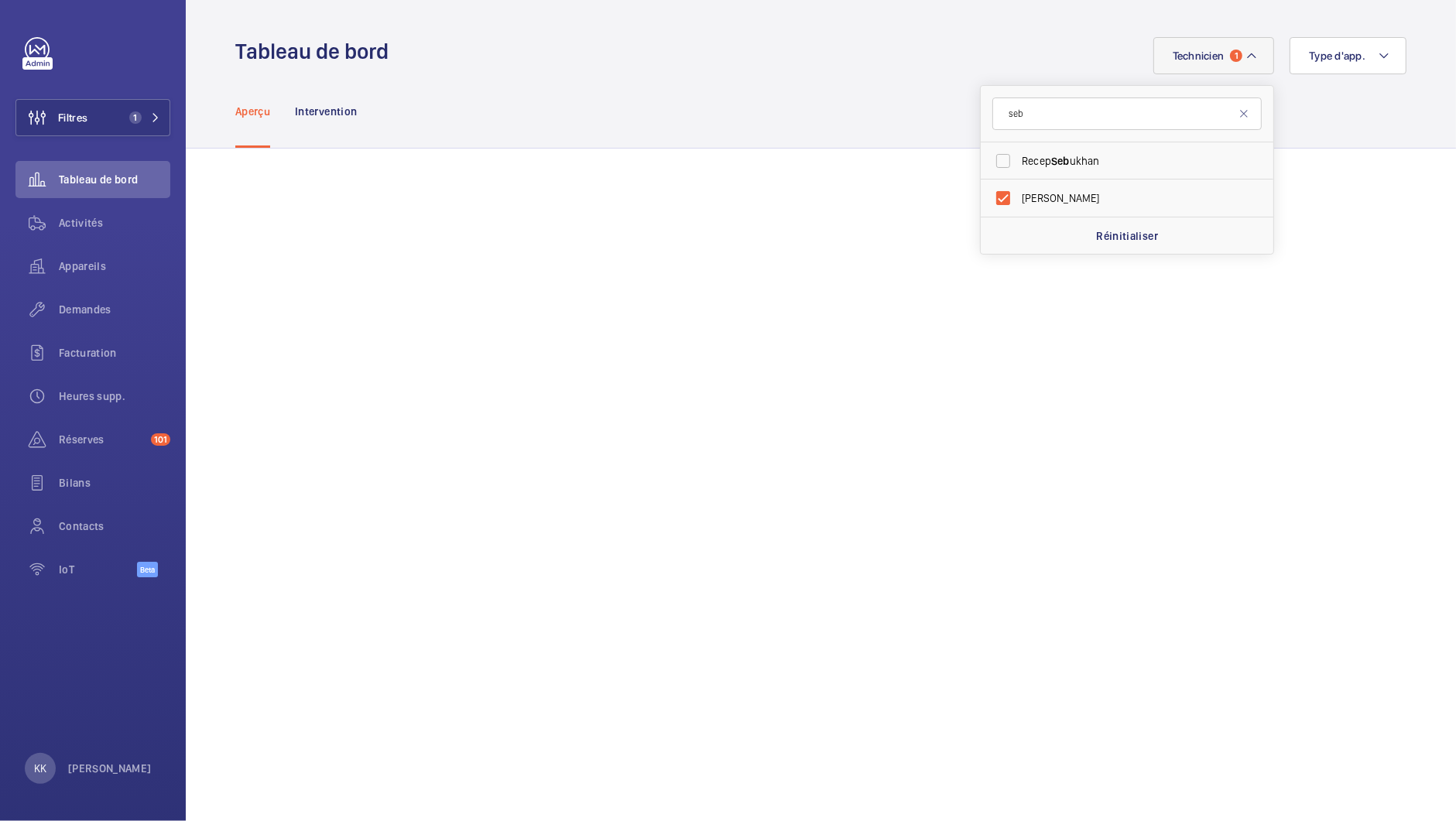
scroll to position [32, 0]
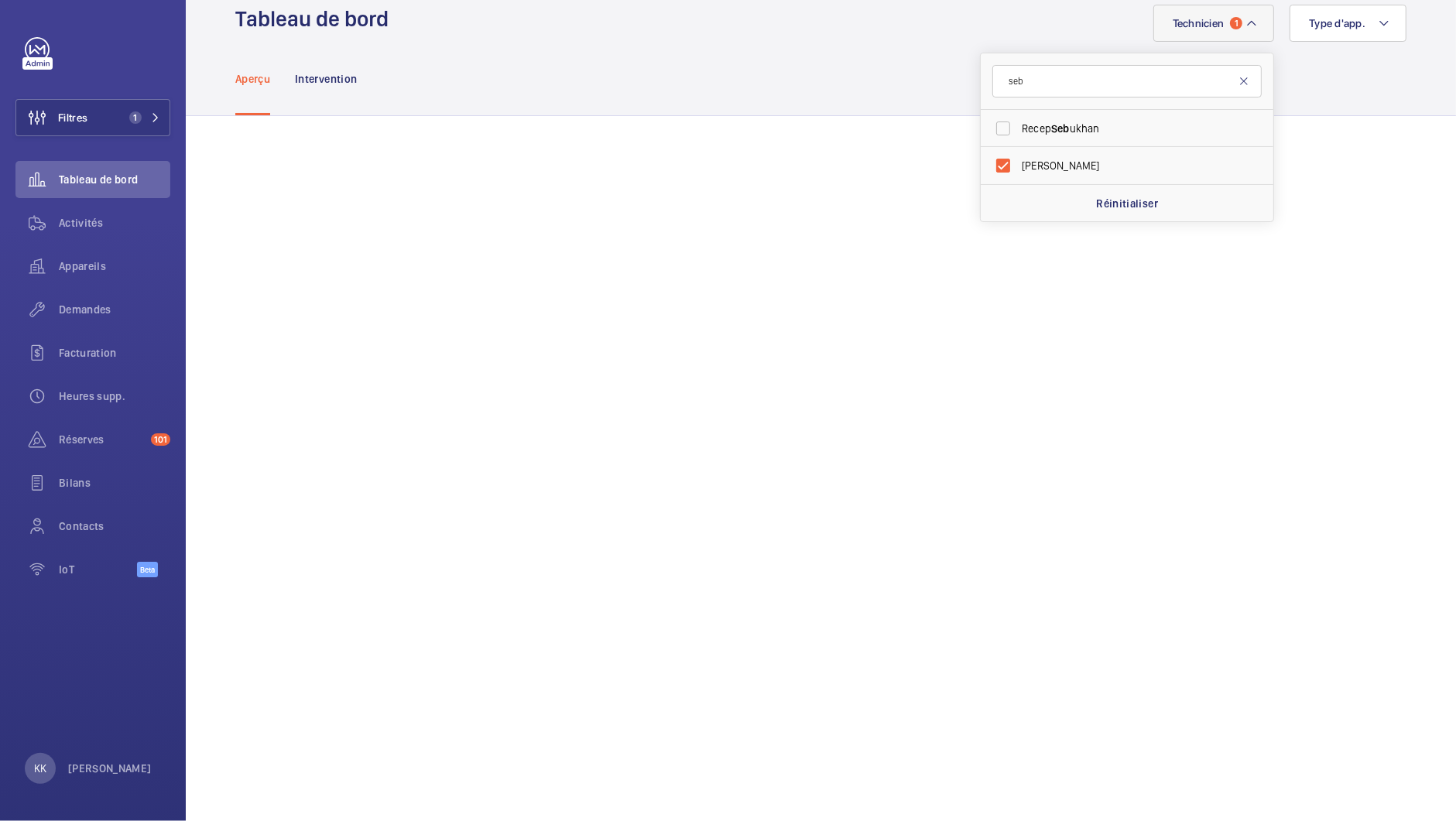
click at [1242, 82] on mat-icon at bounding box center [1244, 82] width 12 height 12
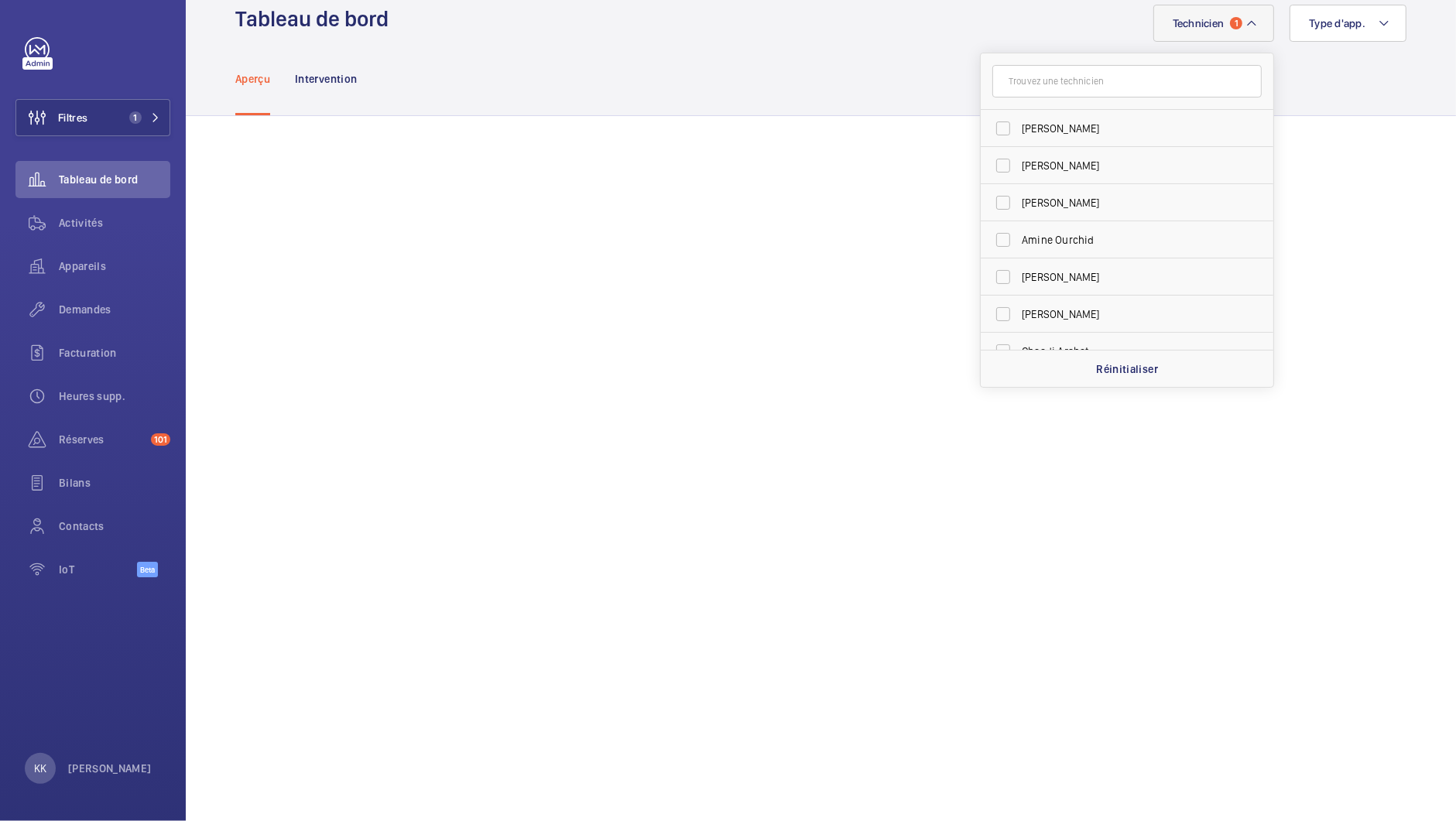
click at [924, 104] on div "Aperçu Intervention" at bounding box center [821, 79] width 1171 height 74
